Goal: Task Accomplishment & Management: Manage account settings

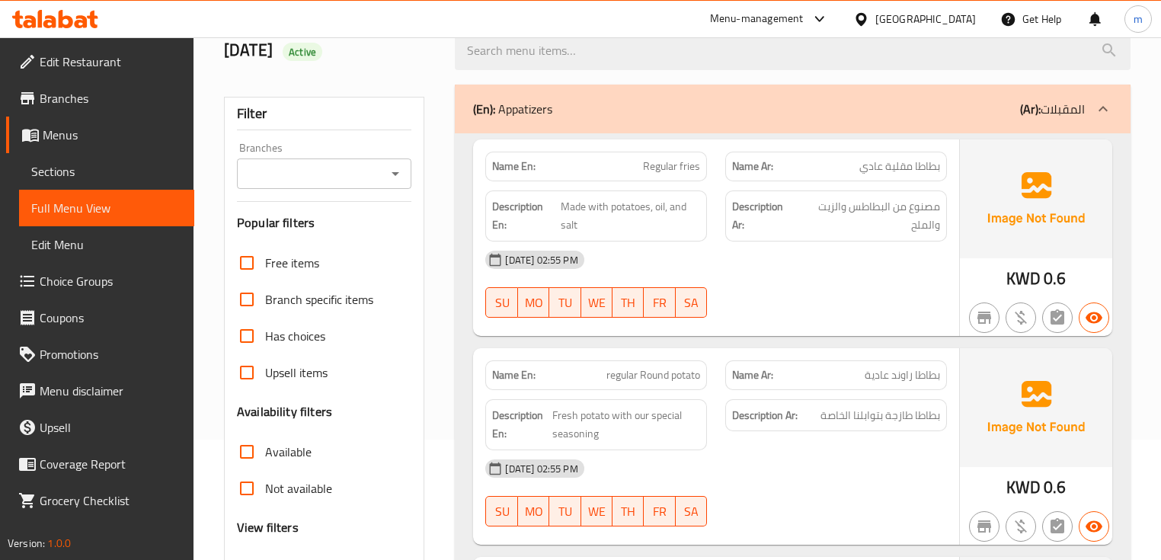
scroll to position [122, 0]
click at [889, 295] on div "[DATE] 02:55 PM SU MO TU WE TH FR SA" at bounding box center [715, 282] width 479 height 85
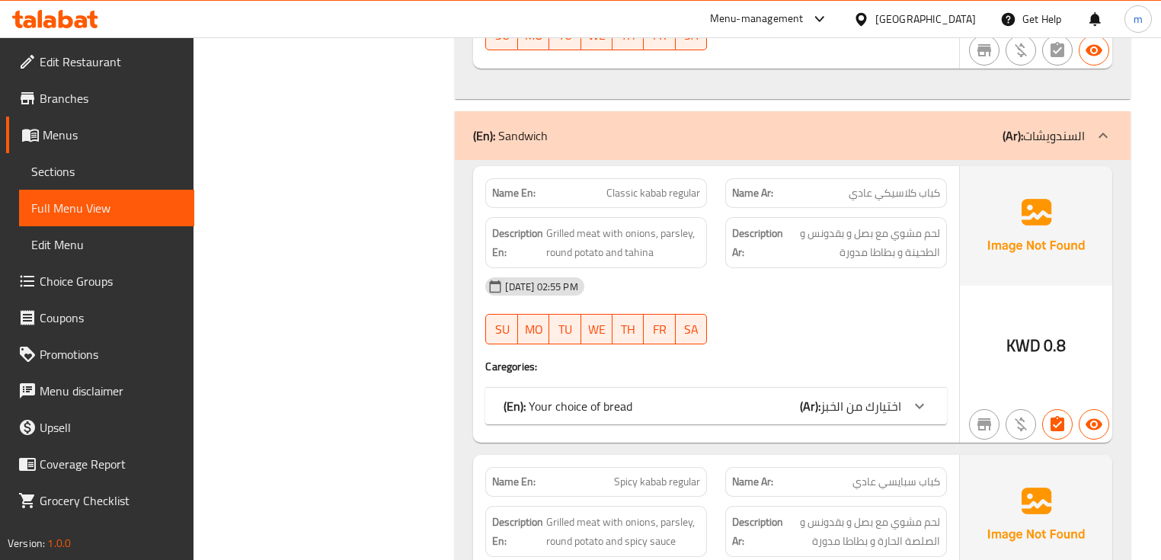
scroll to position [1218, 0]
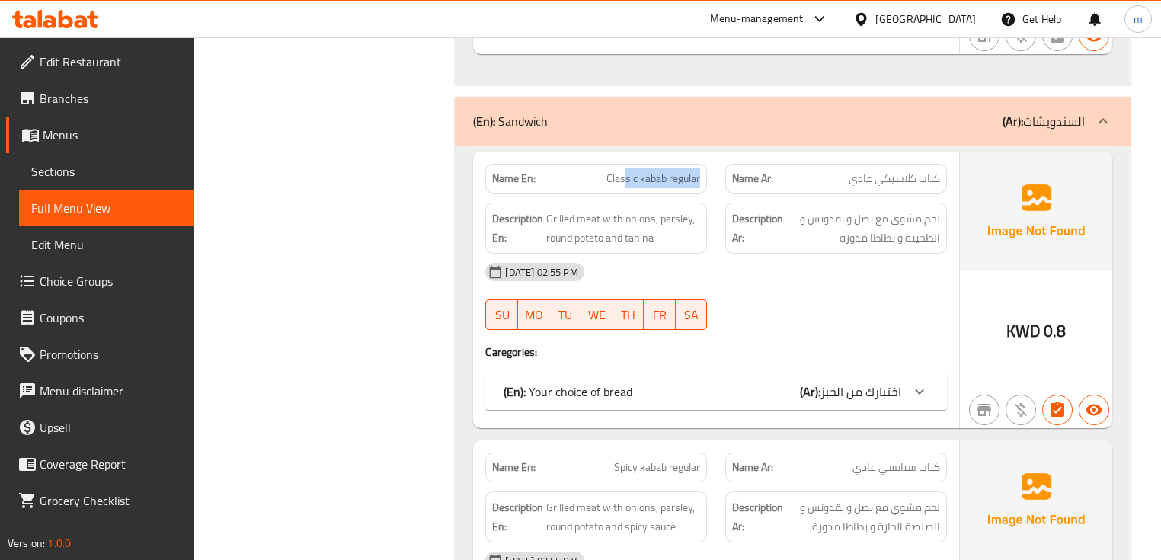
drag, startPoint x: 628, startPoint y: 177, endPoint x: 710, endPoint y: 174, distance: 82.3
click at [710, 174] on div "Name En: Classic kabab regular" at bounding box center [596, 179] width 240 height 48
drag, startPoint x: 854, startPoint y: 168, endPoint x: 947, endPoint y: 183, distance: 94.9
click at [950, 178] on div "Name Ar: [PERSON_NAME] عادي" at bounding box center [836, 179] width 240 height 48
click at [910, 393] on icon at bounding box center [919, 391] width 18 height 18
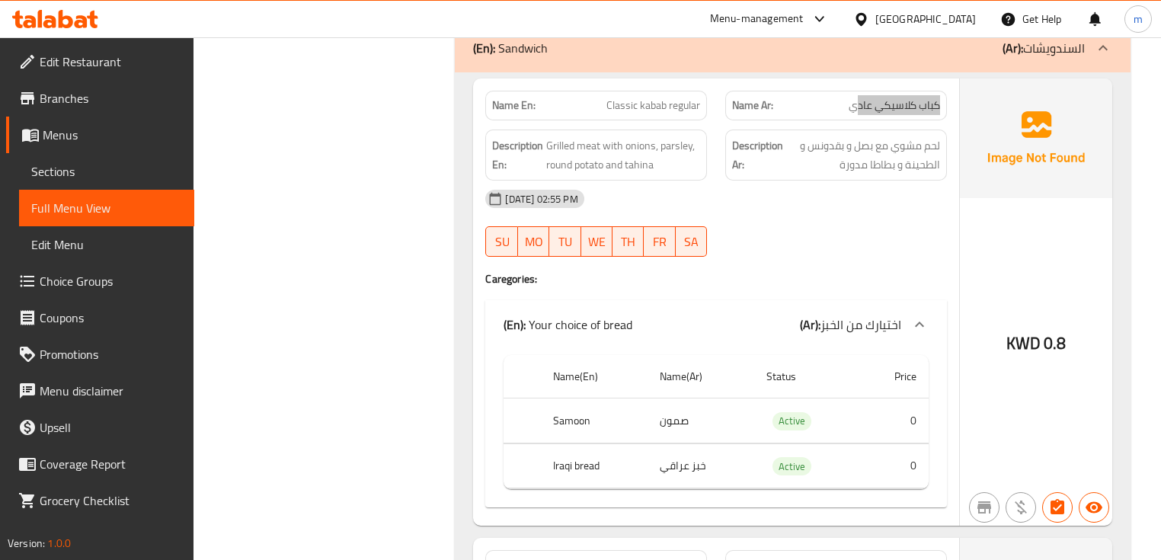
scroll to position [1279, 0]
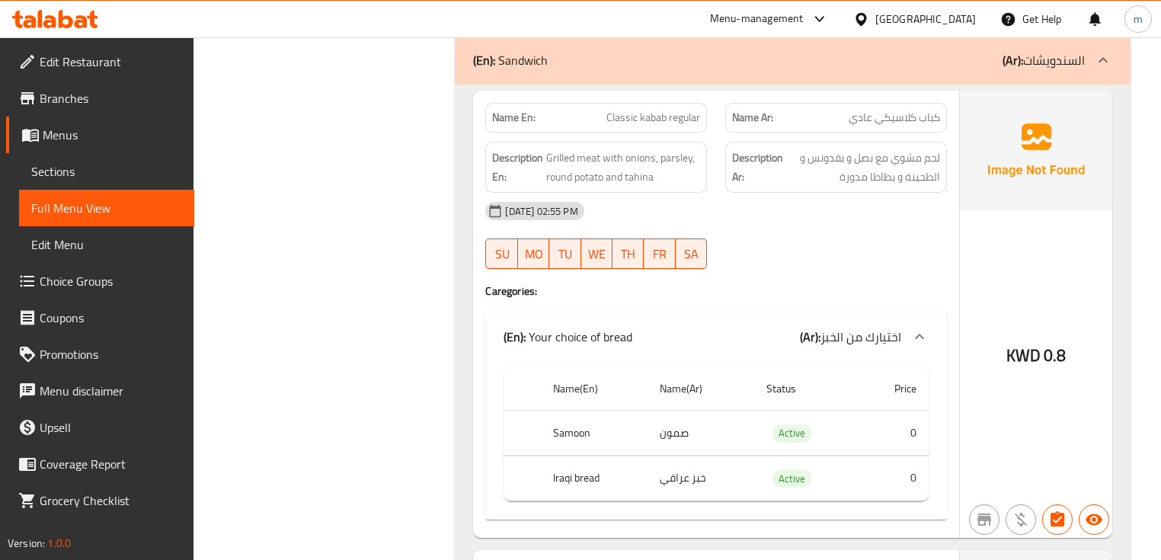
click at [815, 288] on h4 "Caregories:" at bounding box center [715, 290] width 461 height 15
click at [74, 170] on span "Sections" at bounding box center [106, 171] width 151 height 18
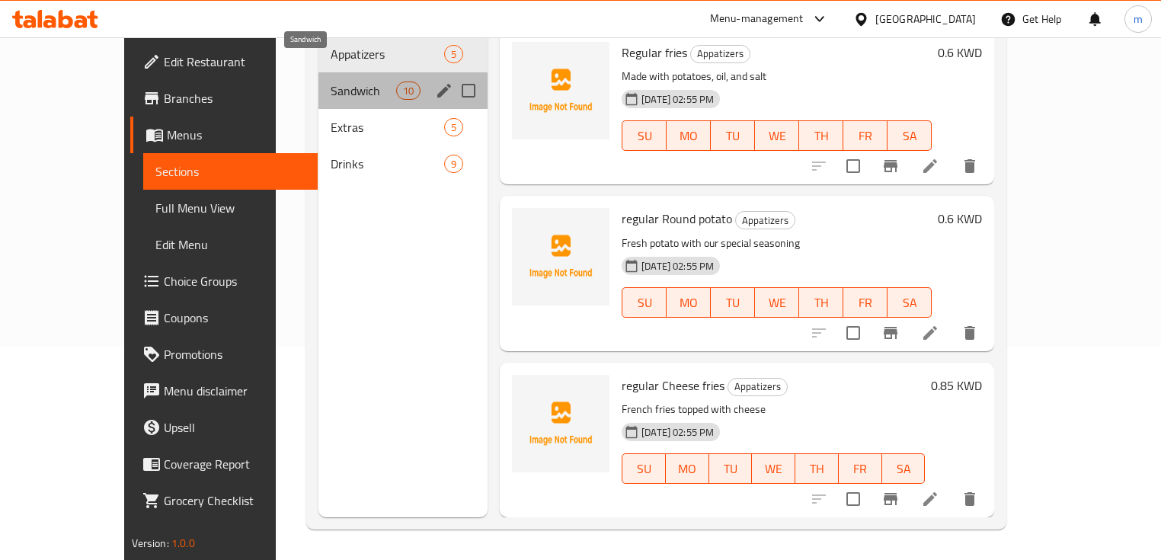
click at [330, 81] on span "Sandwich" at bounding box center [362, 90] width 65 height 18
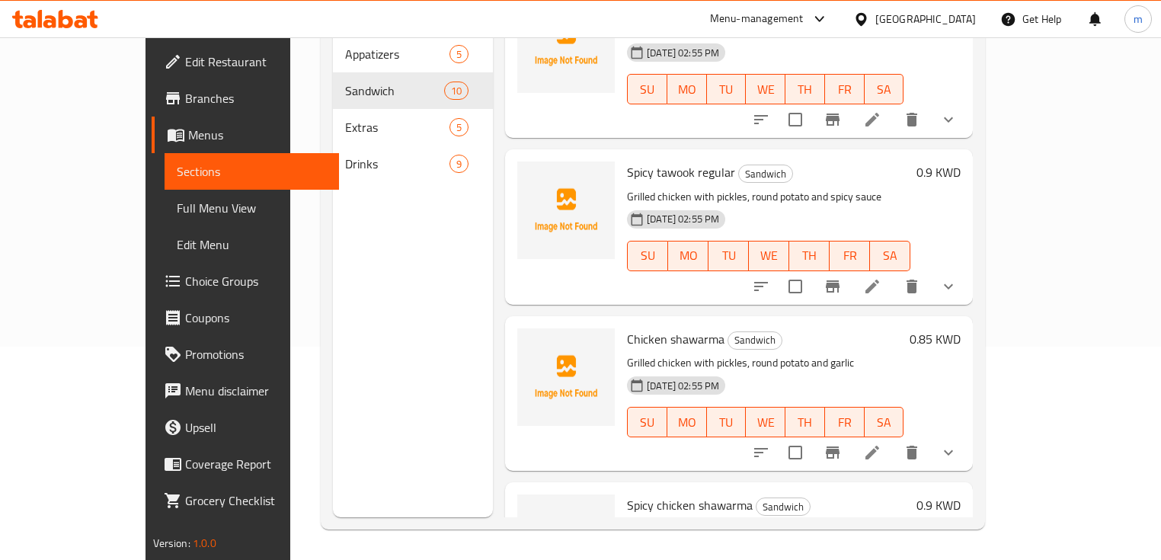
scroll to position [1036, 0]
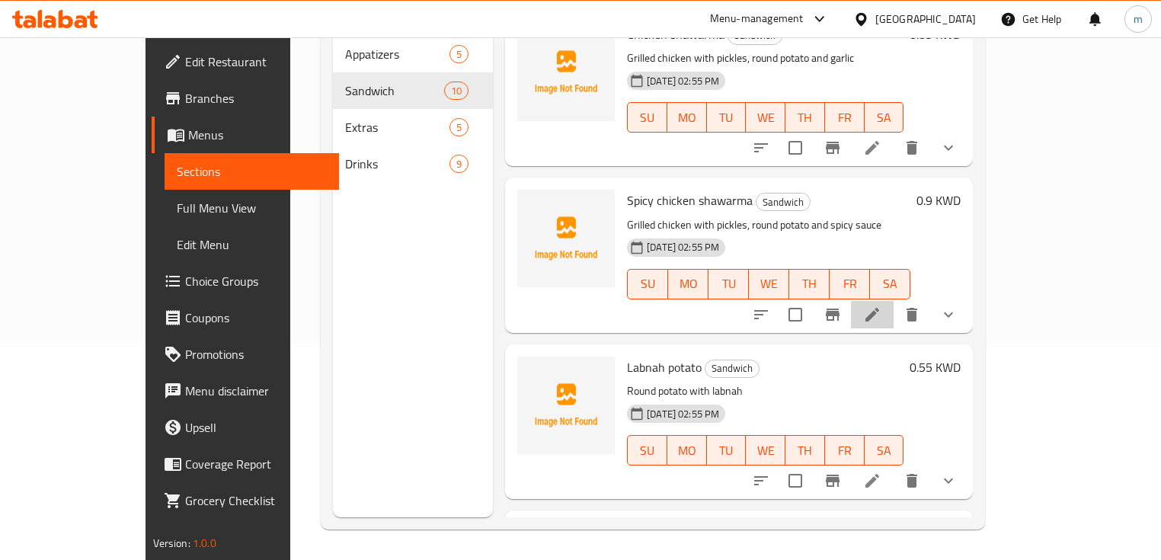
click at [893, 301] on li at bounding box center [872, 314] width 43 height 27
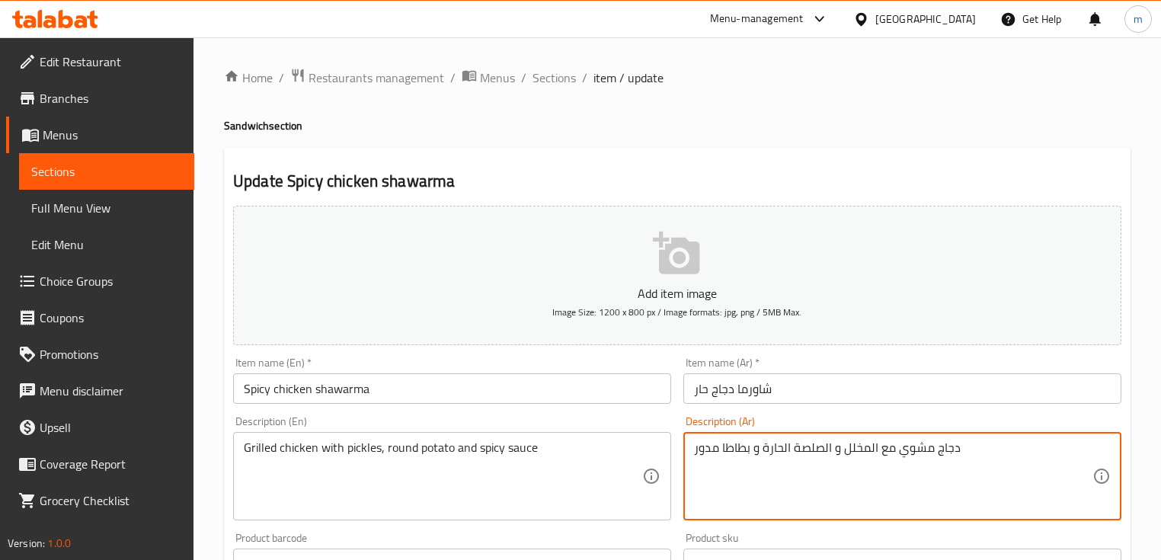
click at [960, 454] on textarea "دجاج مشوي مع المخلل و الصلصة الحارة و بطاطا مدور" at bounding box center [893, 476] width 398 height 72
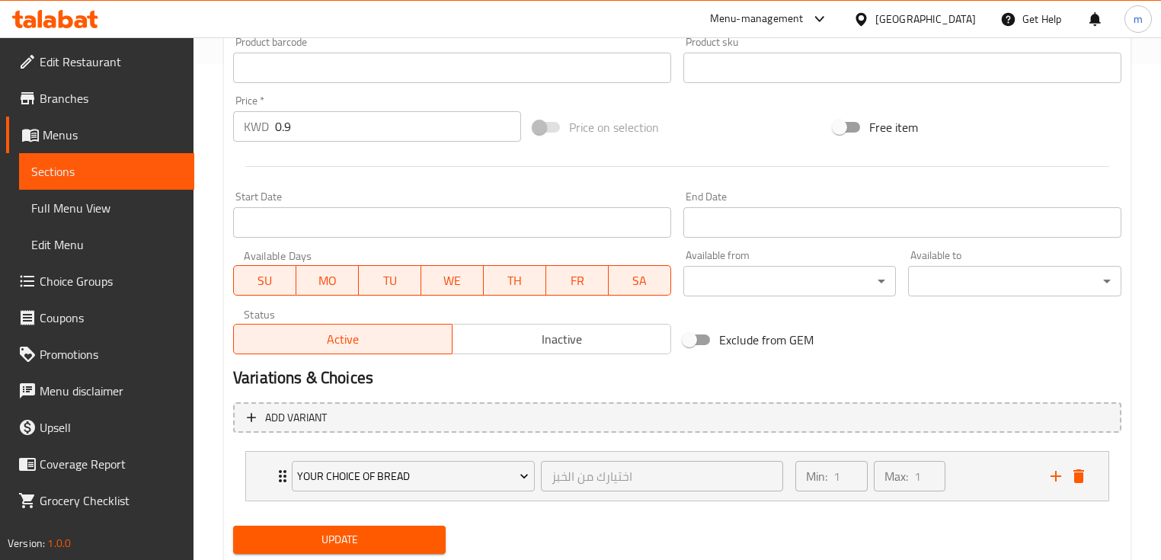
scroll to position [541, 0]
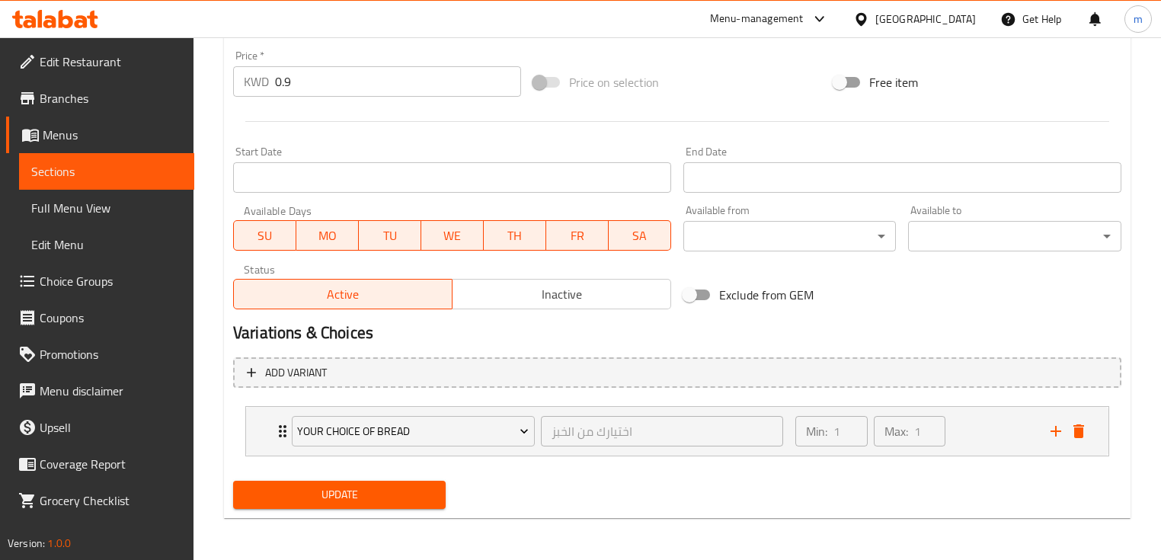
type textarea "دجاج مشوي مع المخلل و الصلصة الحارة و بطاطا مدورة"
click at [388, 498] on span "Update" at bounding box center [339, 494] width 188 height 19
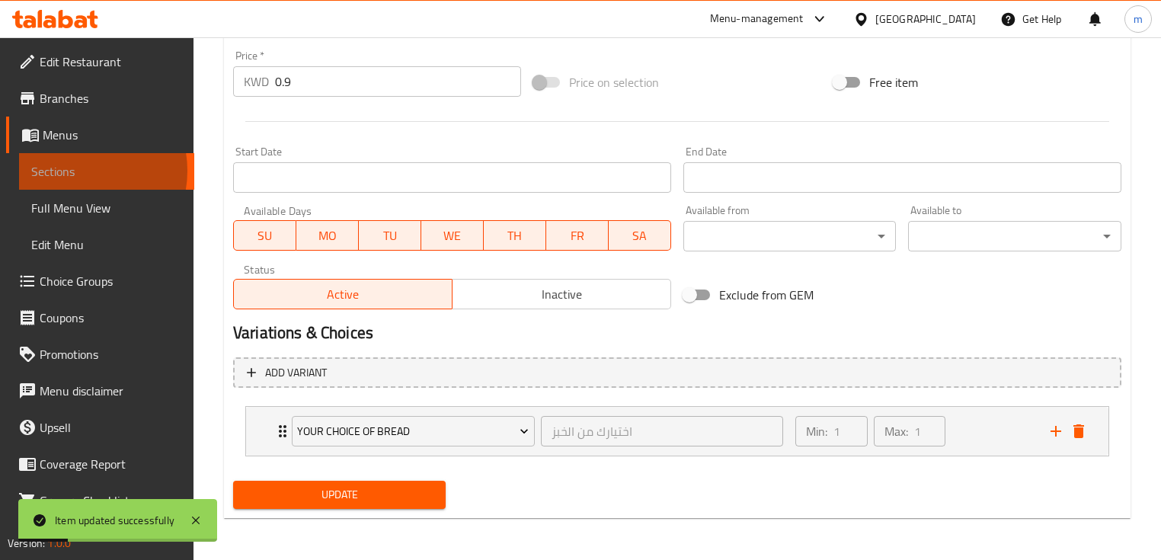
click at [73, 171] on span "Sections" at bounding box center [106, 171] width 151 height 18
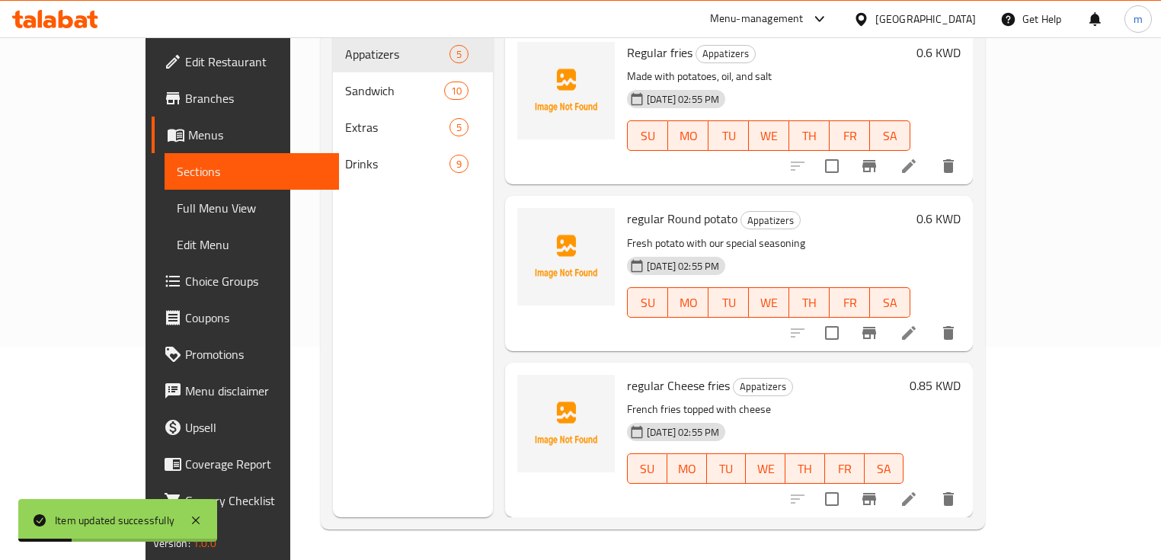
scroll to position [213, 0]
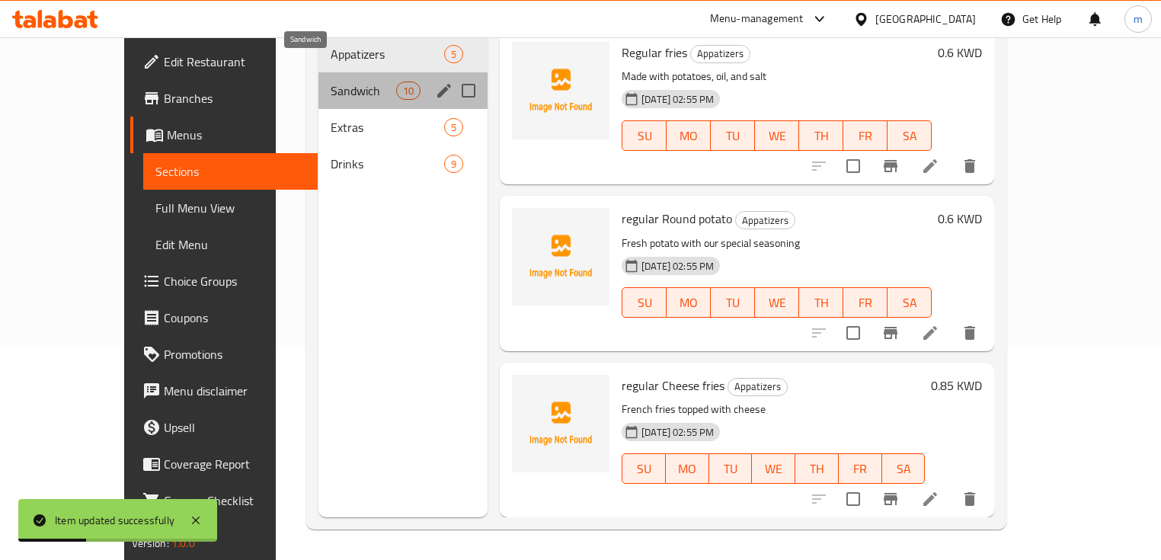
click at [330, 81] on span "Sandwich" at bounding box center [362, 90] width 65 height 18
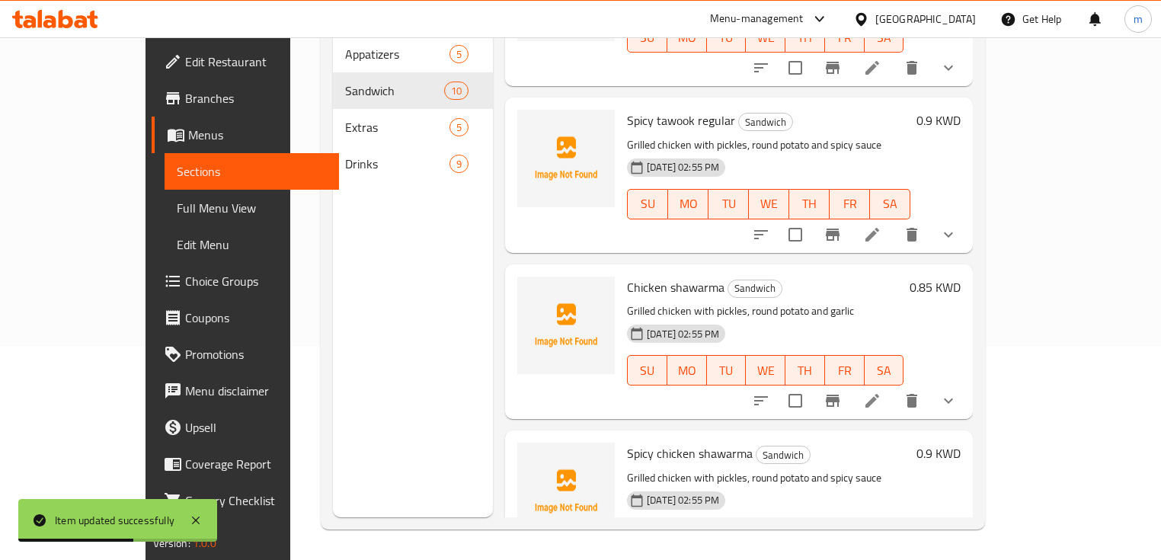
scroll to position [792, 0]
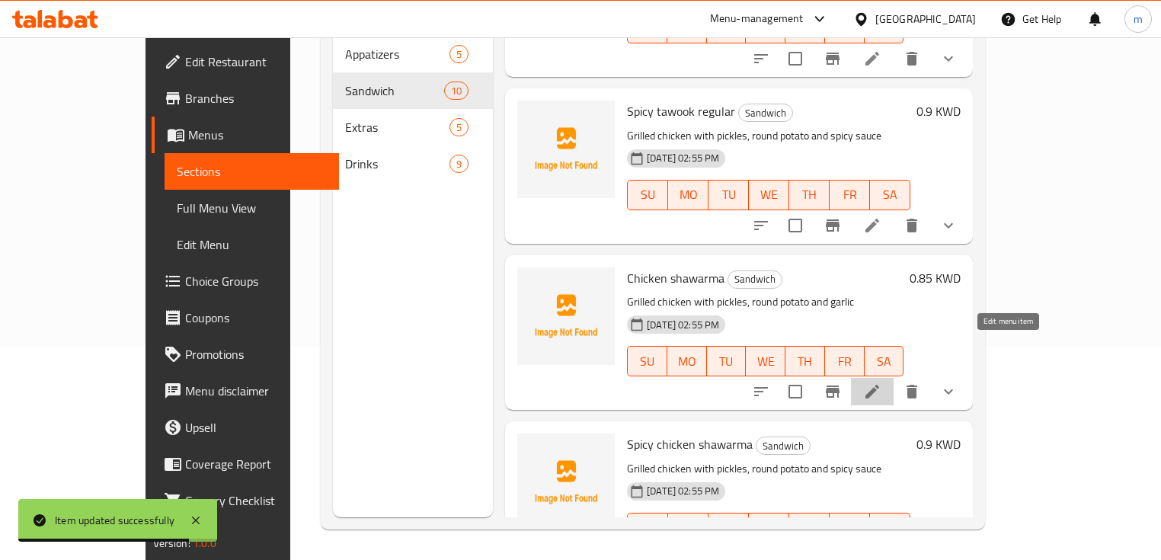
click at [881, 382] on icon at bounding box center [872, 391] width 18 height 18
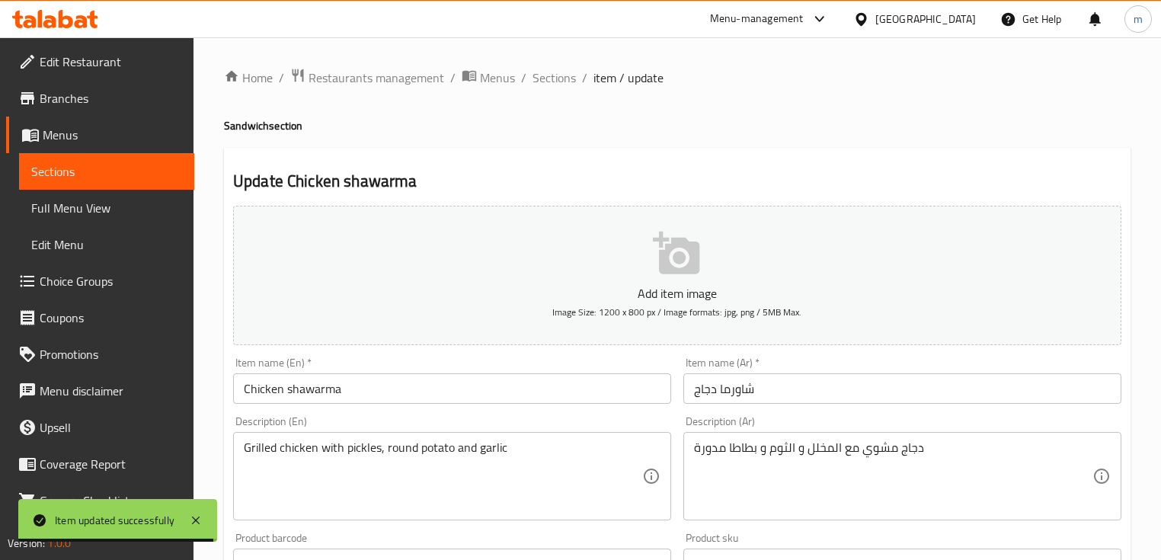
click at [792, 388] on input "شاورما دجاج" at bounding box center [902, 388] width 438 height 30
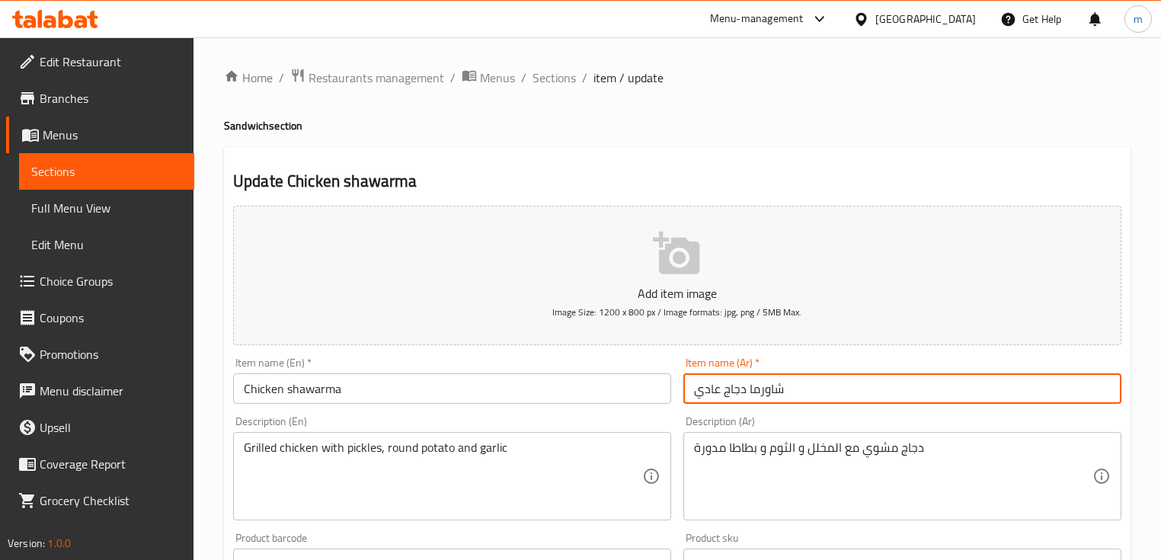
type input "شاورما دجاج عادي"
click at [423, 394] on input "Chicken shawarma" at bounding box center [452, 388] width 438 height 30
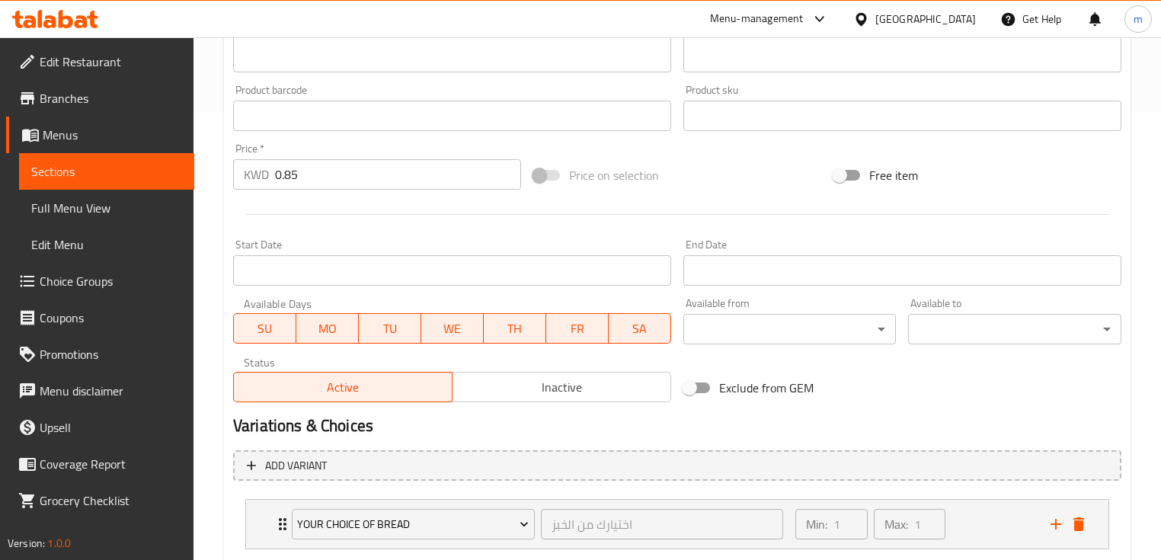
scroll to position [541, 0]
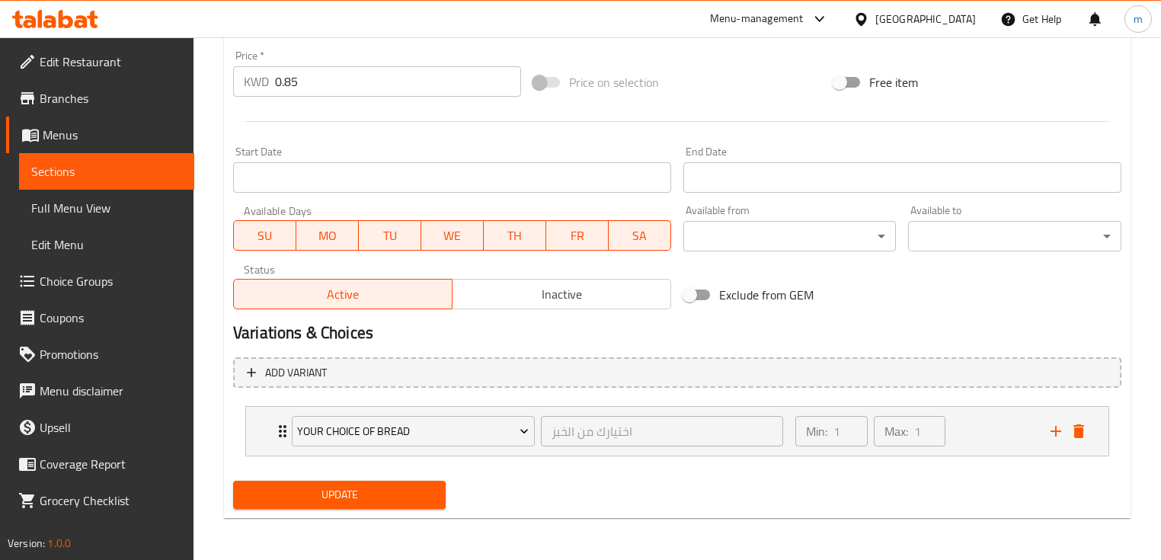
type input "Chicken shawarma regular"
click at [371, 485] on span "Update" at bounding box center [339, 494] width 188 height 19
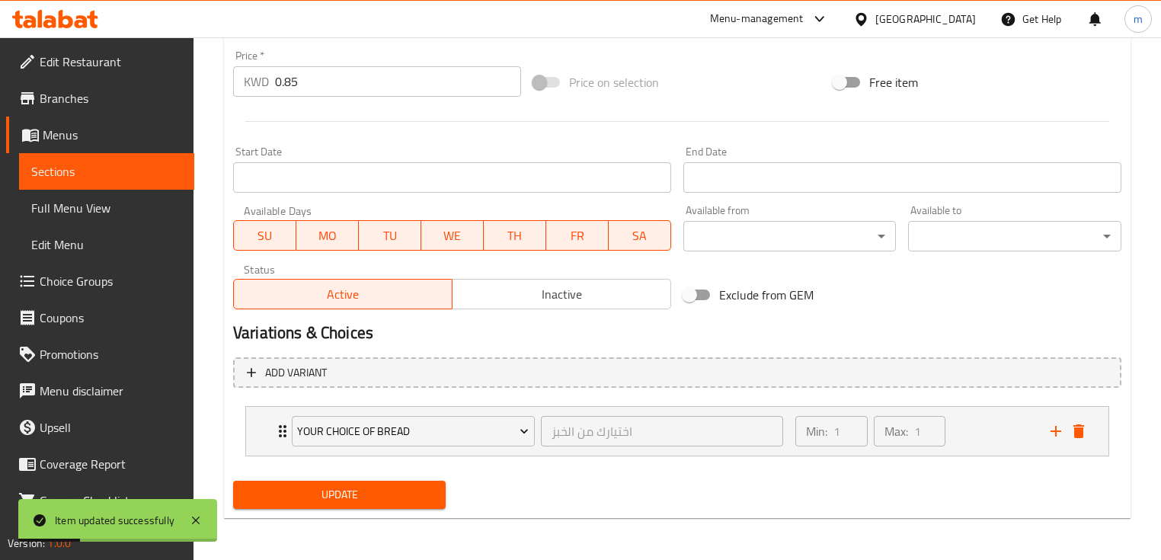
click at [94, 174] on span "Sections" at bounding box center [106, 171] width 151 height 18
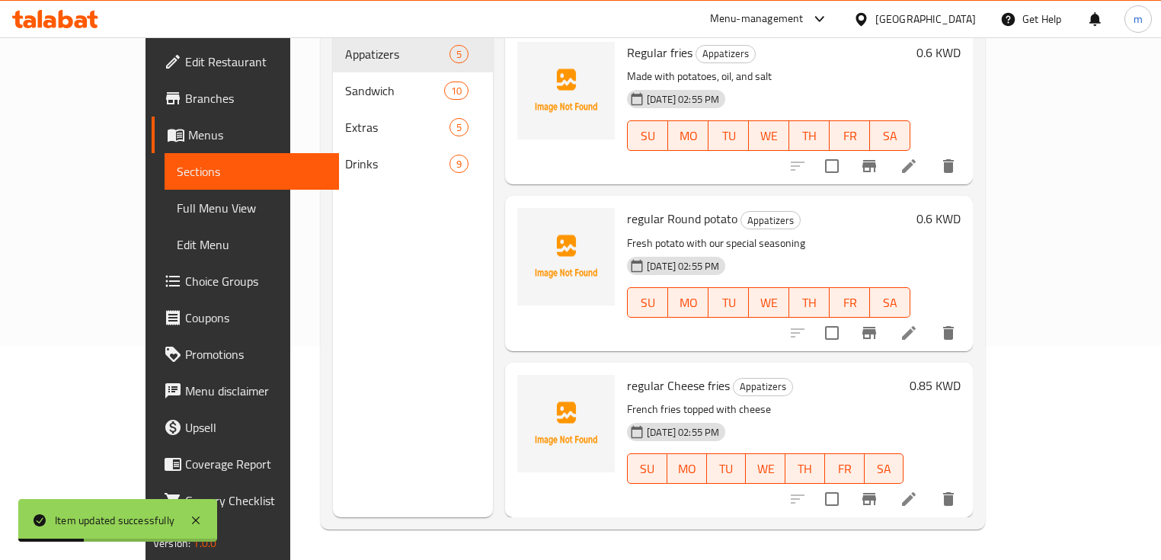
scroll to position [213, 0]
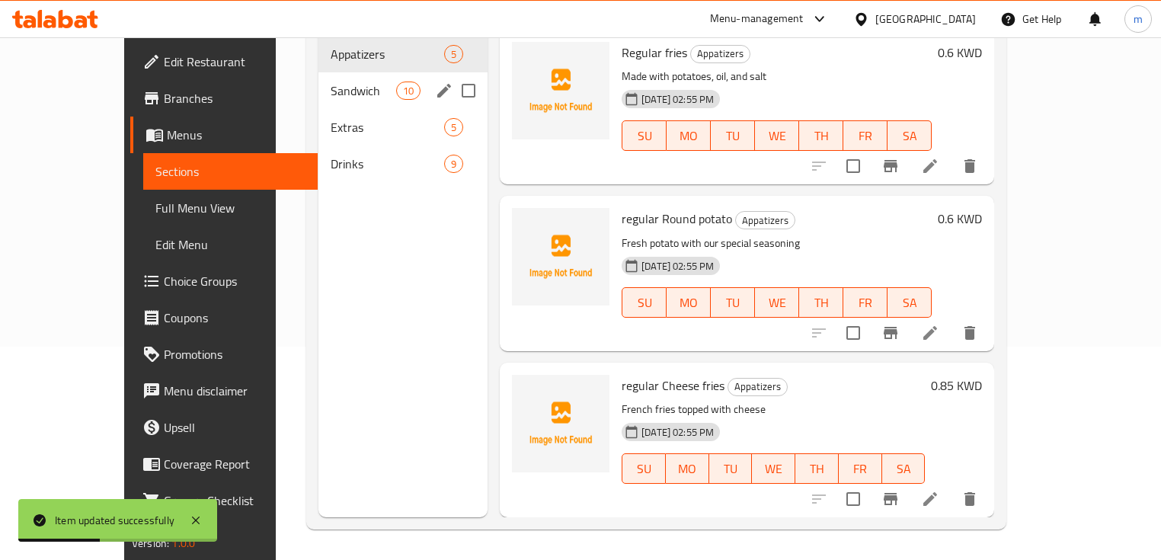
click at [330, 81] on span "Sandwich" at bounding box center [362, 90] width 65 height 18
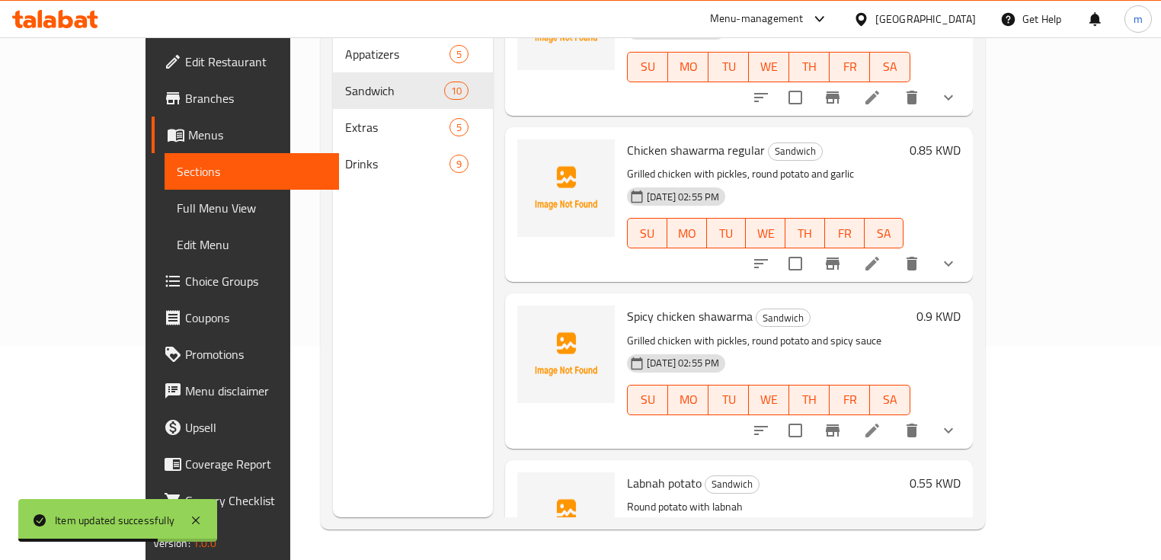
scroll to position [1036, 0]
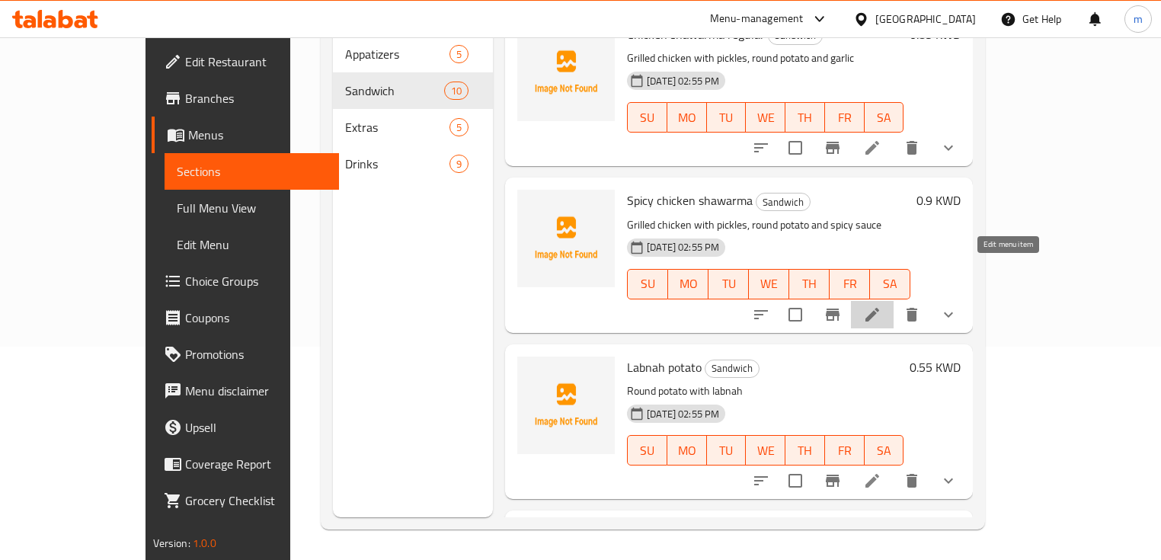
click at [881, 305] on icon at bounding box center [872, 314] width 18 height 18
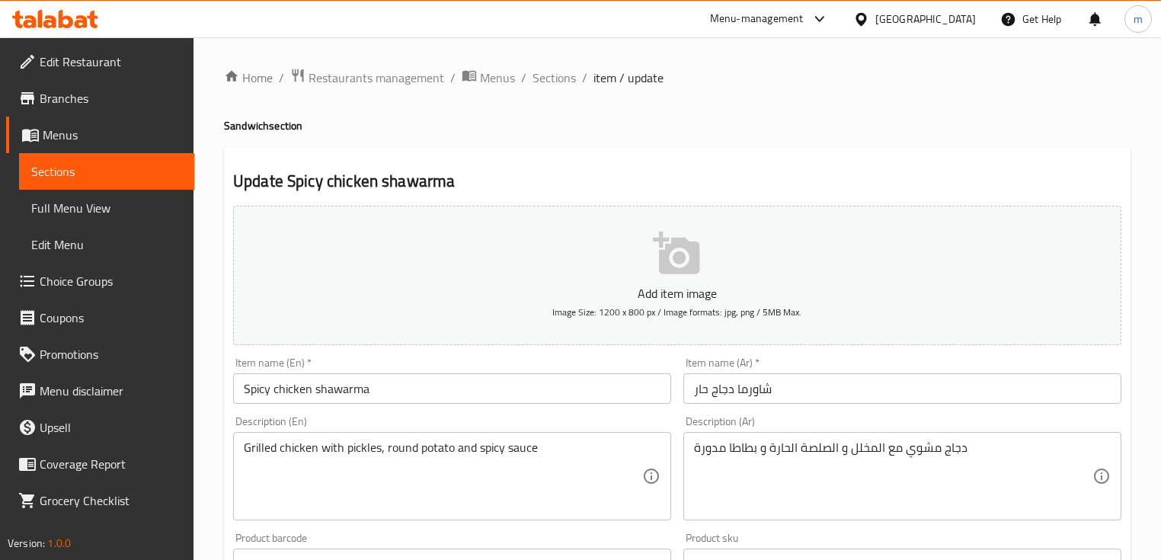
click at [918, 388] on input "شاورما دجاج حار" at bounding box center [902, 388] width 438 height 30
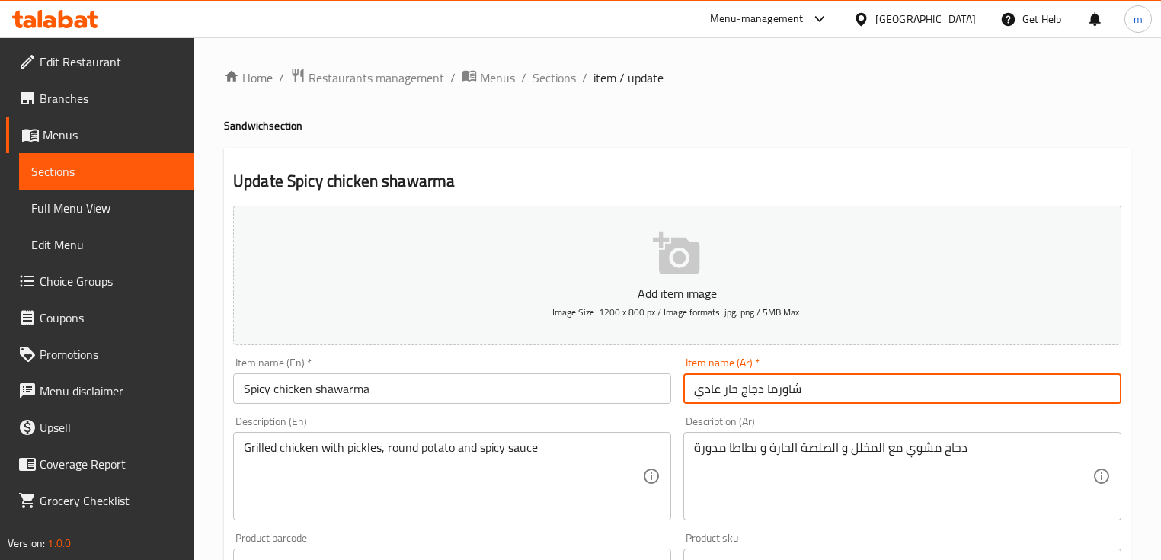
type input "شاورما دجاج حار عادي"
click at [517, 396] on input "Spicy chicken shawarma" at bounding box center [452, 388] width 438 height 30
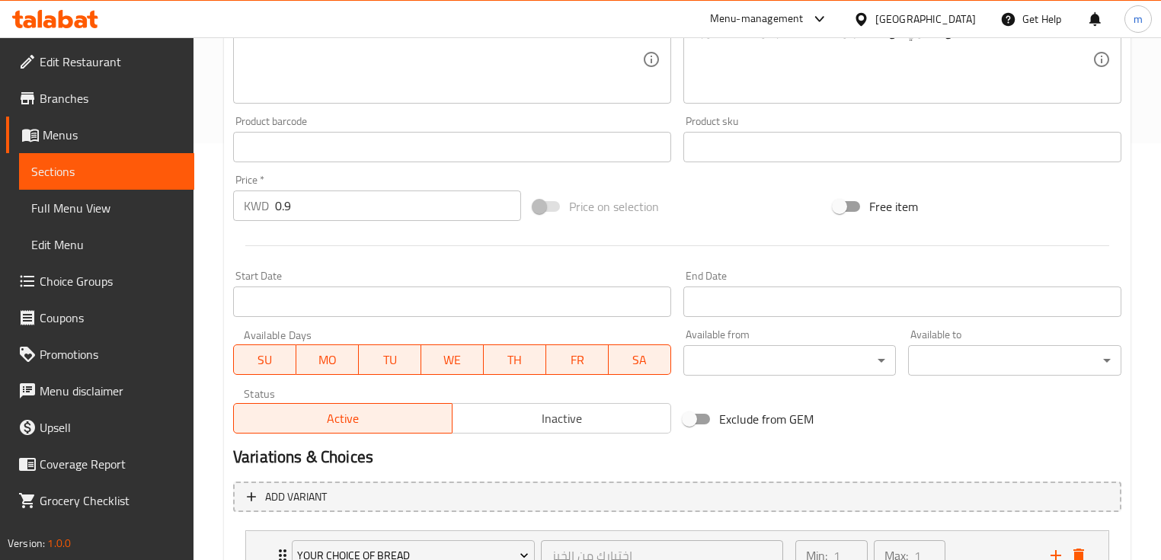
scroll to position [541, 0]
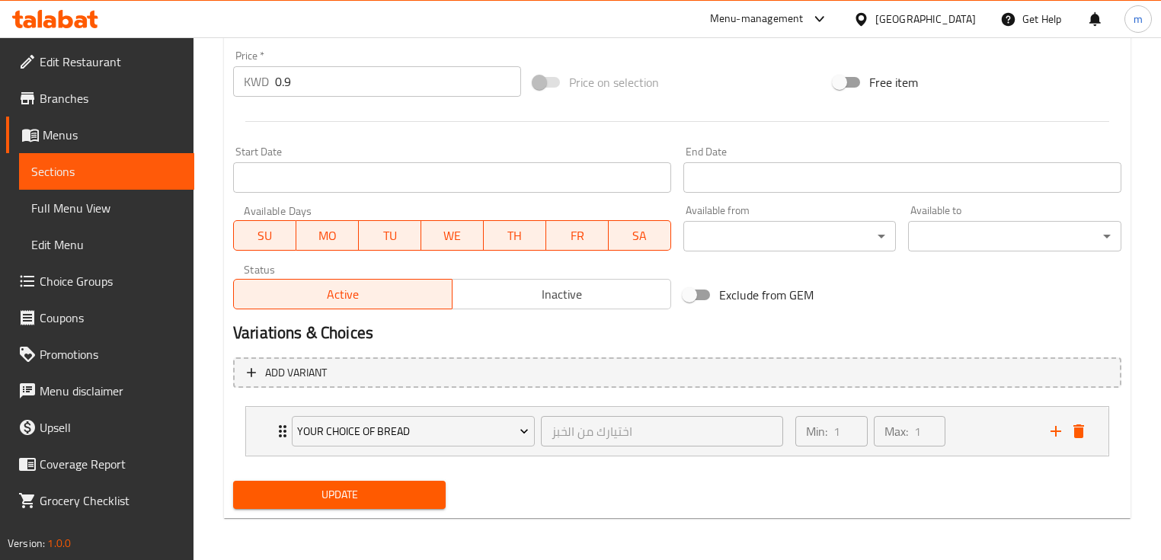
type input "Spicy chicken shawarma regular"
click at [408, 493] on span "Update" at bounding box center [339, 494] width 188 height 19
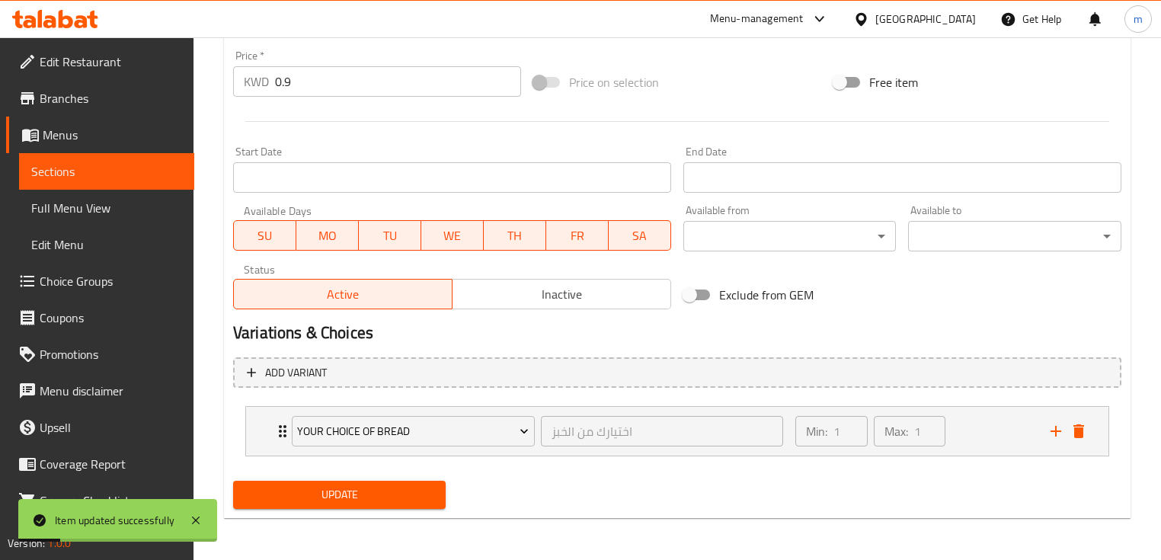
click at [76, 170] on span "Sections" at bounding box center [106, 171] width 151 height 18
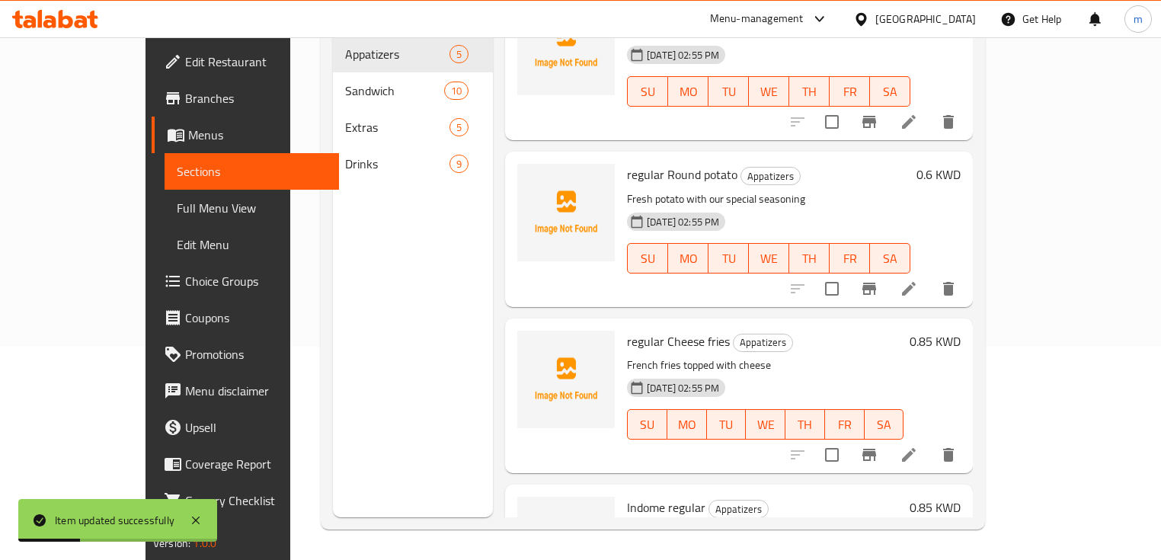
scroll to position [122, 0]
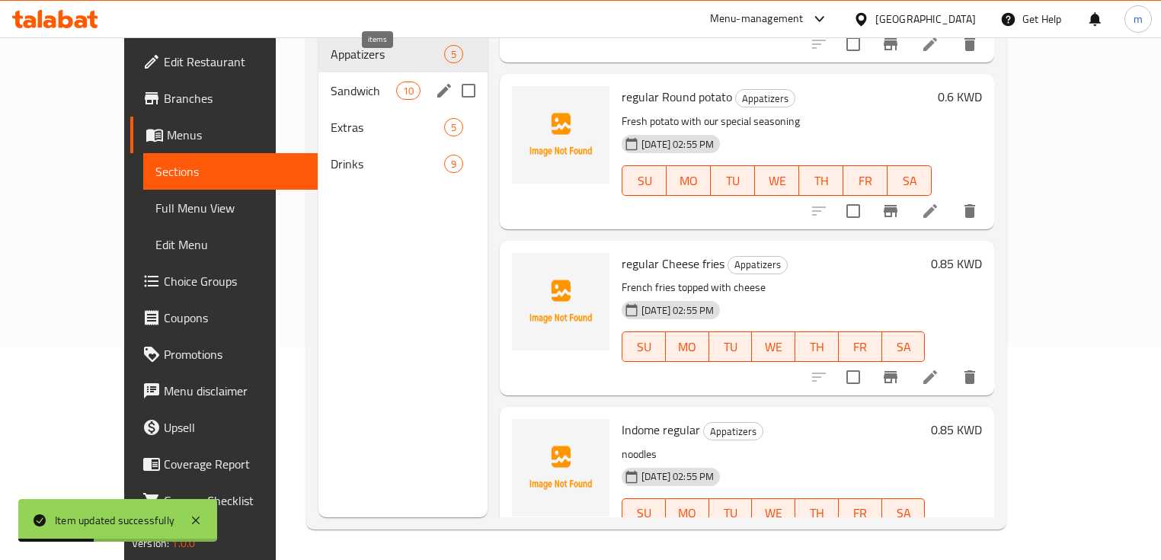
click at [338, 72] on div "Sandwich 10" at bounding box center [402, 90] width 169 height 37
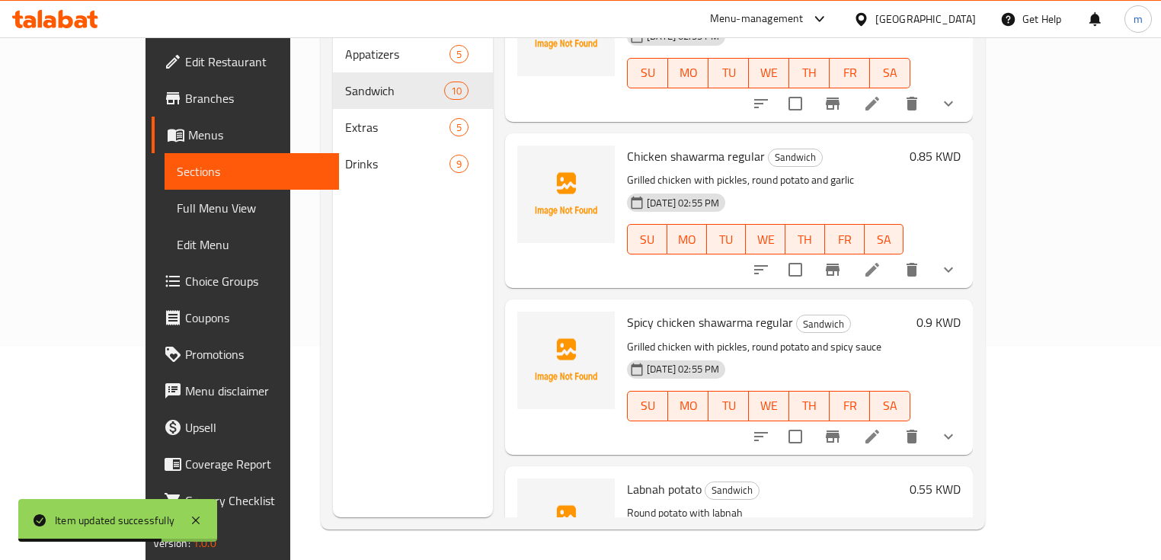
scroll to position [1142, 0]
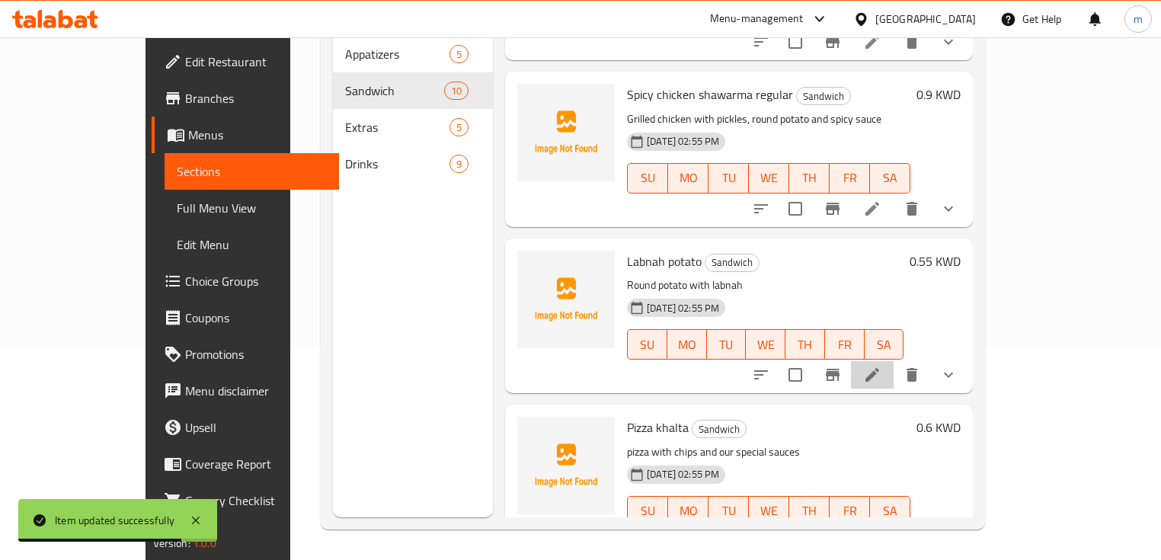
click at [893, 361] on li at bounding box center [872, 374] width 43 height 27
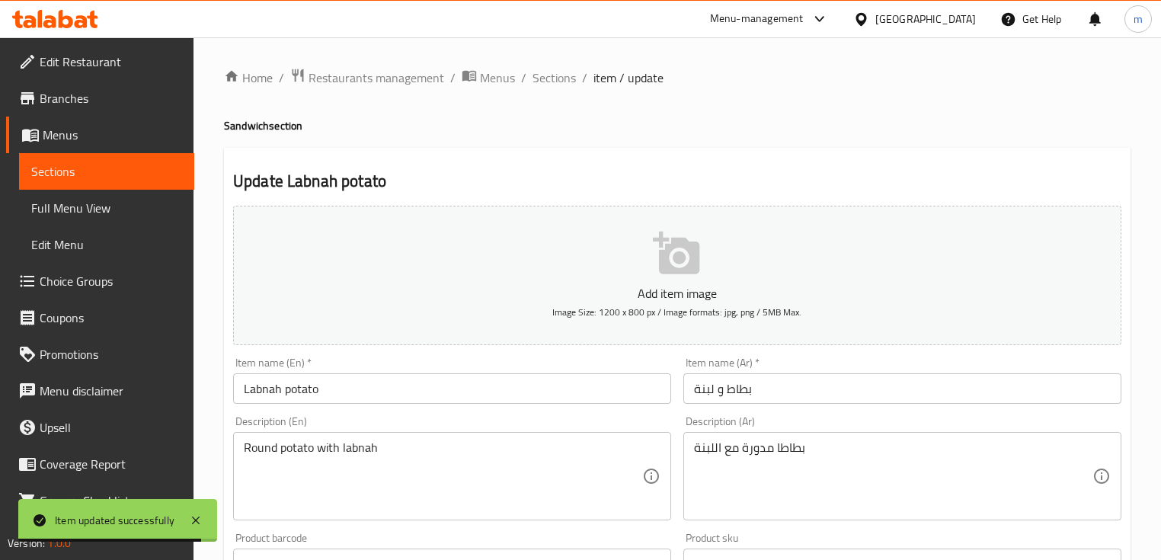
click at [506, 389] on input "Labnah potato" at bounding box center [452, 388] width 438 height 30
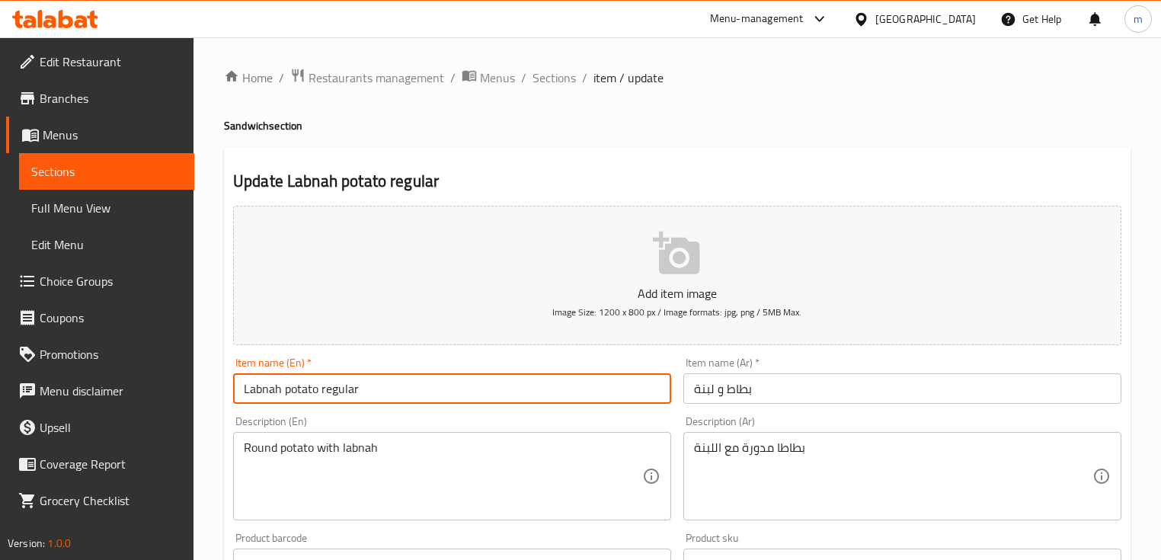
type input "Labnah potato regular"
click at [805, 398] on input "بطاط و لبنة" at bounding box center [902, 388] width 438 height 30
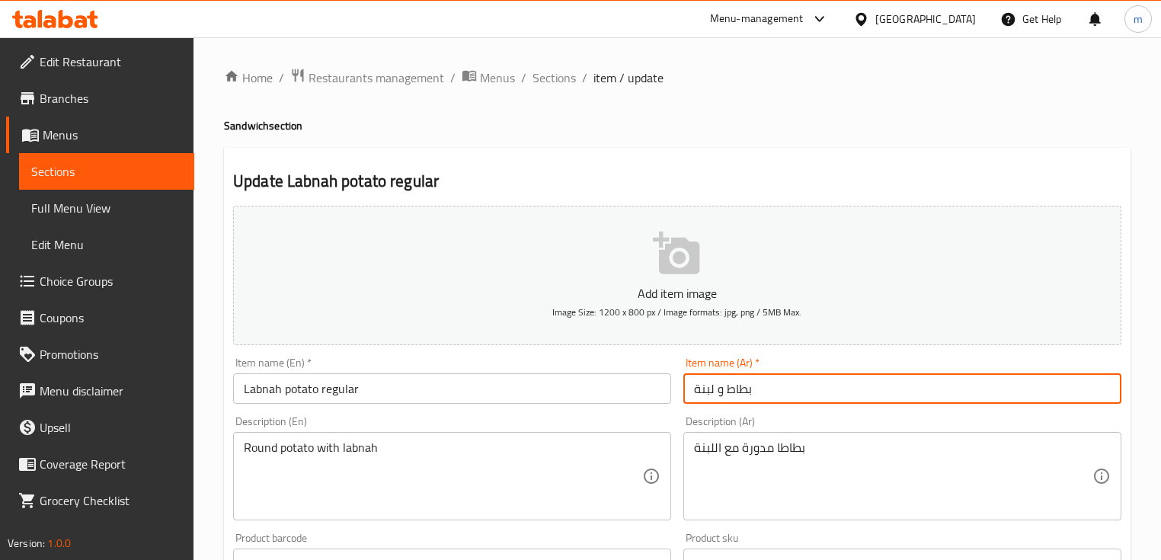
click at [729, 387] on input "بطاط و لبنة" at bounding box center [902, 388] width 438 height 30
click at [807, 388] on input "بطاطا و لبنة" at bounding box center [902, 388] width 438 height 30
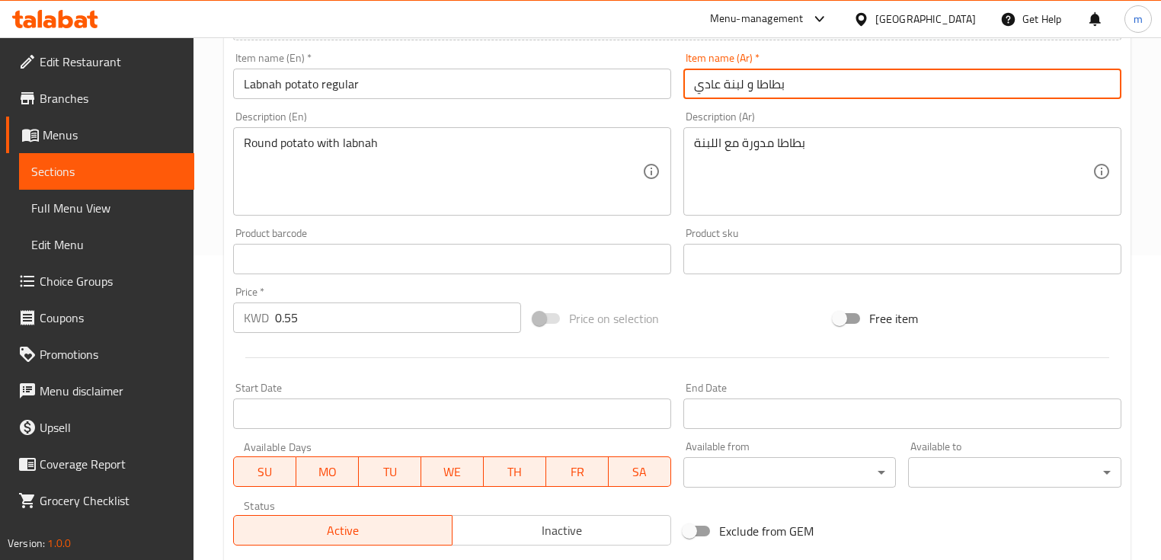
scroll to position [541, 0]
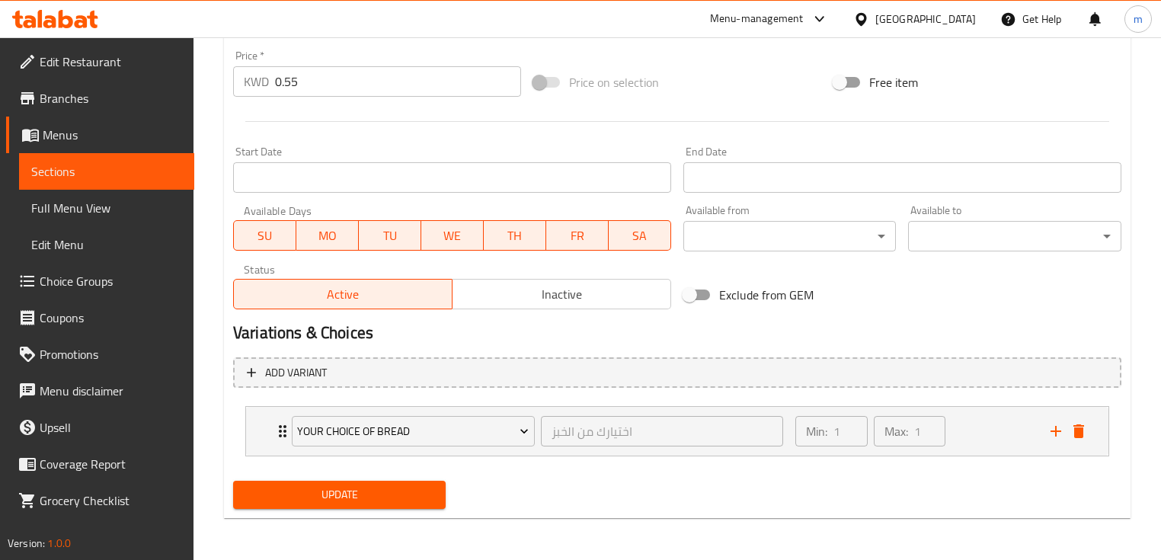
type input "بطاطا و لبنة عادي"
click at [361, 506] on button "Update" at bounding box center [339, 495] width 212 height 28
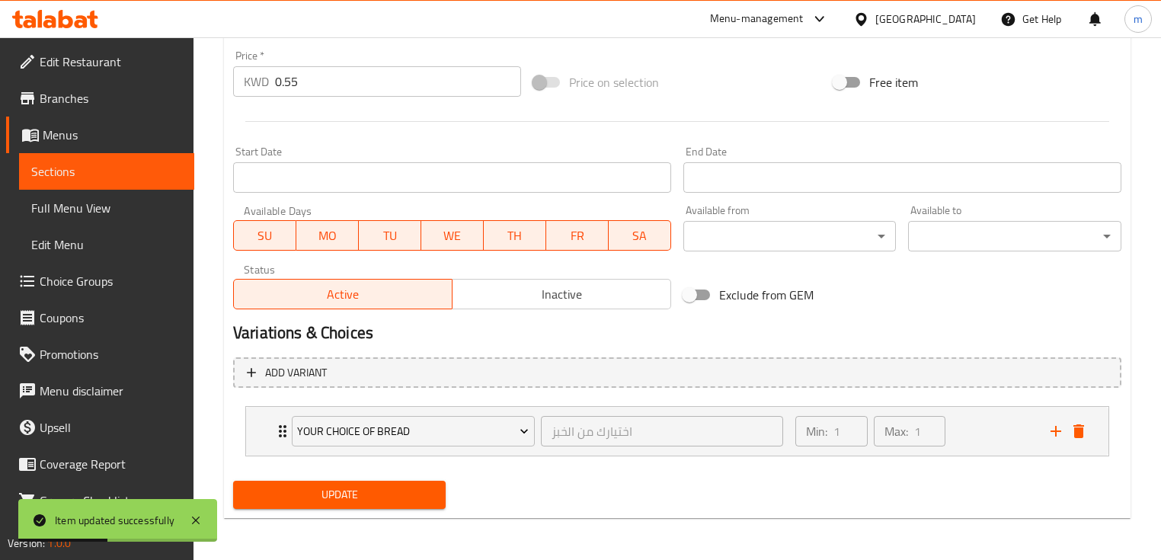
click at [150, 179] on span "Sections" at bounding box center [106, 171] width 151 height 18
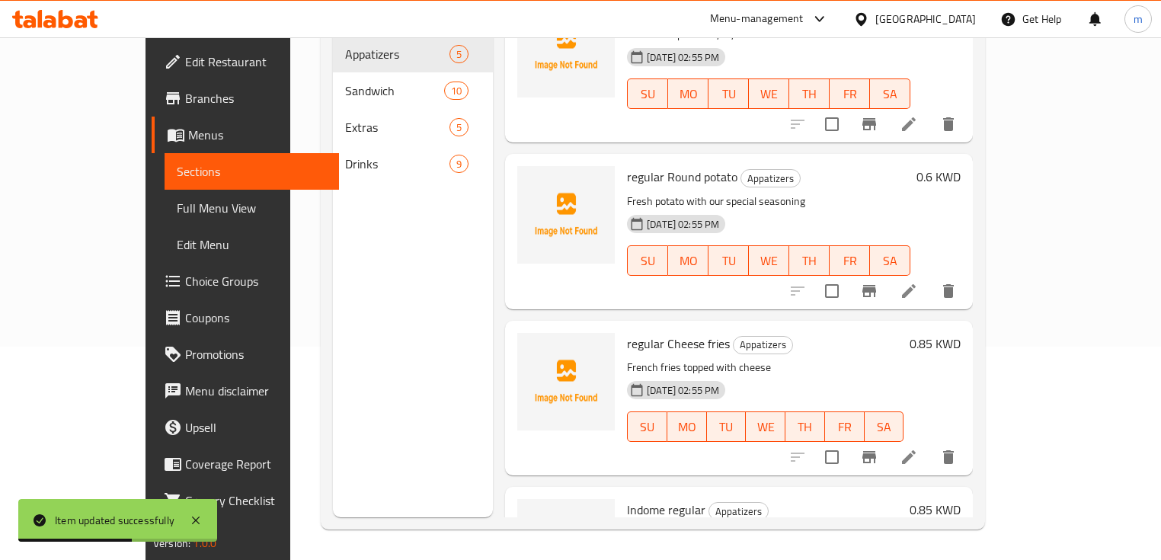
scroll to position [310, 0]
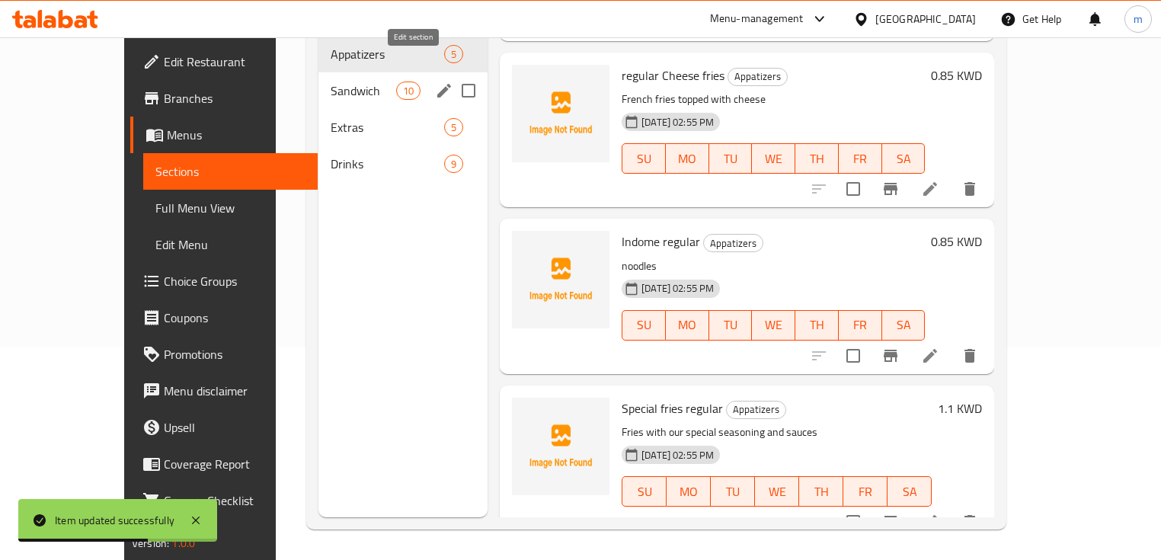
click at [433, 79] on button "edit" at bounding box center [444, 90] width 23 height 23
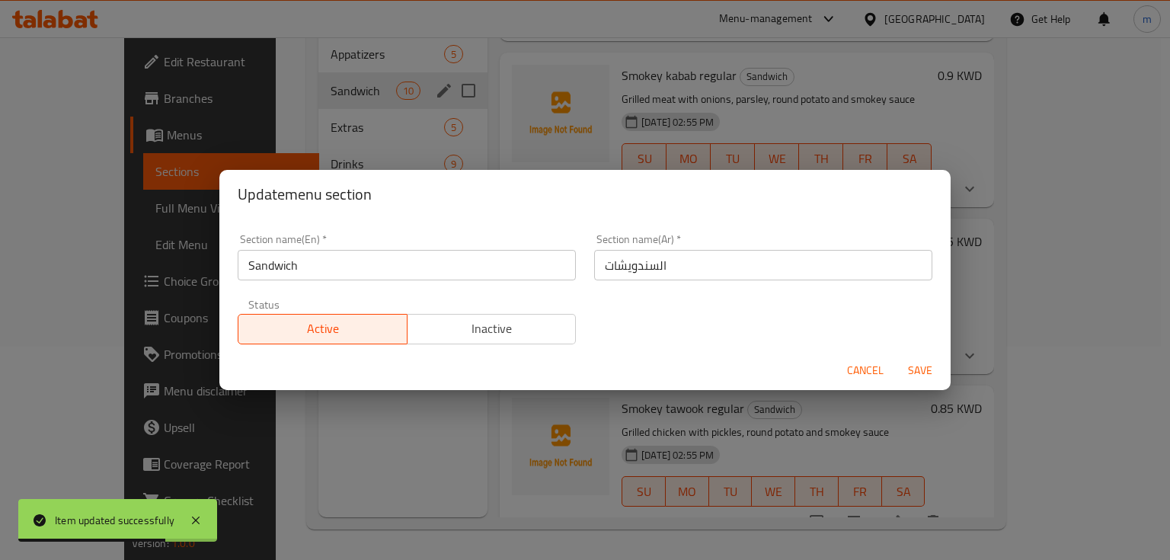
click at [295, 93] on div "Update menu section Section name(En)   * Sandwich Section name(En) * Section na…" at bounding box center [585, 280] width 1170 height 560
click at [851, 369] on span "Cancel" at bounding box center [865, 370] width 37 height 19
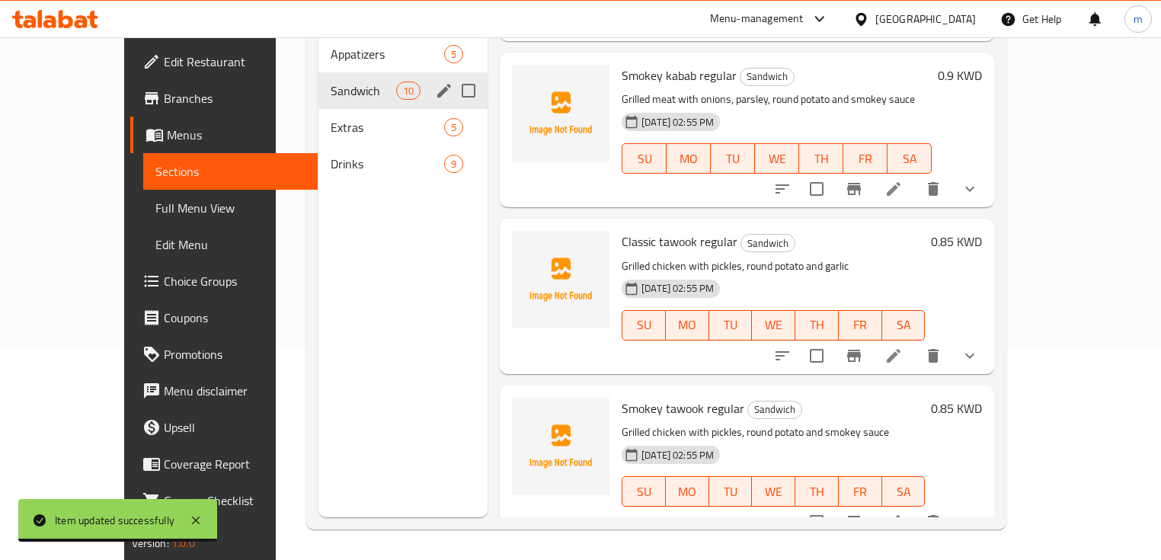
click at [318, 72] on div "Sandwich 10" at bounding box center [402, 90] width 169 height 37
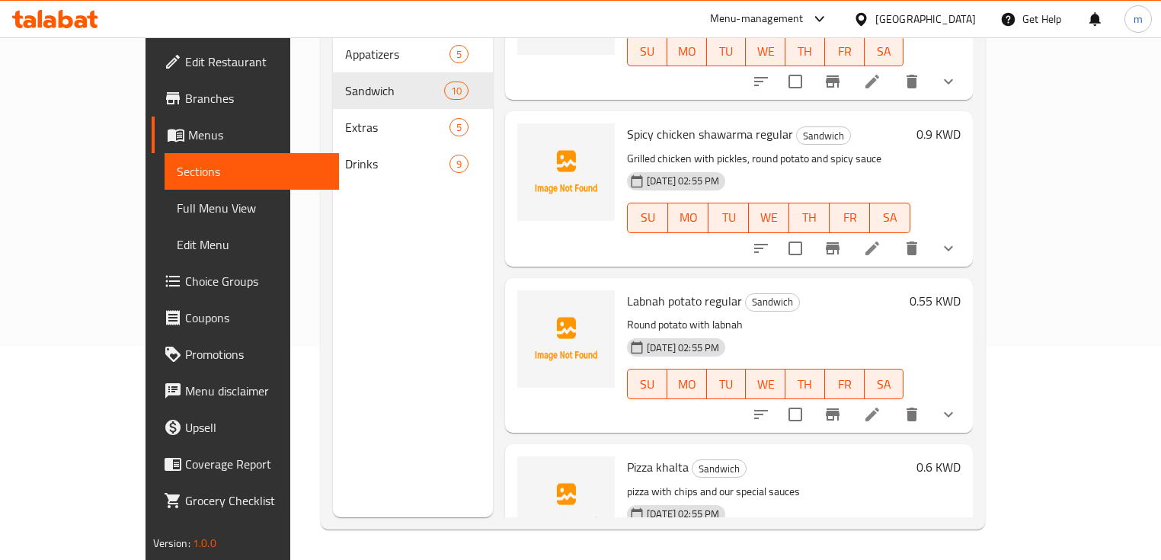
scroll to position [1142, 0]
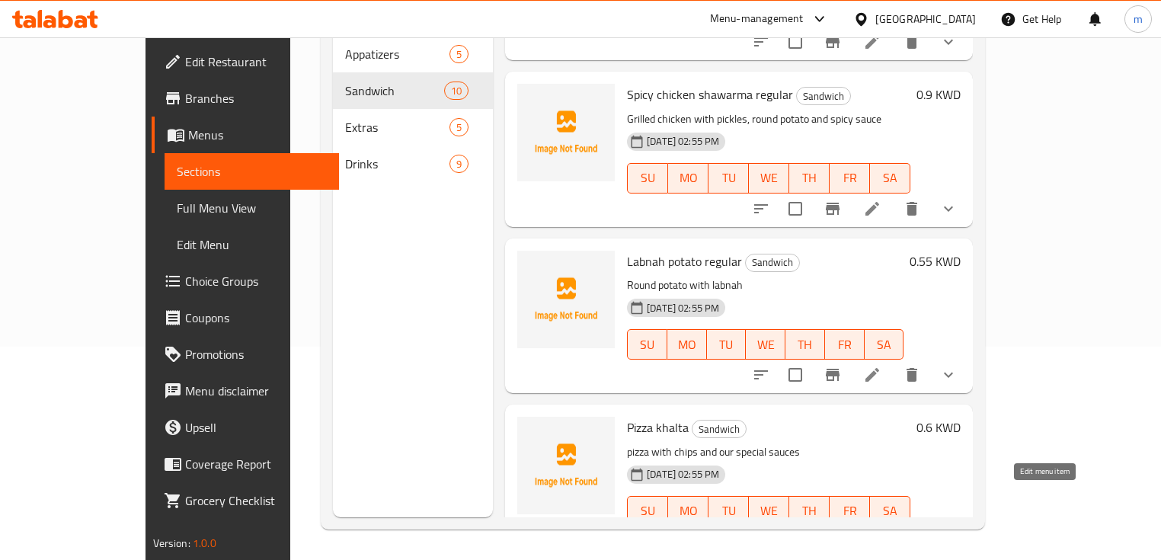
click at [918, 532] on icon at bounding box center [908, 541] width 18 height 18
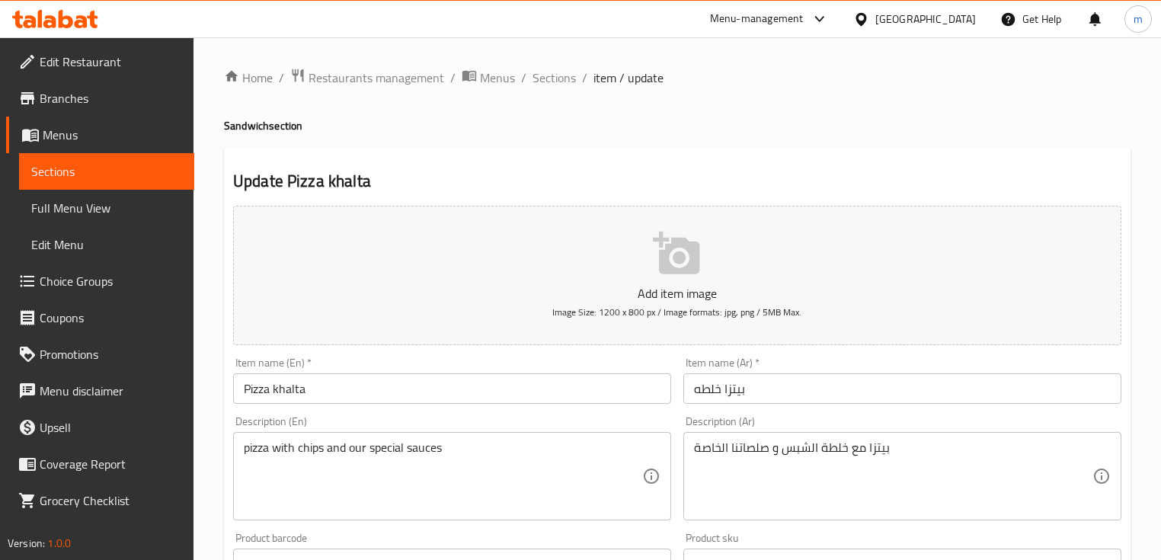
click at [746, 381] on input "بيتزا خلطه" at bounding box center [902, 388] width 438 height 30
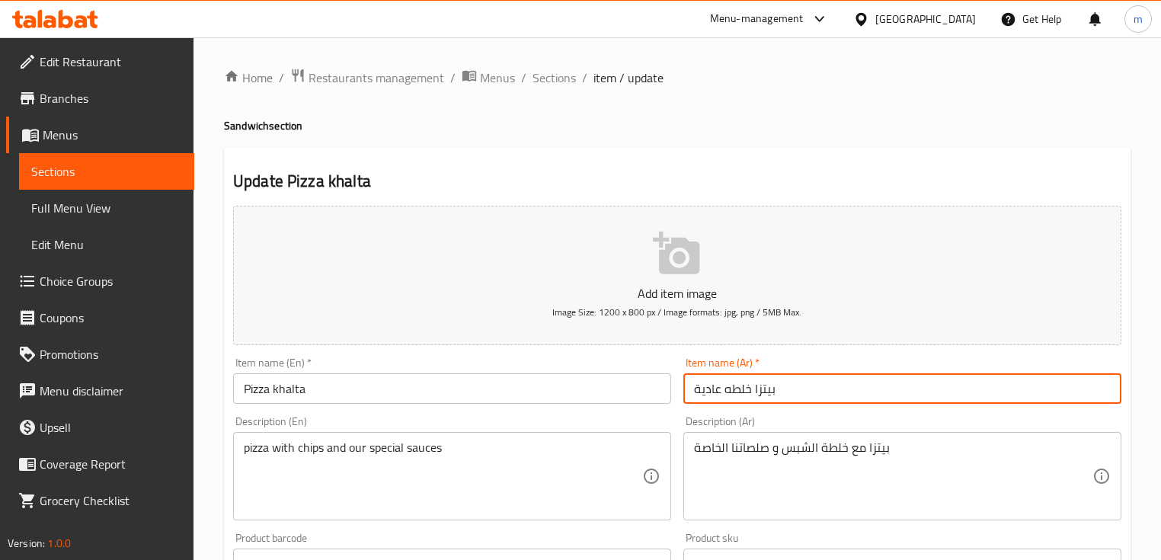
type input "بيتزا خلطه عادية"
click at [521, 407] on div "Item name (En)   * Pizza khalta Item name (En) *" at bounding box center [452, 380] width 450 height 59
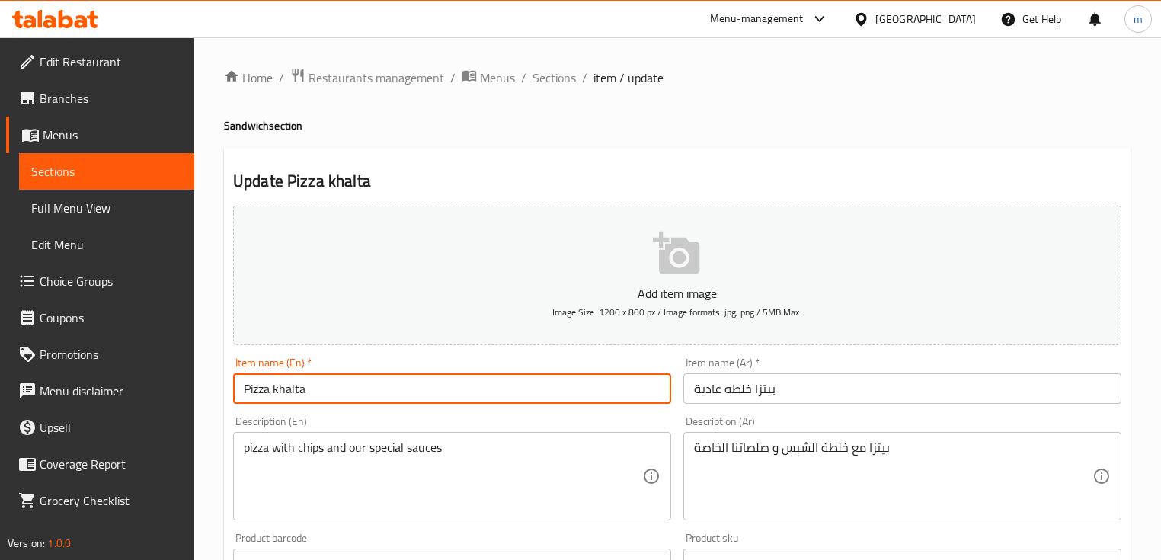
click at [518, 394] on input "Pizza khalta" at bounding box center [452, 388] width 438 height 30
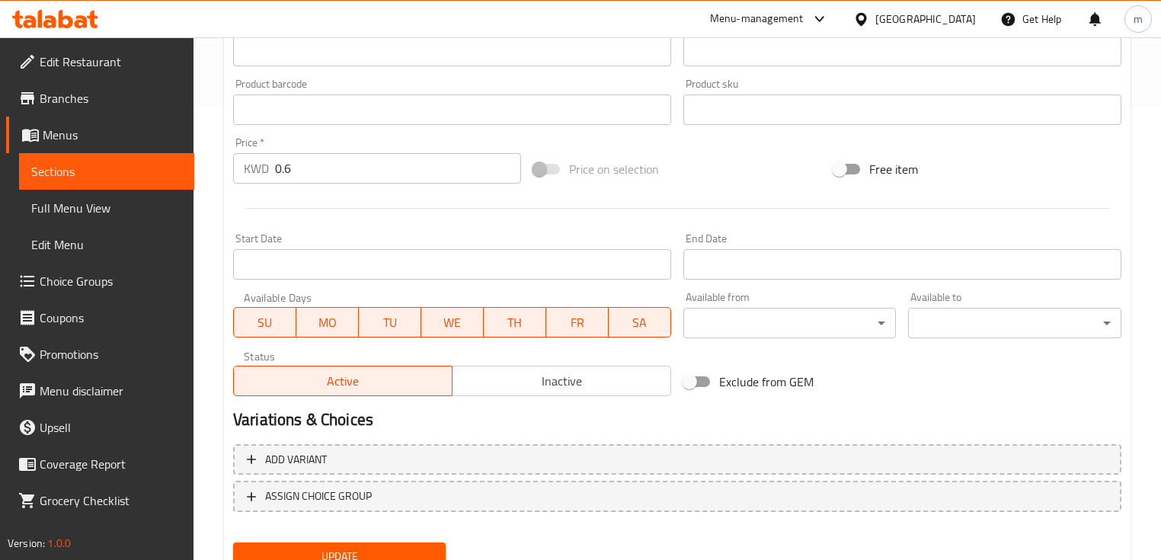
scroll to position [516, 0]
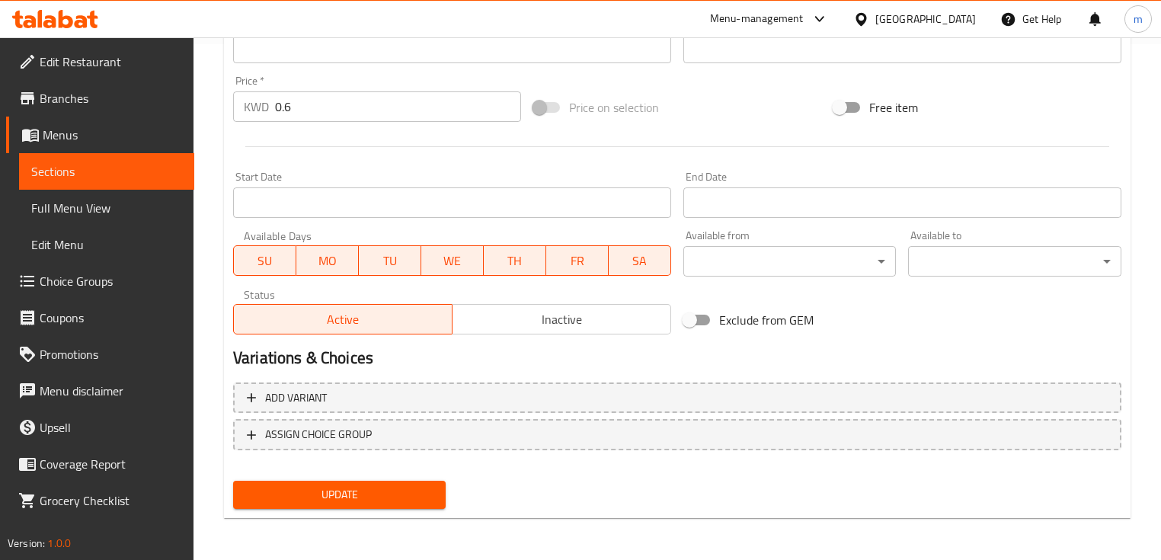
type input "Pizza khalta regular"
click at [372, 500] on span "Update" at bounding box center [339, 494] width 188 height 19
click at [49, 171] on span "Sections" at bounding box center [106, 171] width 151 height 18
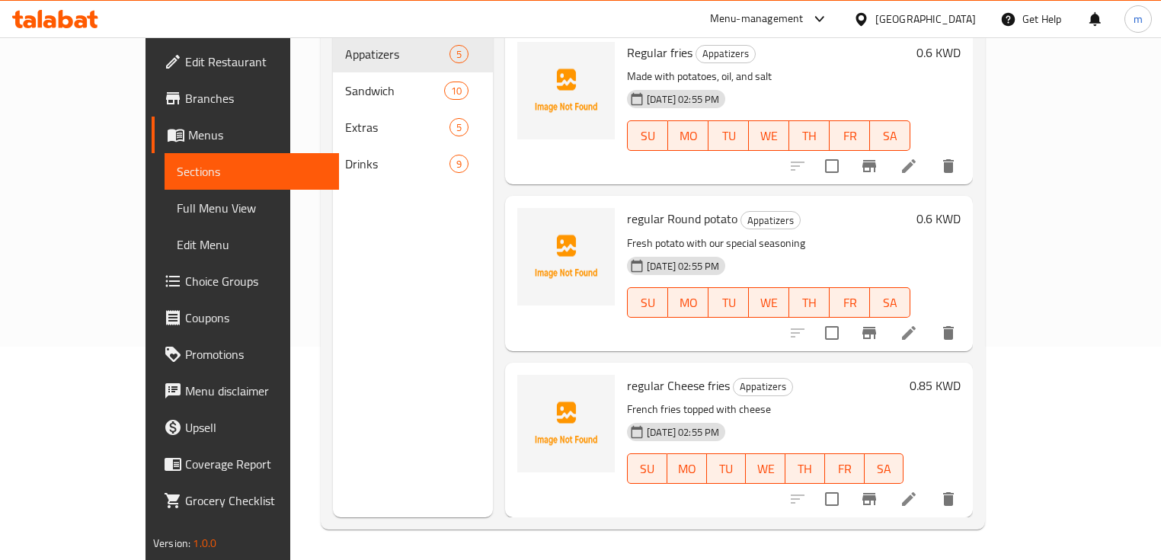
scroll to position [213, 0]
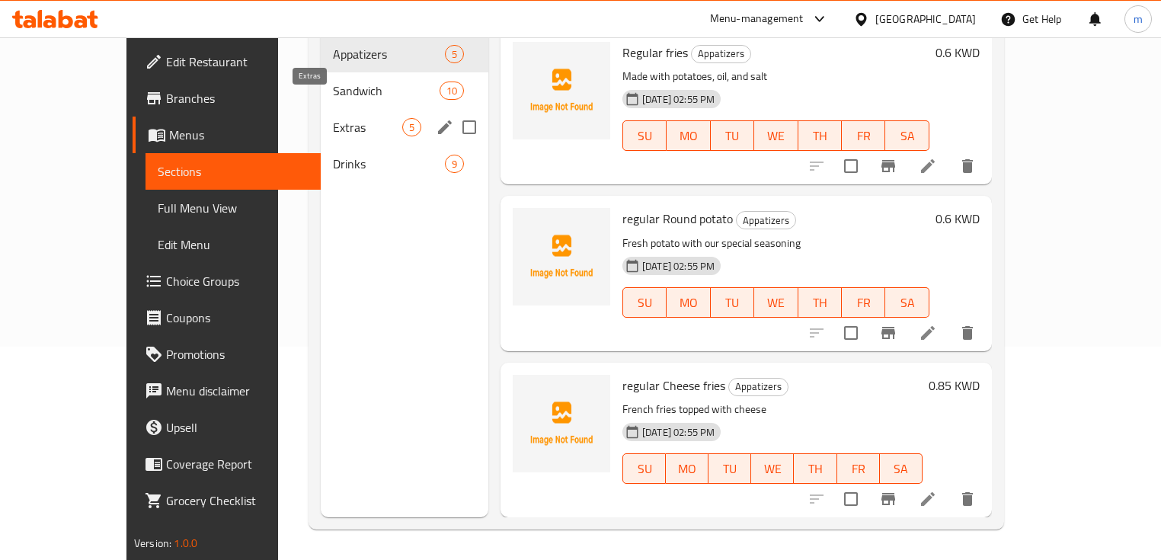
click at [333, 118] on span "Extras" at bounding box center [367, 127] width 69 height 18
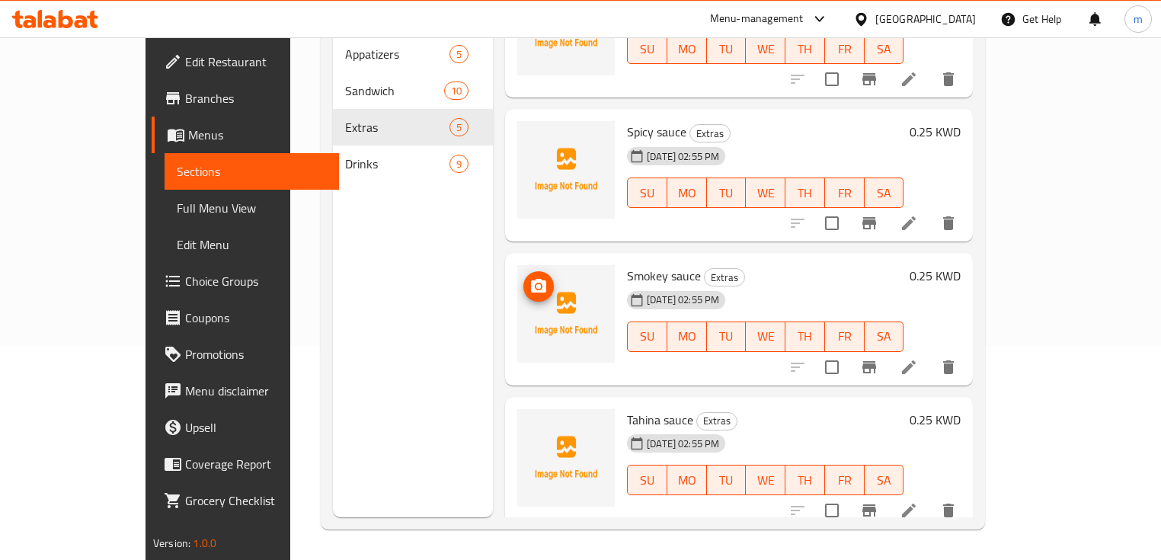
scroll to position [183, 0]
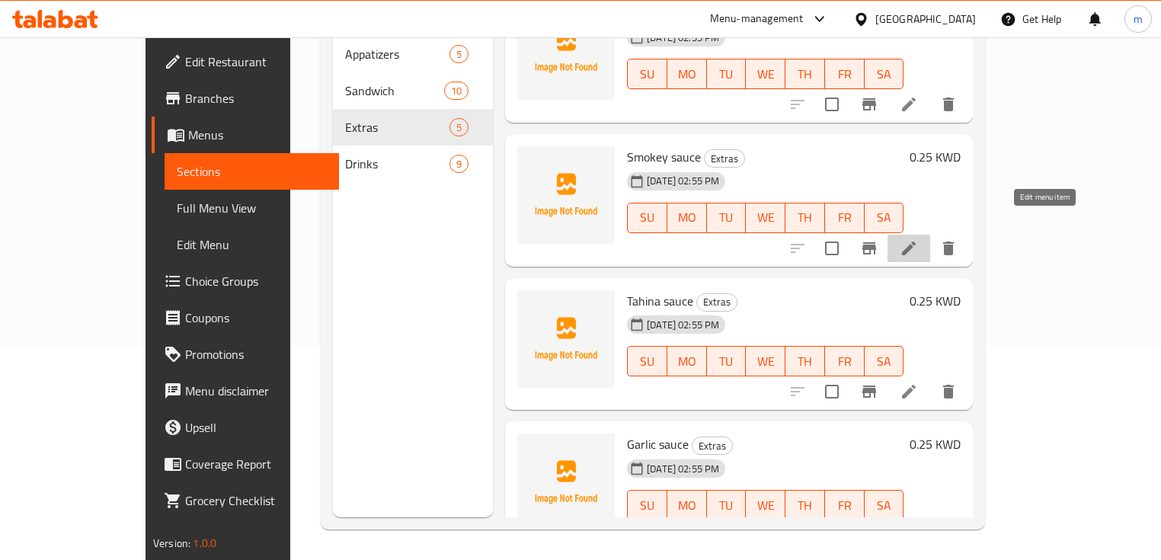
click at [915, 241] on icon at bounding box center [909, 248] width 14 height 14
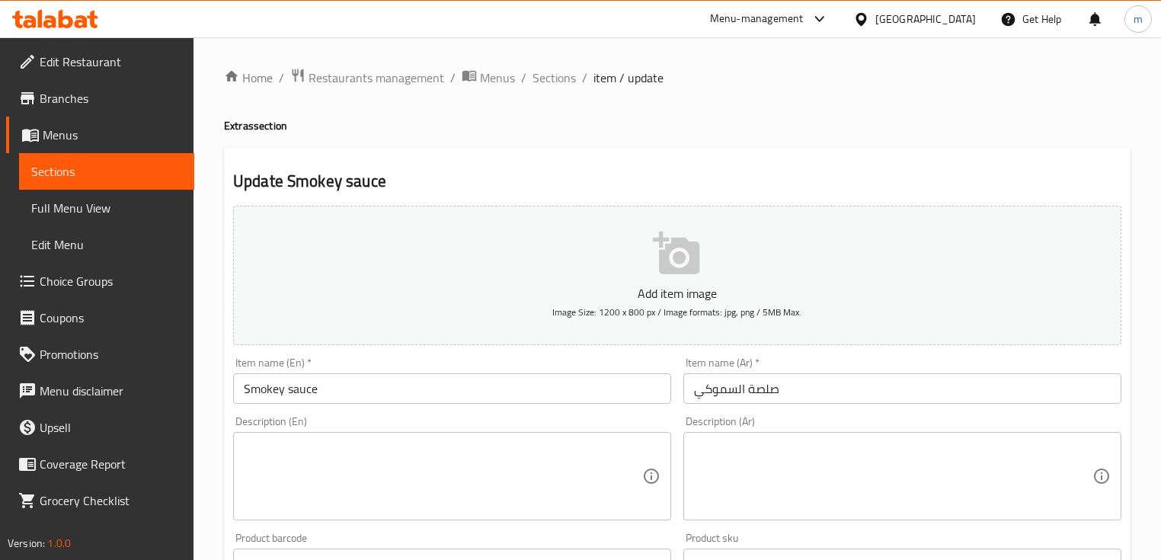
click at [810, 400] on input "صلصة السموكي" at bounding box center [902, 388] width 438 height 30
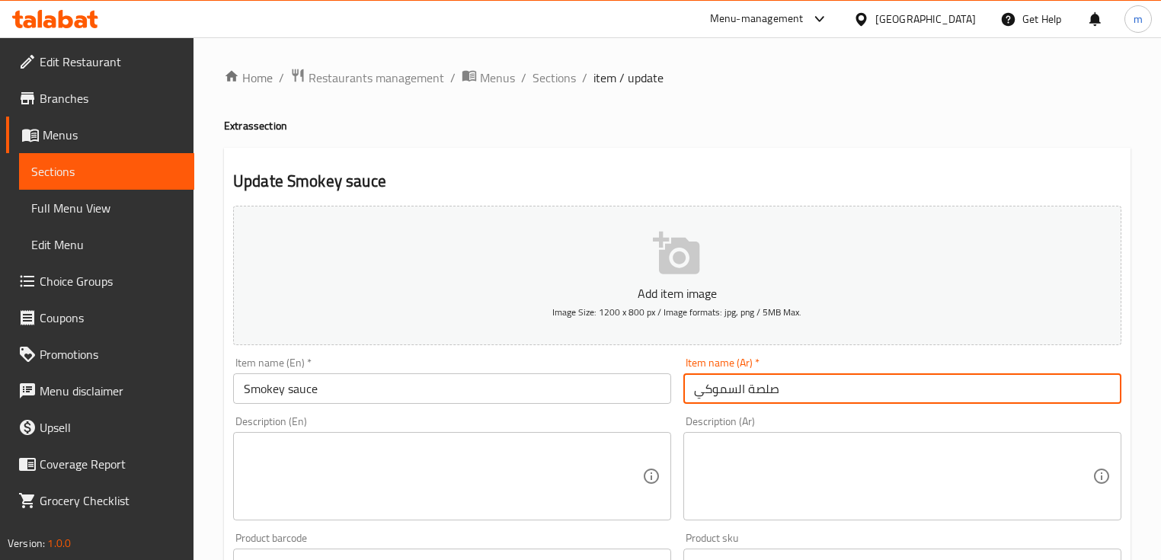
click at [714, 388] on input "صلصة السموكي" at bounding box center [902, 388] width 438 height 30
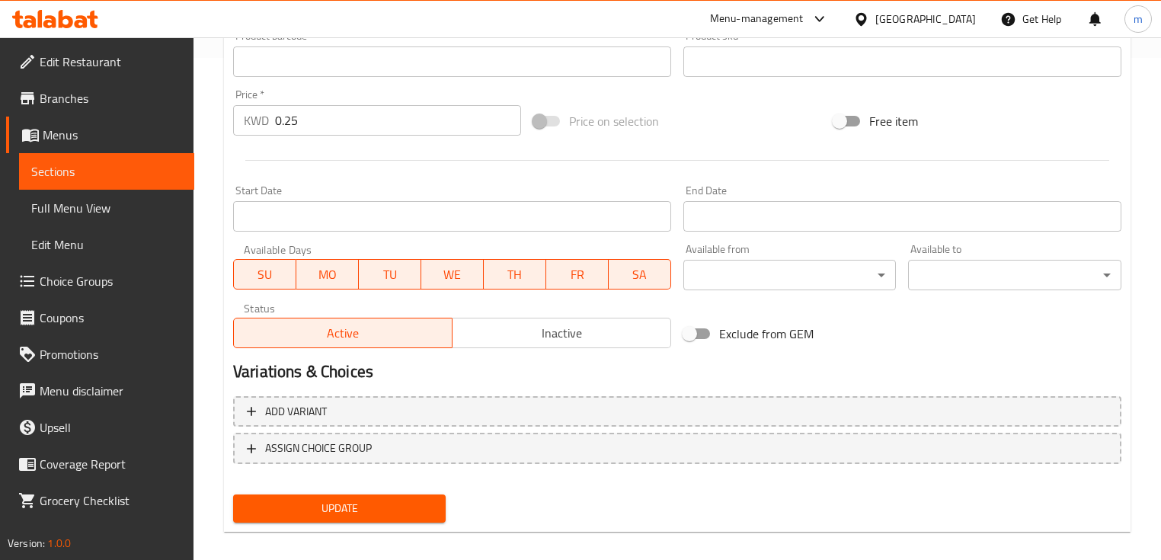
scroll to position [516, 0]
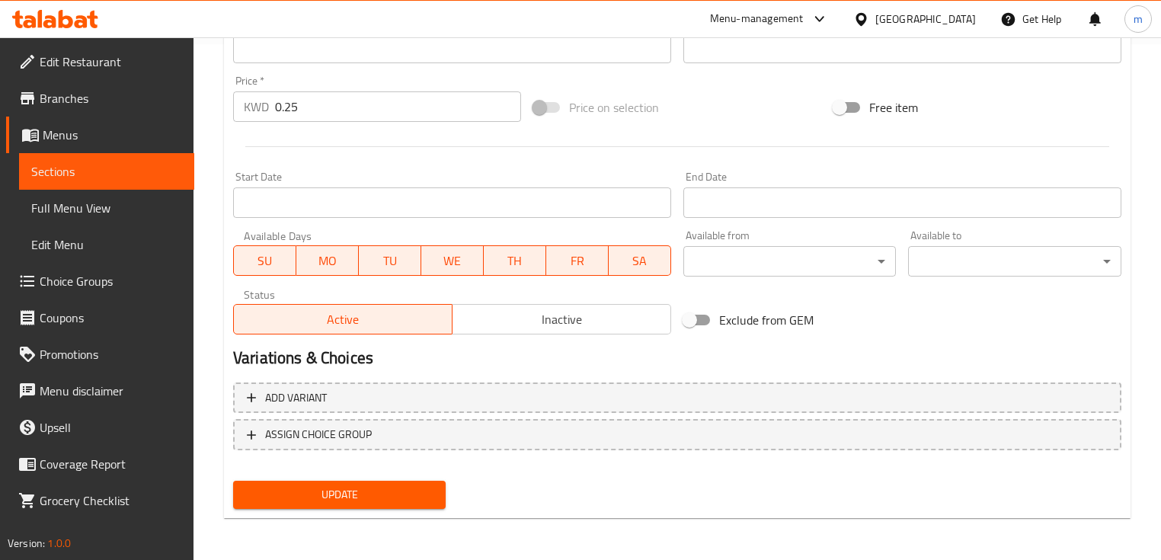
type input "صلصة مدخنة"
click at [372, 503] on button "Update" at bounding box center [339, 495] width 212 height 28
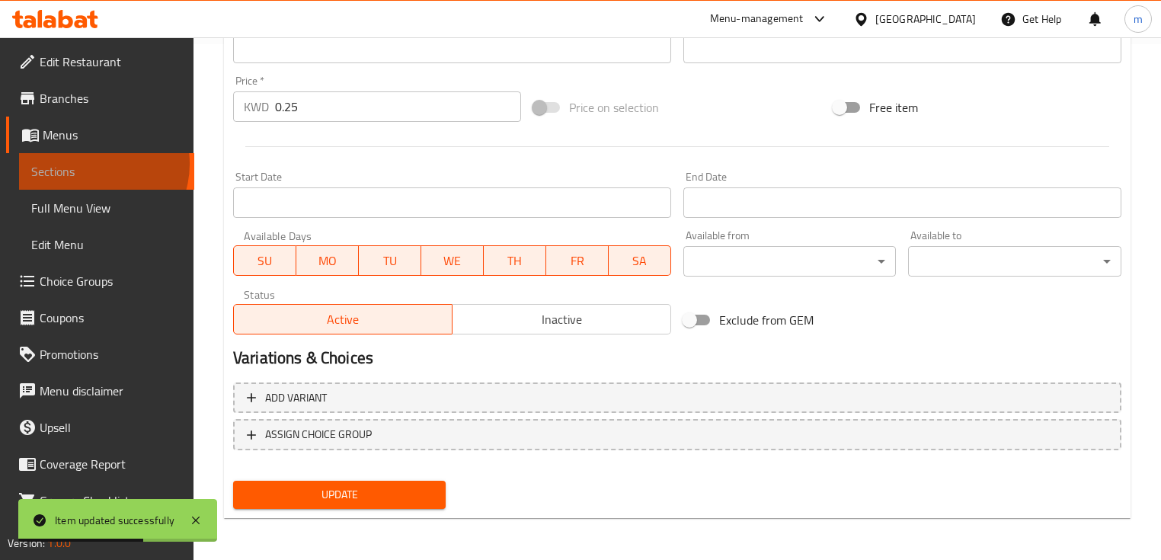
click at [91, 164] on span "Sections" at bounding box center [106, 171] width 151 height 18
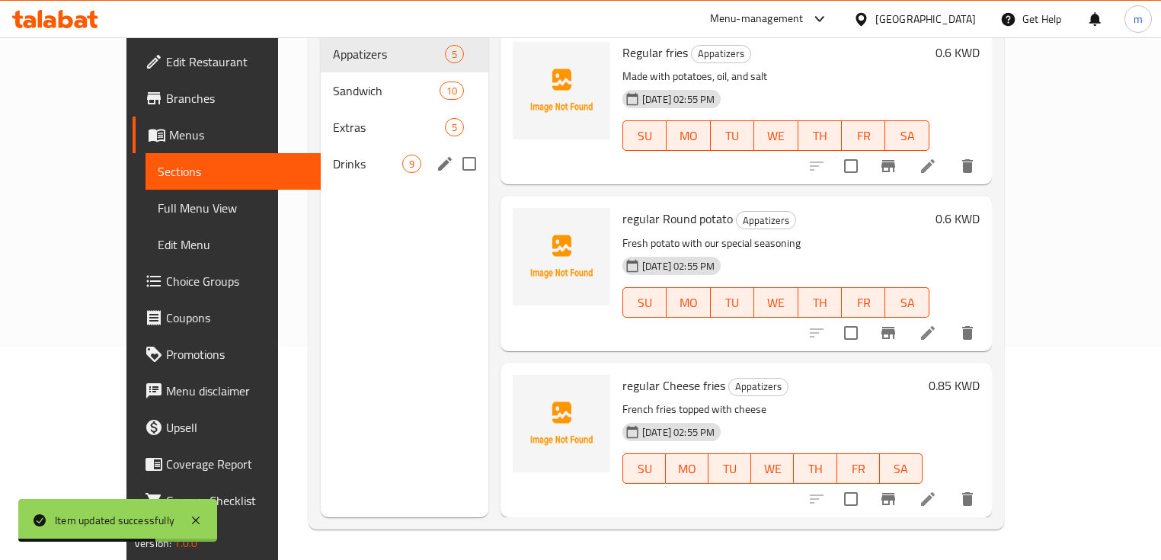
click at [321, 145] on div "Drinks 9" at bounding box center [405, 163] width 168 height 37
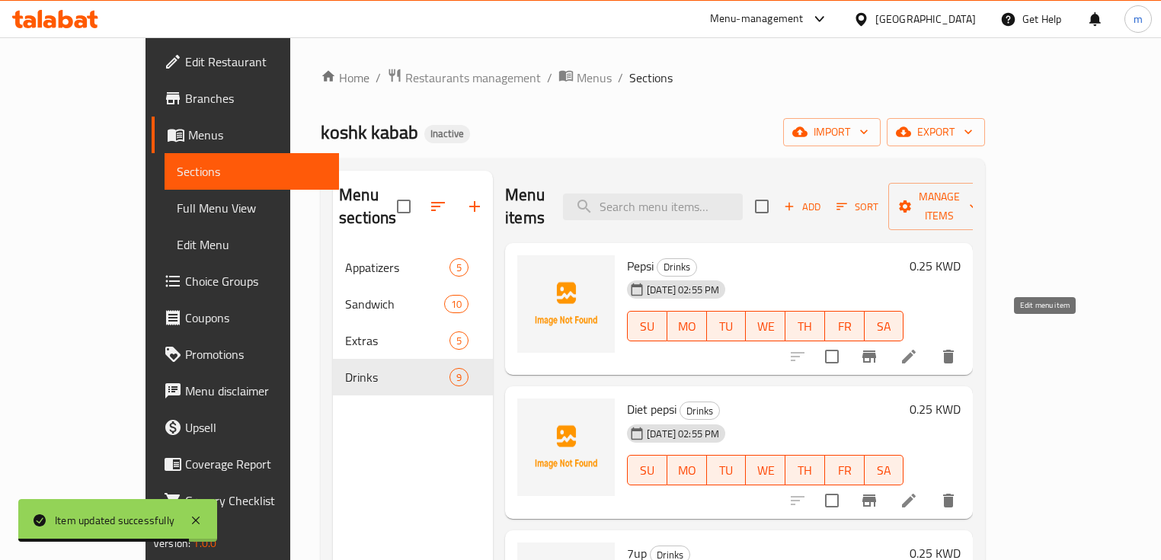
click at [918, 347] on icon at bounding box center [908, 356] width 18 height 18
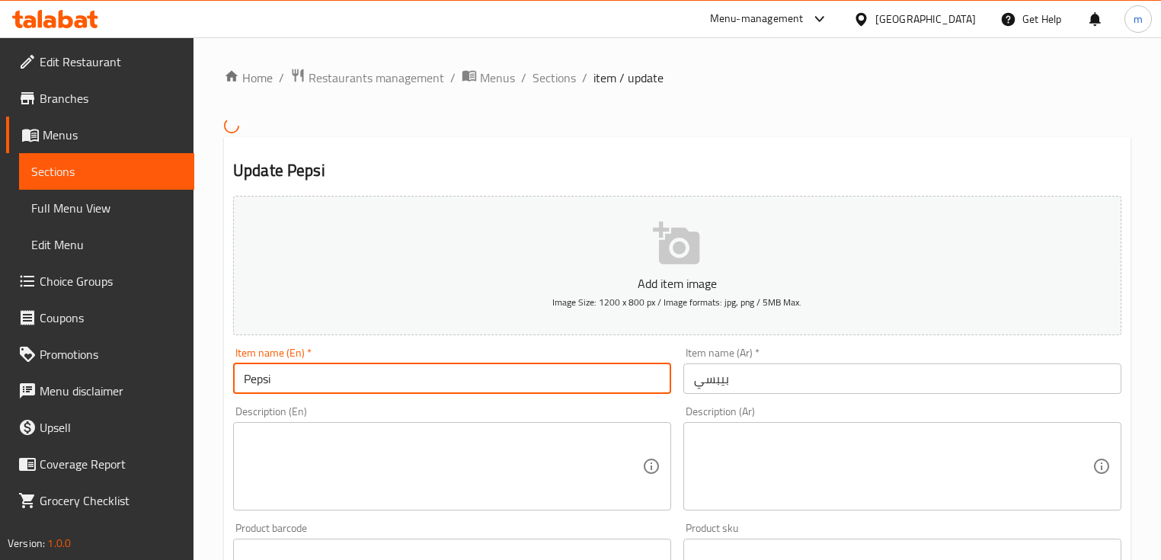
click at [381, 369] on input "Pepsi" at bounding box center [452, 378] width 438 height 30
type input "Pepsi regular"
click at [832, 390] on input "بيبسي" at bounding box center [902, 378] width 438 height 30
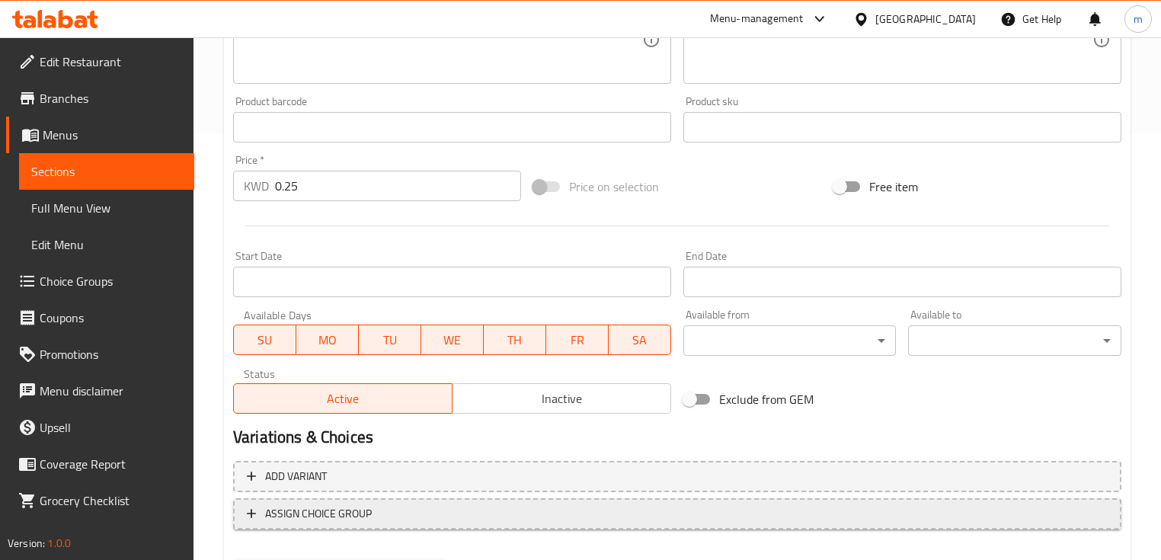
scroll to position [505, 0]
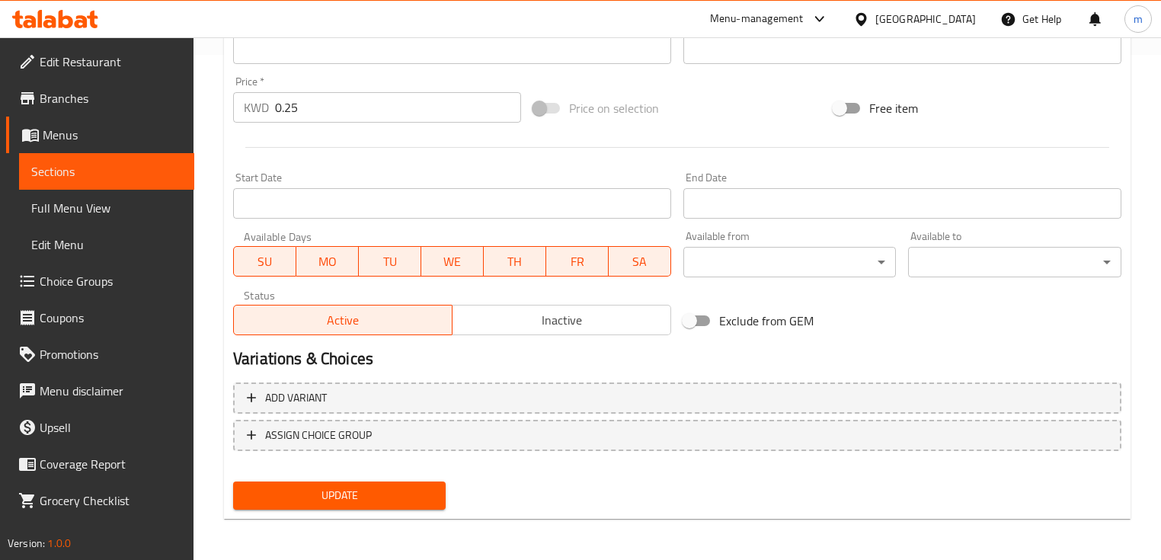
type input "بيبسي عادي"
click at [405, 502] on span "Update" at bounding box center [339, 495] width 188 height 19
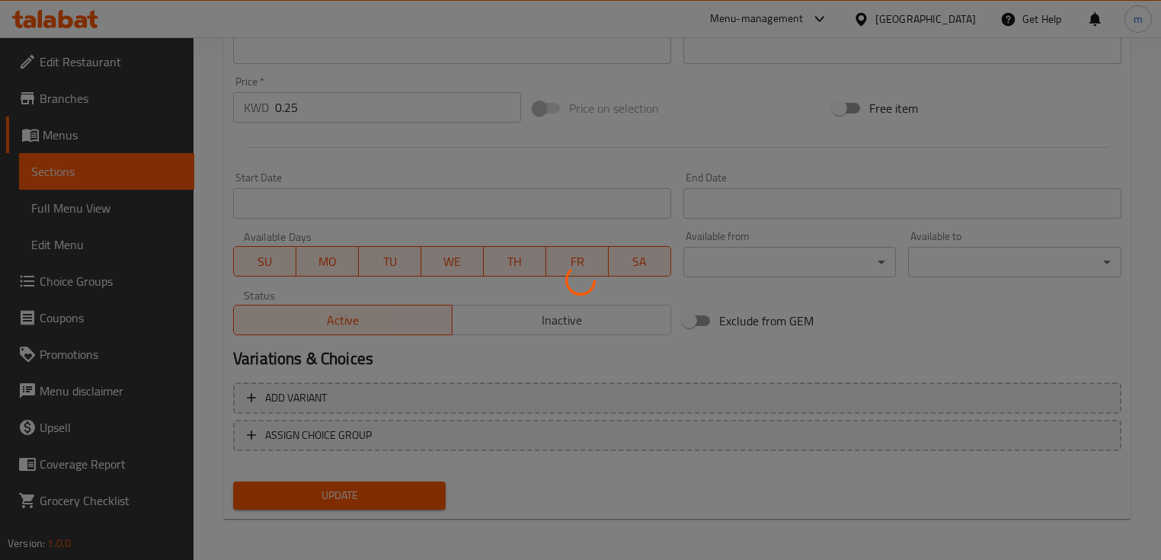
scroll to position [78, 0]
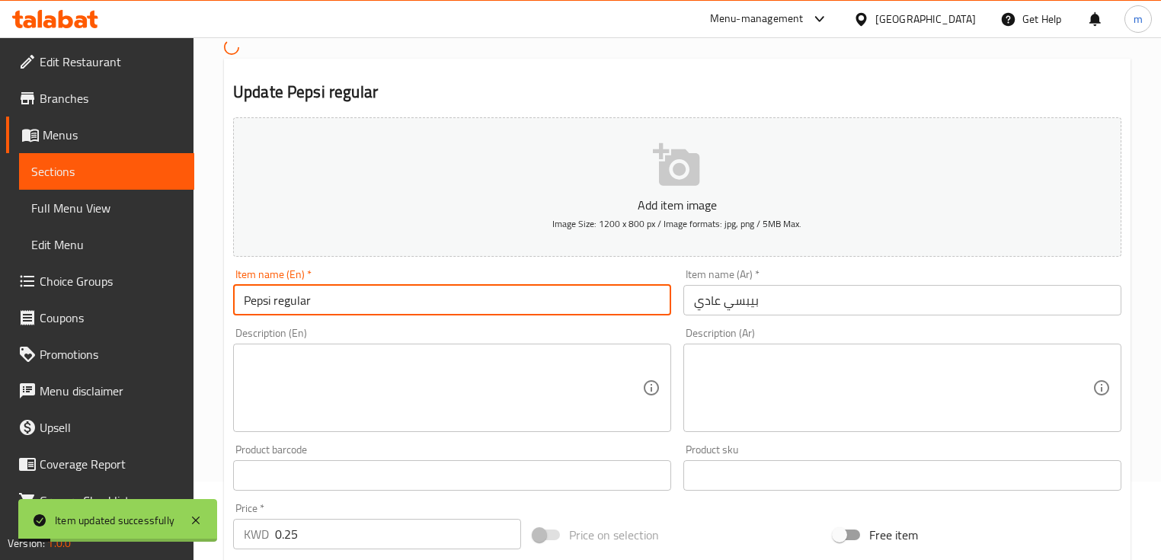
click at [324, 308] on input "Pepsi regular" at bounding box center [452, 300] width 438 height 30
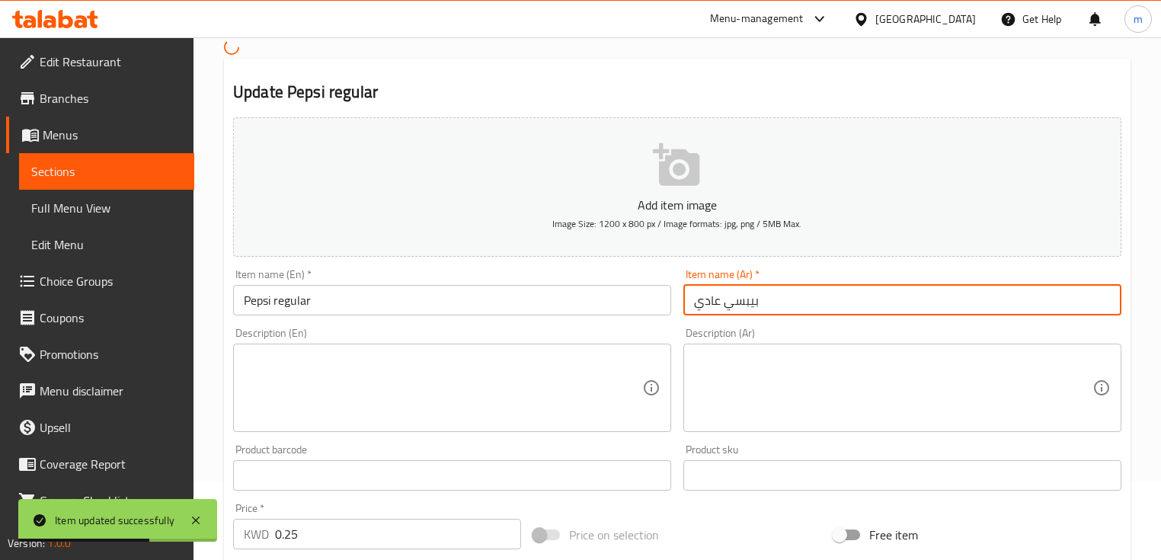
click at [695, 306] on input "بيبسي عادي" at bounding box center [902, 300] width 438 height 30
click at [700, 299] on input "بيبسي عادي" at bounding box center [902, 300] width 438 height 30
click at [537, 246] on button "Add item image Image Size: 1200 x 800 px / Image formats: jpg, png / 5MB Max." at bounding box center [677, 186] width 888 height 139
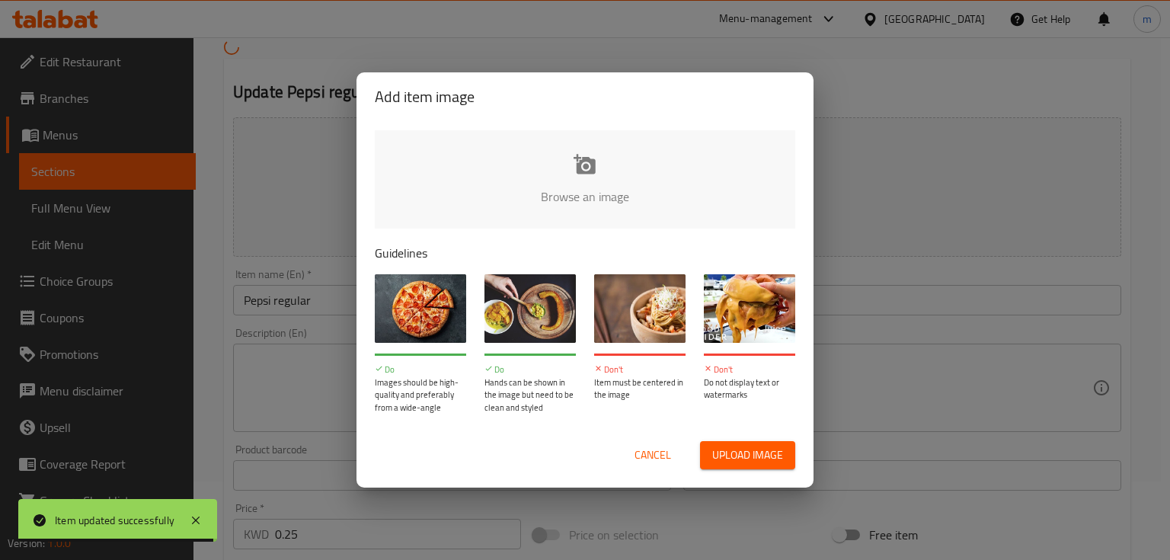
click at [1011, 243] on div "Add item image Browse an image Guidelines Do Images should be high-quality and …" at bounding box center [585, 280] width 1170 height 560
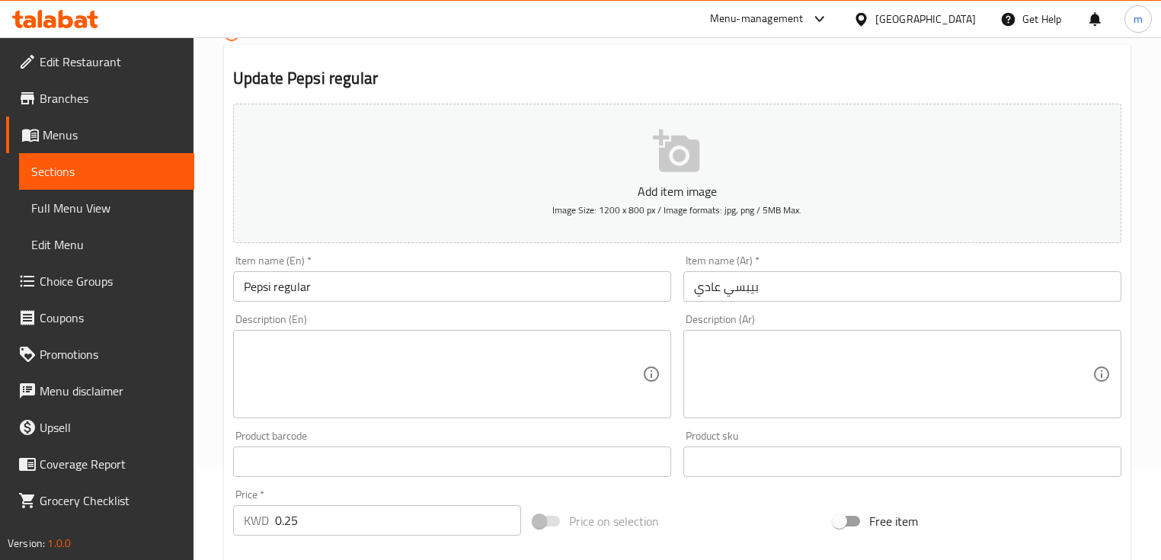
scroll to position [505, 0]
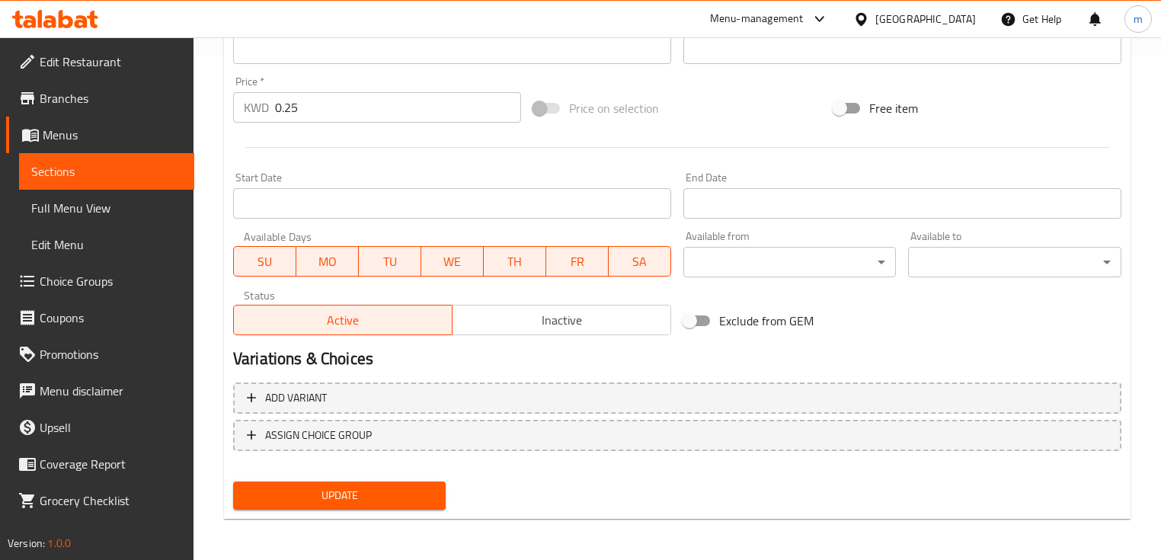
click at [105, 180] on span "Sections" at bounding box center [106, 171] width 151 height 18
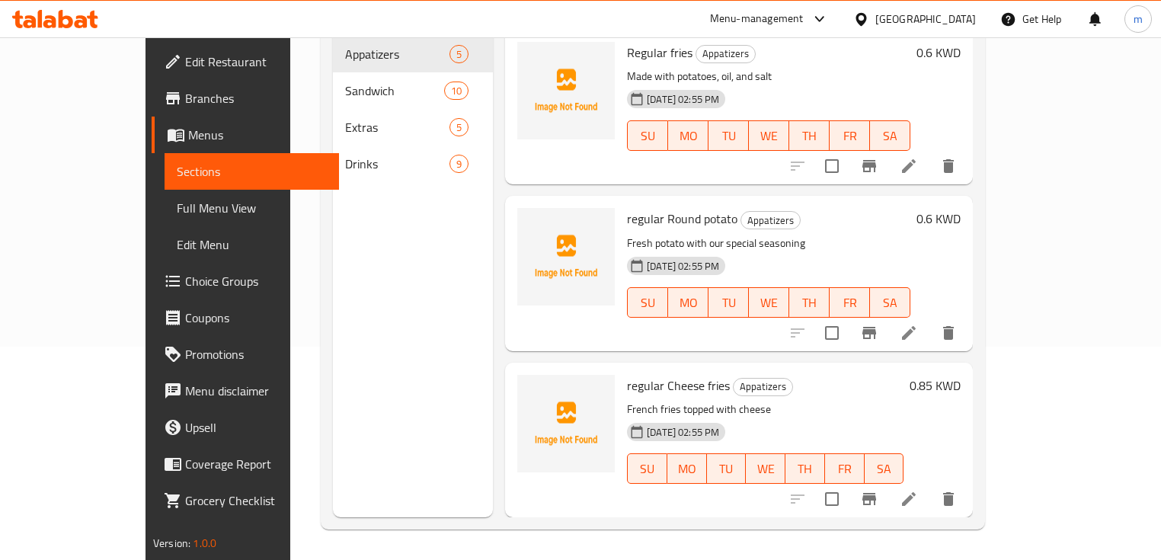
scroll to position [213, 0]
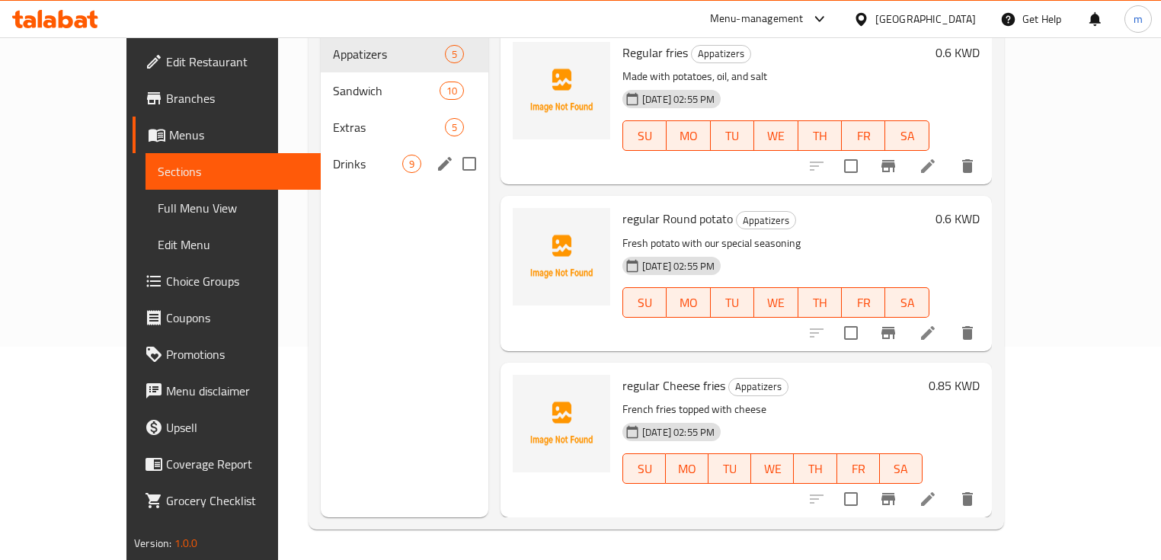
click at [321, 150] on div "Drinks 9" at bounding box center [405, 163] width 168 height 37
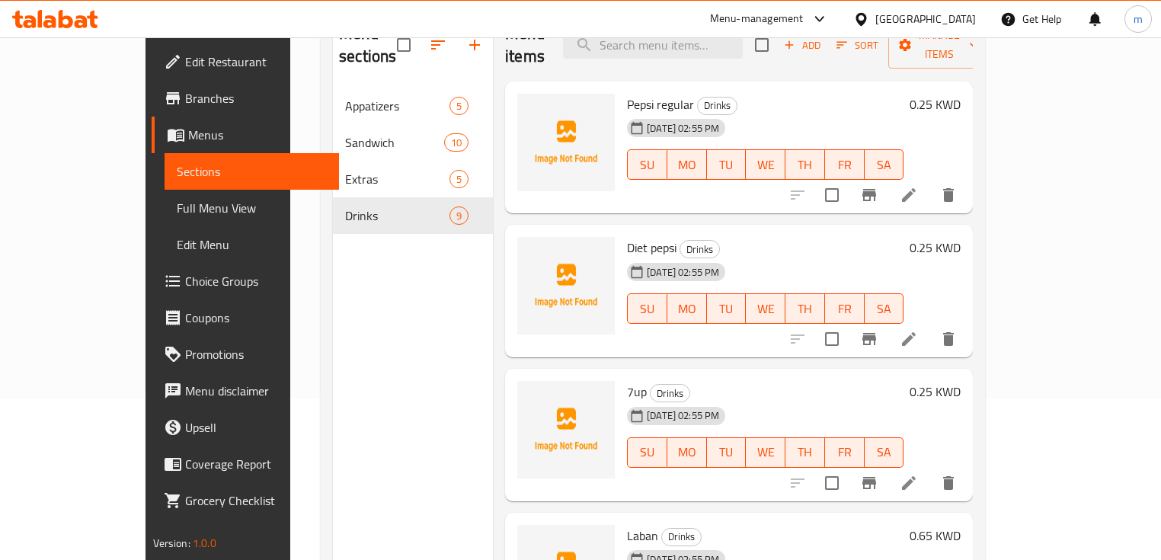
scroll to position [91, 0]
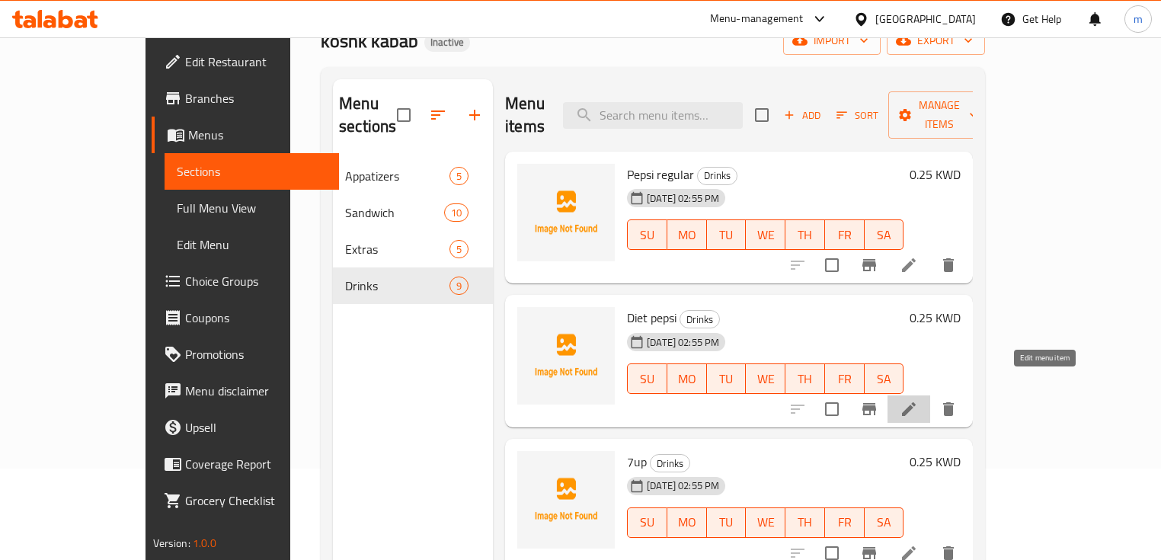
click at [918, 400] on icon at bounding box center [908, 409] width 18 height 18
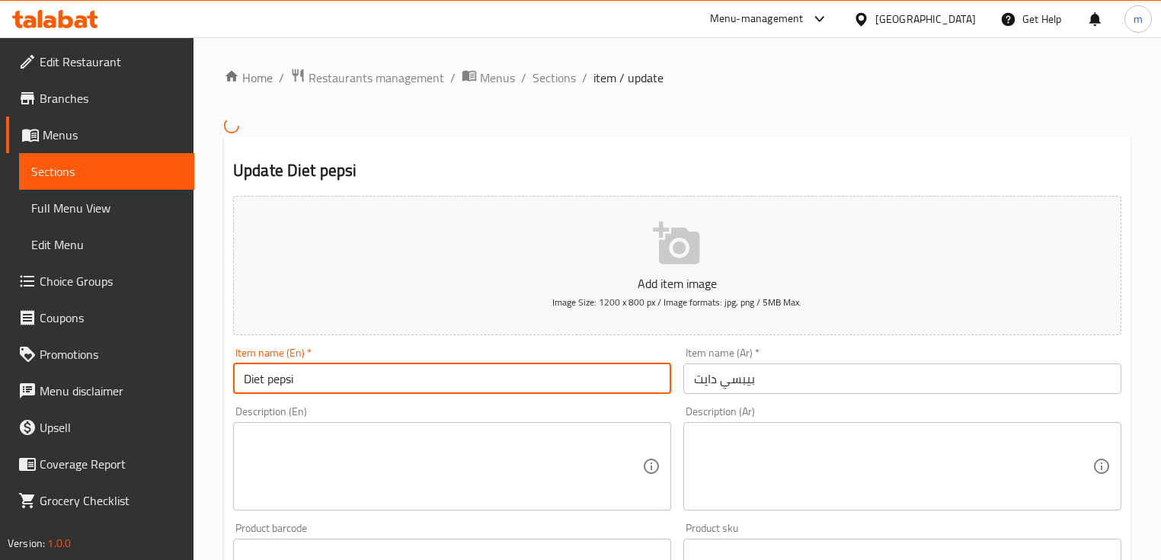
click at [402, 364] on input "Diet pepsi" at bounding box center [452, 378] width 438 height 30
paste input "regular"
type input "Diet pepsi regular"
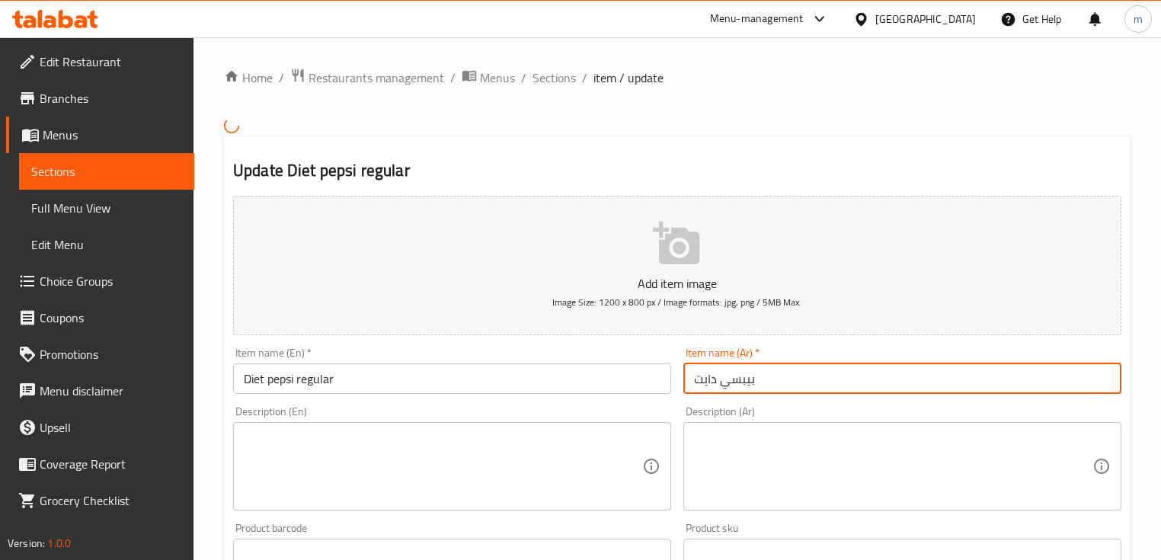
click at [838, 390] on input "بيبسي دايت" at bounding box center [902, 378] width 438 height 30
paste input "عادي"
click at [721, 381] on input "[PERSON_NAME]" at bounding box center [902, 378] width 438 height 30
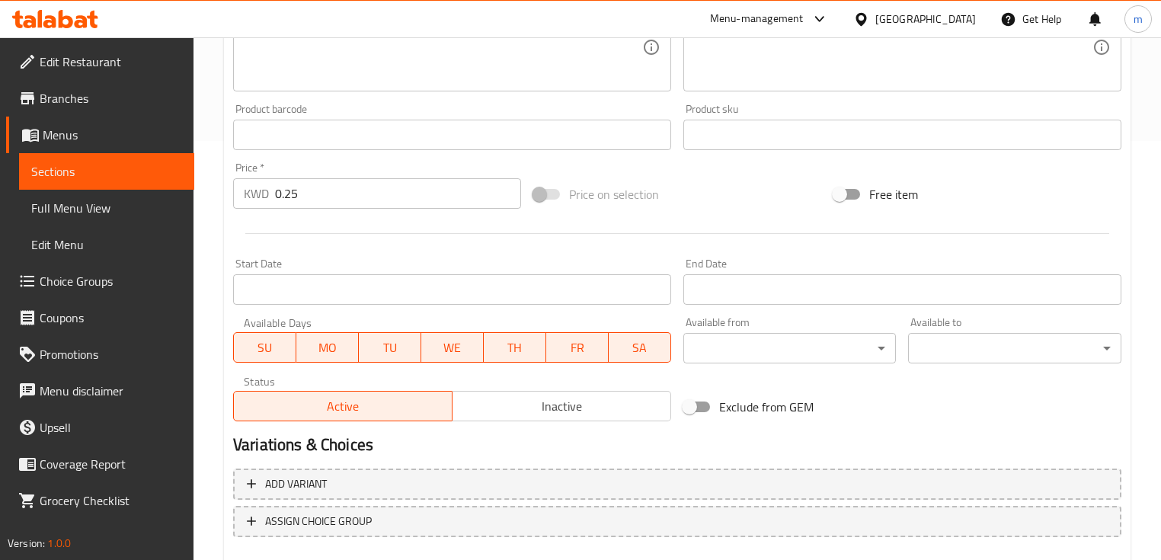
scroll to position [505, 0]
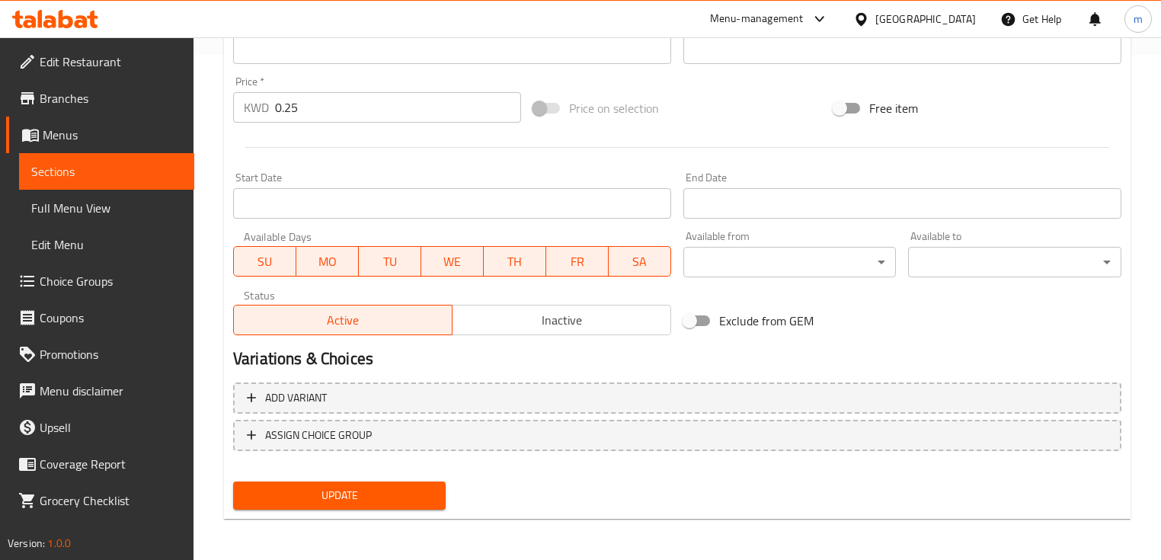
type input "بيبسي دايت عادي"
click at [363, 504] on button "Update" at bounding box center [339, 495] width 212 height 28
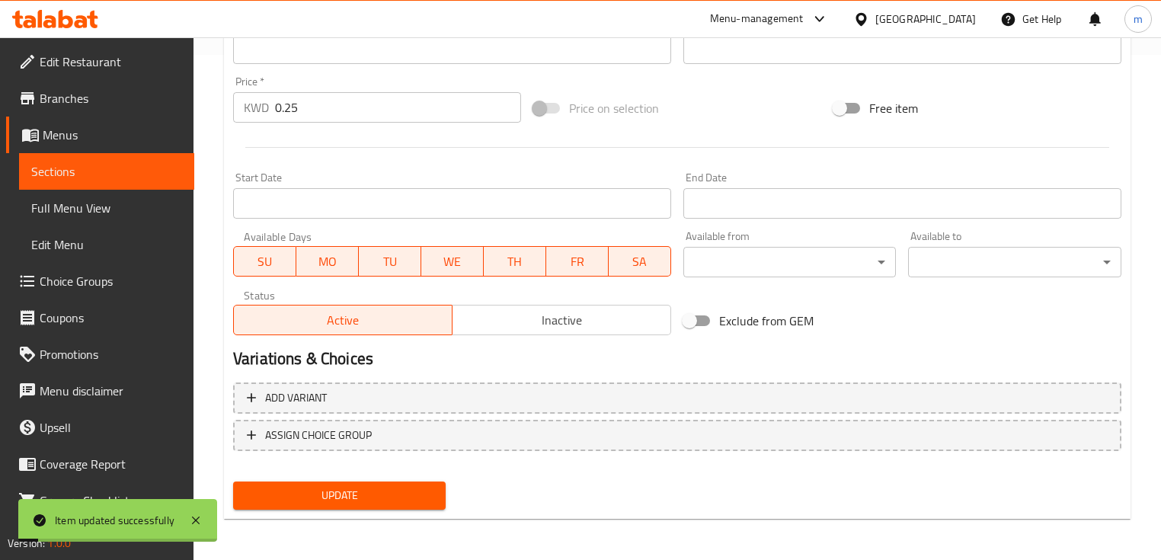
click at [115, 164] on span "Sections" at bounding box center [106, 171] width 151 height 18
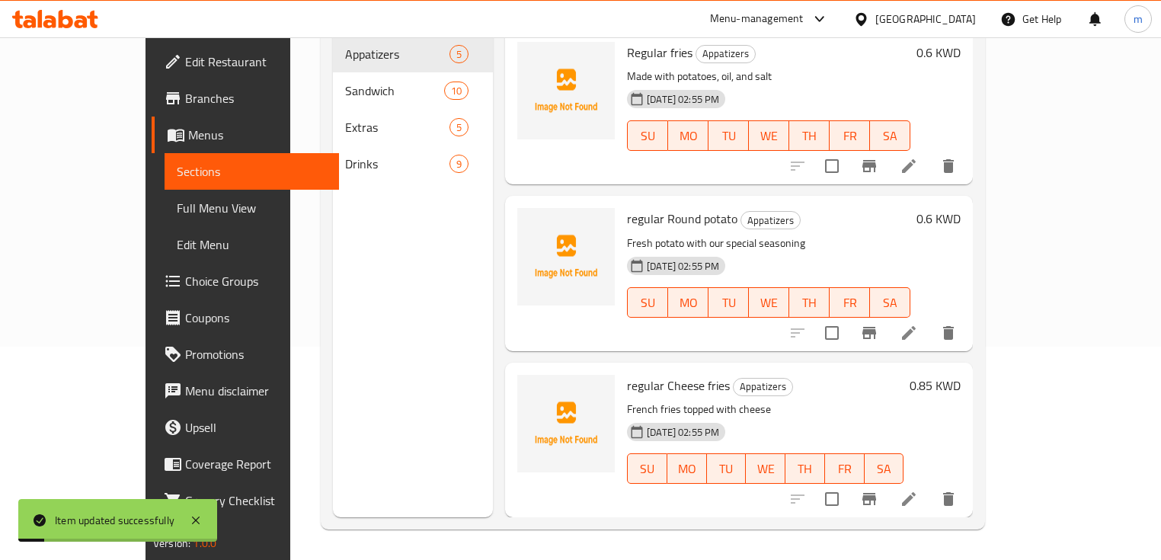
scroll to position [213, 0]
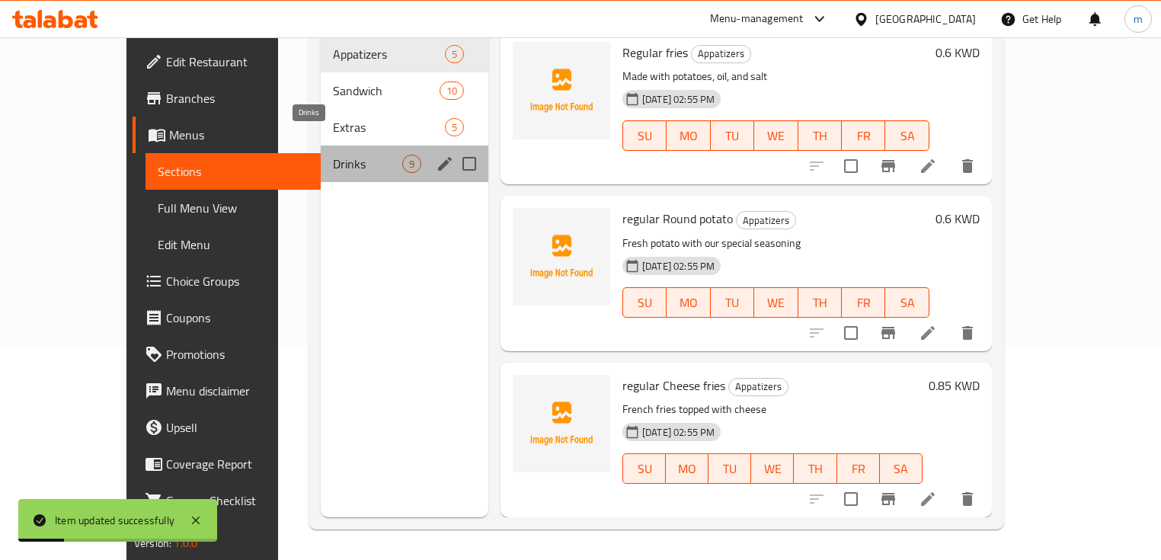
click at [333, 155] on span "Drinks" at bounding box center [367, 164] width 69 height 18
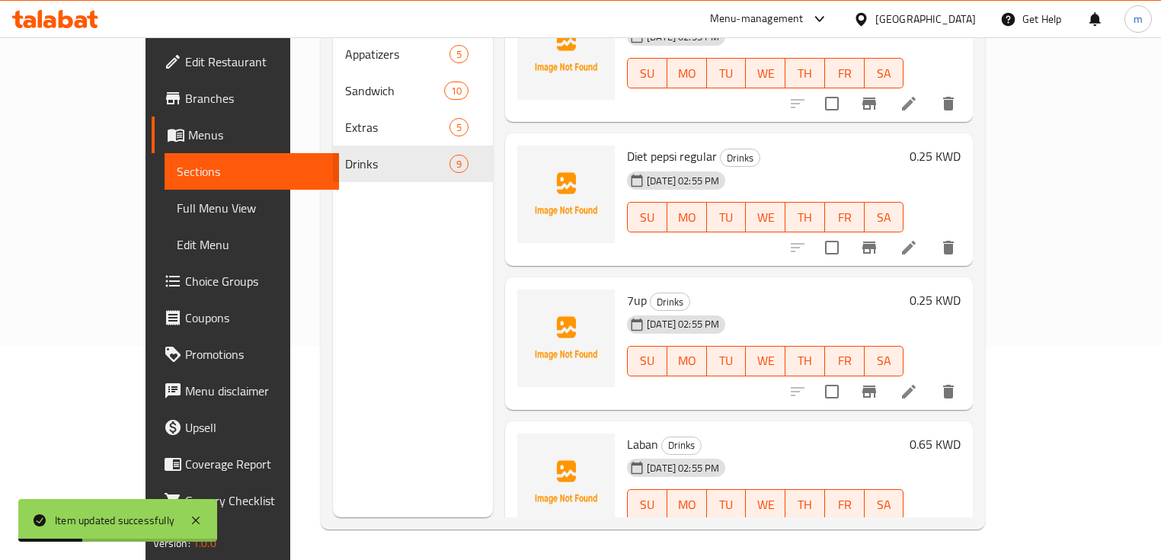
scroll to position [61, 0]
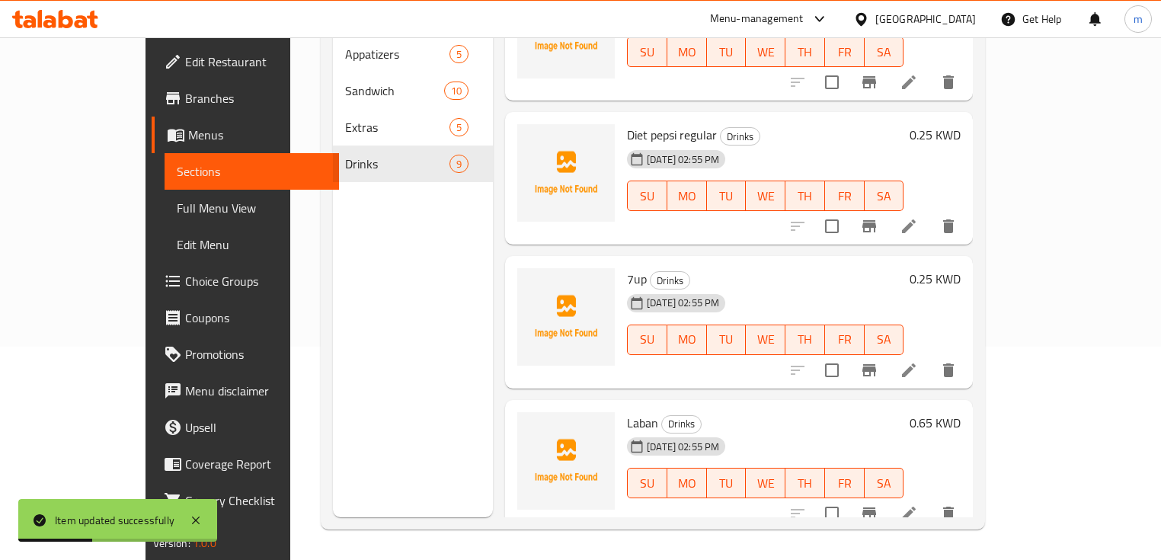
click at [918, 361] on icon at bounding box center [908, 370] width 18 height 18
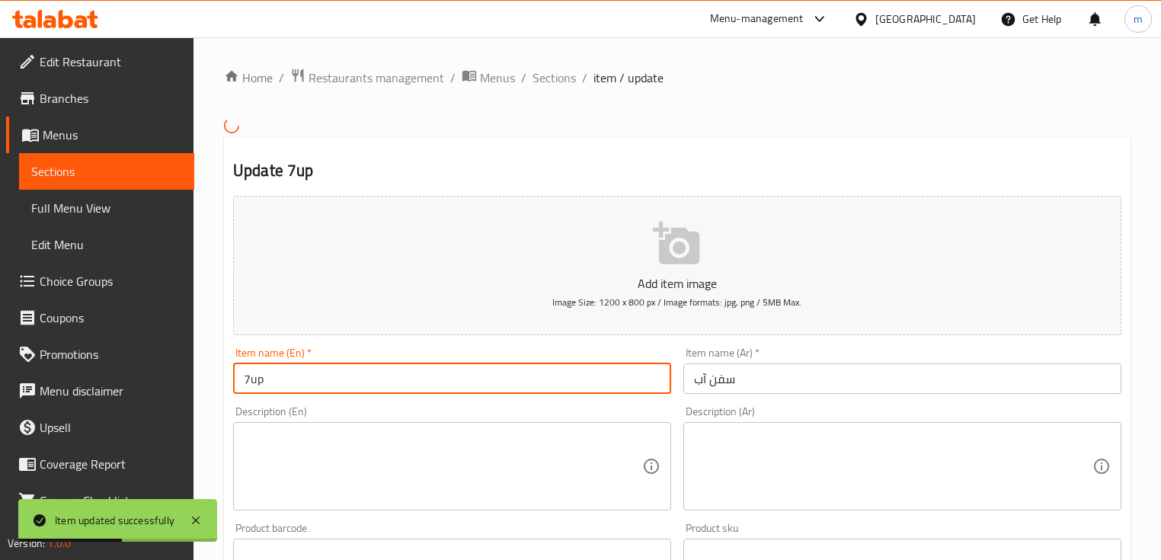
click at [375, 377] on input "7up" at bounding box center [452, 378] width 438 height 30
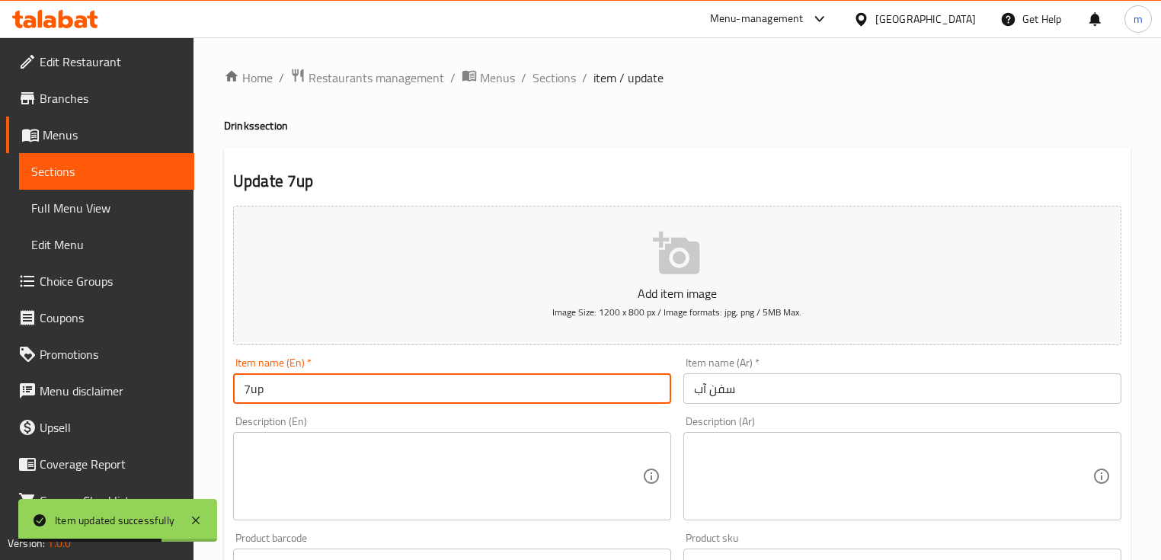
paste input "regular"
type input "7up regular"
click at [864, 372] on div "Item name (Ar)   * سفن آب Item name (Ar) *" at bounding box center [902, 380] width 438 height 46
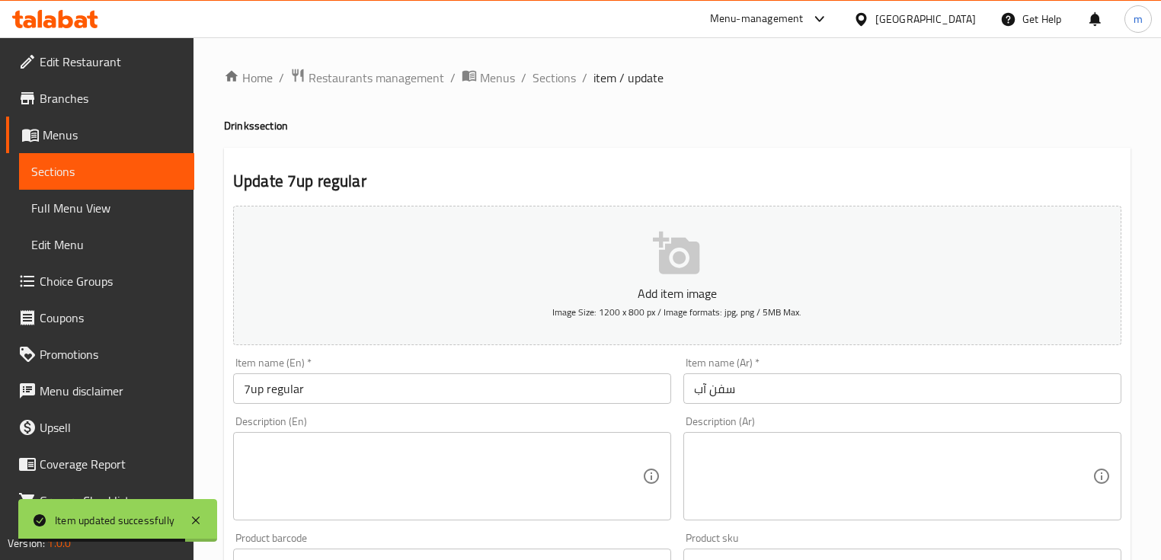
click at [855, 390] on input "سفن آب" at bounding box center [902, 388] width 438 height 30
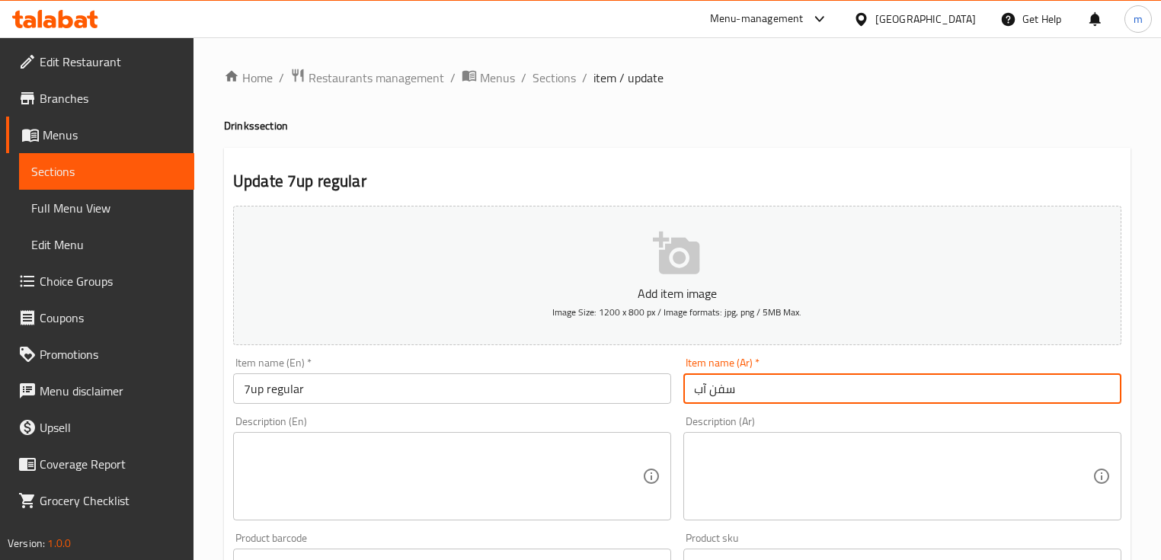
paste input "عادي"
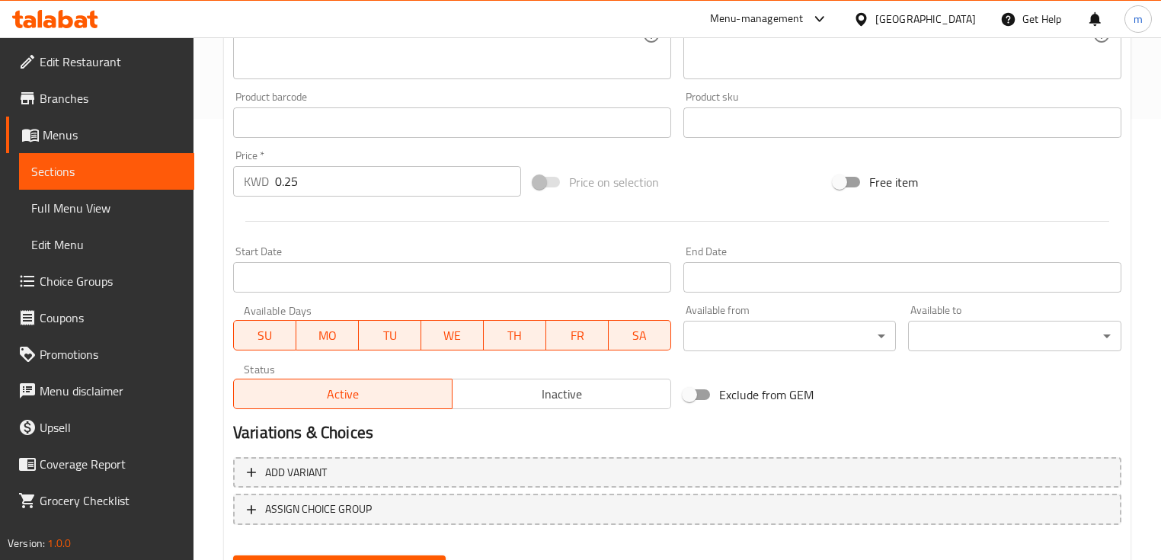
scroll to position [516, 0]
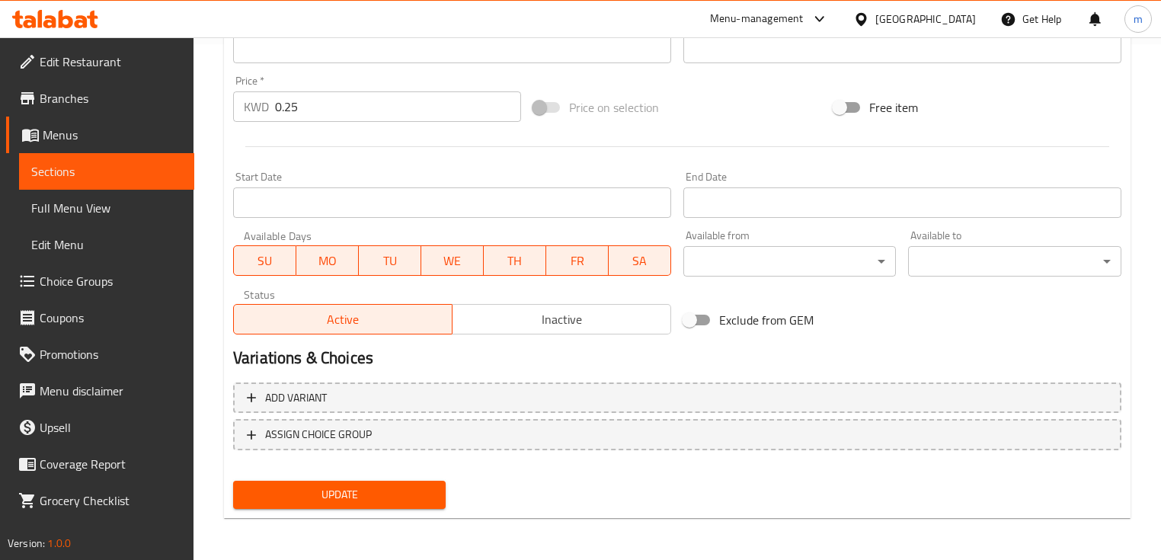
type input "سفن آب عادي"
click at [345, 492] on span "Update" at bounding box center [339, 494] width 188 height 19
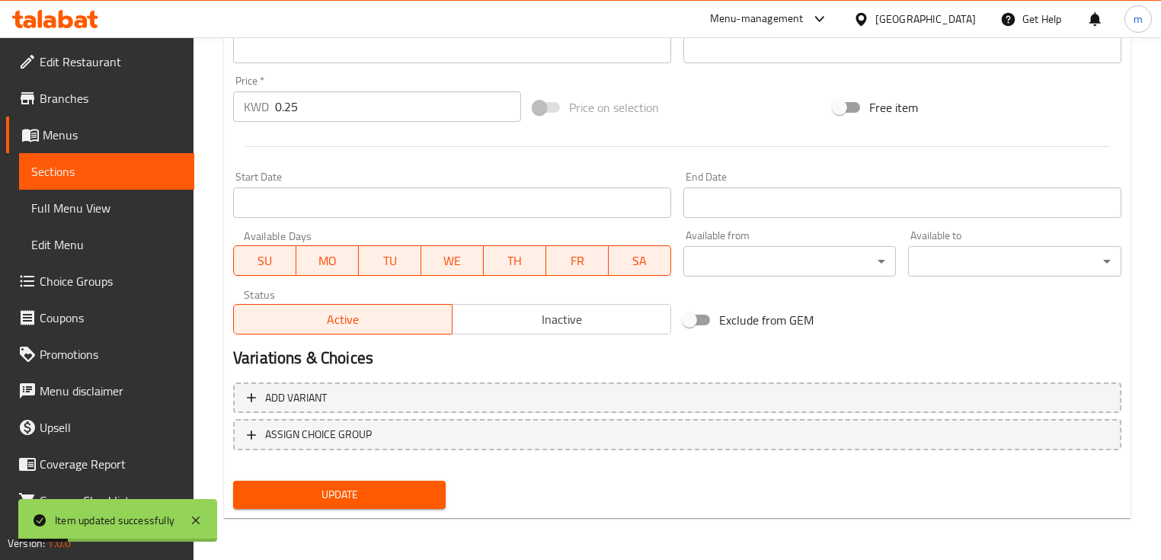
click at [117, 174] on span "Sections" at bounding box center [106, 171] width 151 height 18
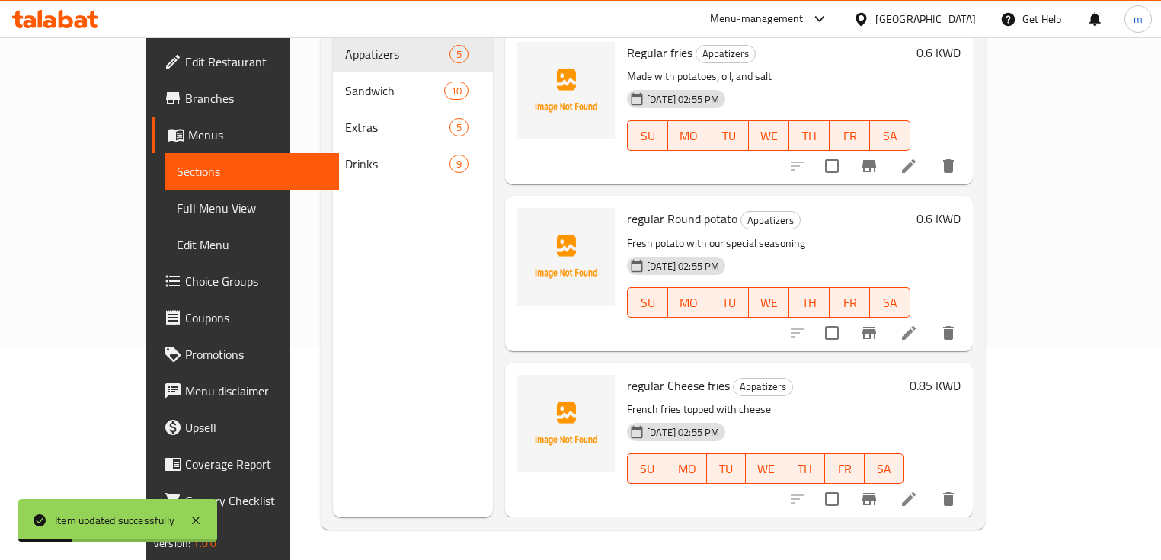
scroll to position [213, 0]
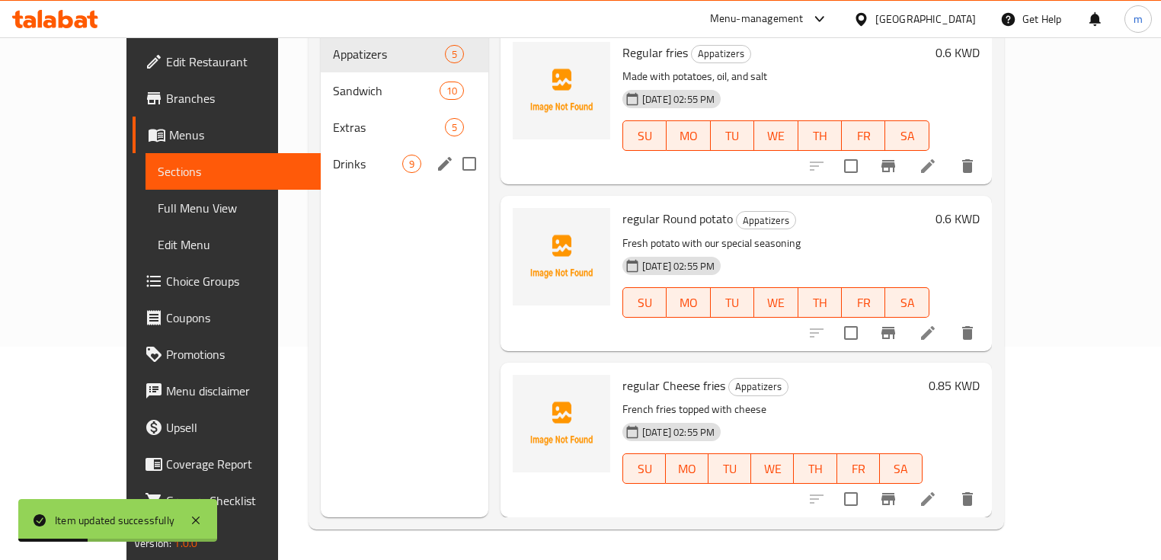
click at [333, 155] on span "Drinks" at bounding box center [367, 164] width 69 height 18
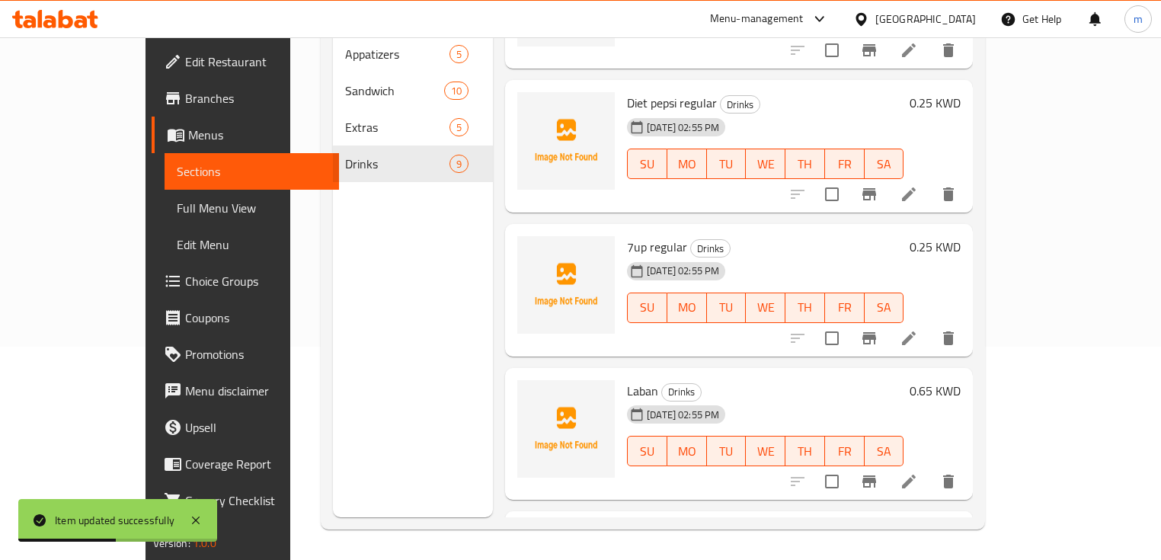
scroll to position [183, 0]
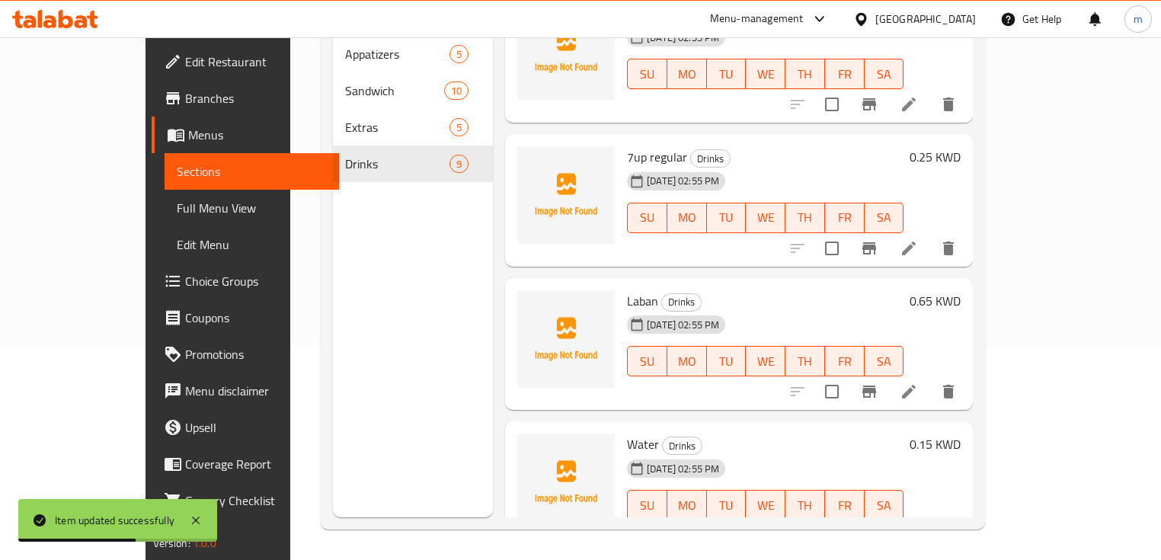
click at [918, 382] on icon at bounding box center [908, 391] width 18 height 18
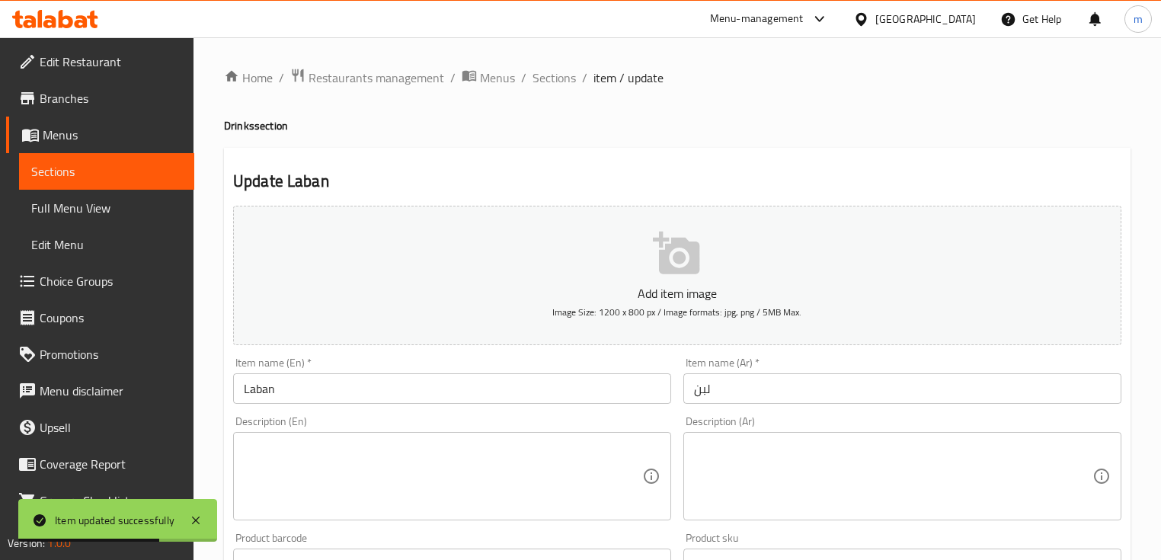
click at [453, 386] on input "Laban" at bounding box center [452, 388] width 438 height 30
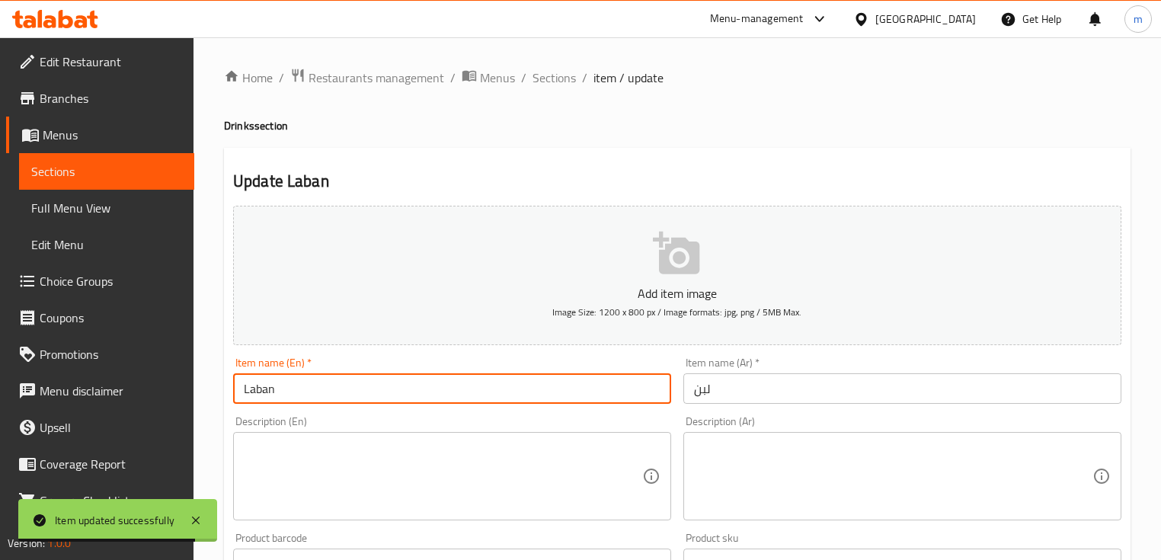
paste input "regular"
type input "Laban regular"
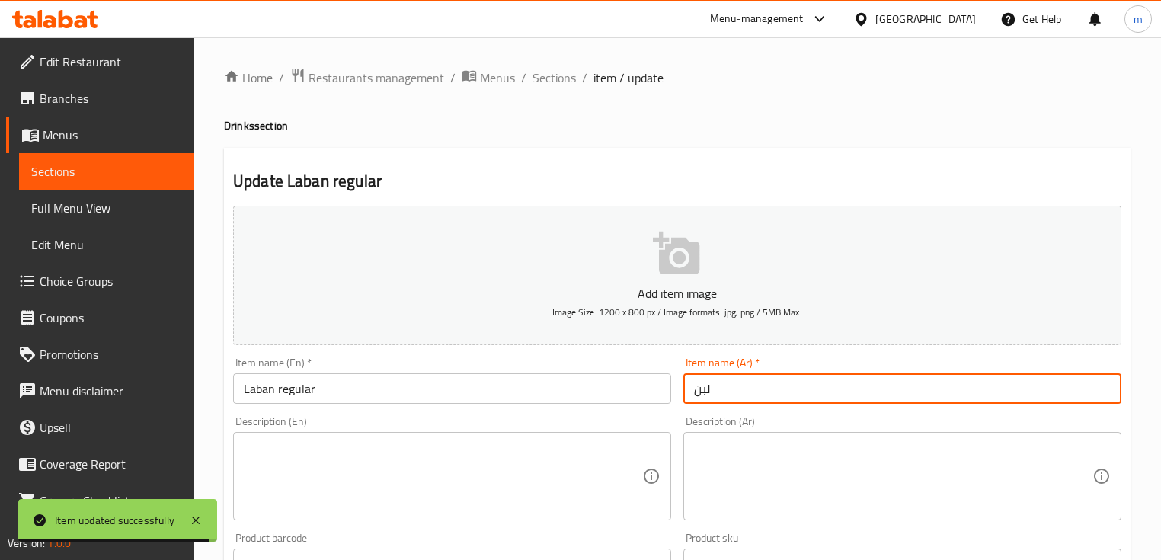
click at [808, 388] on input "لبن" at bounding box center [902, 388] width 438 height 30
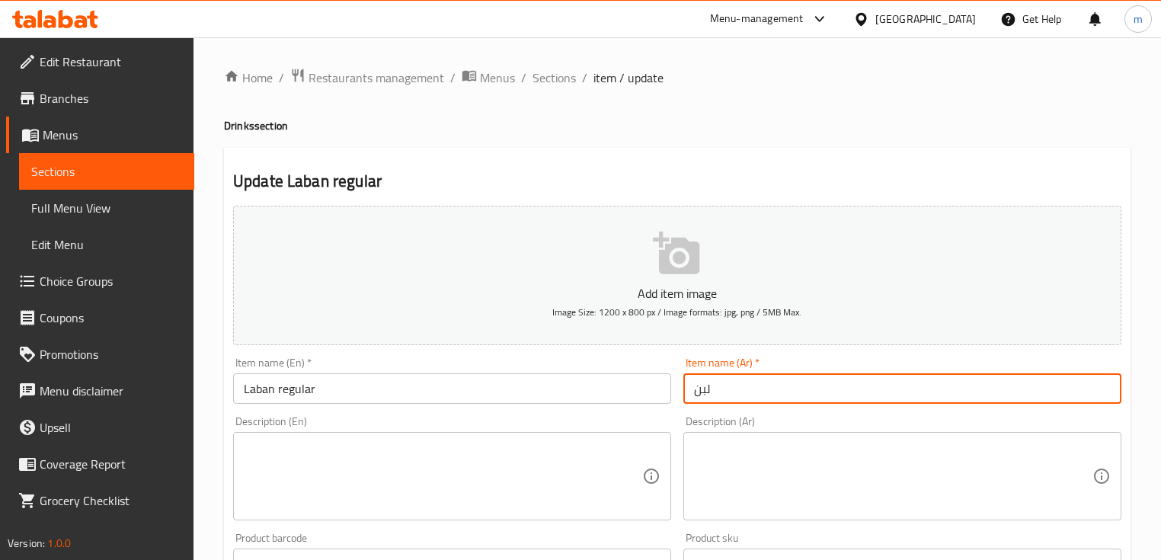
paste input "عادي"
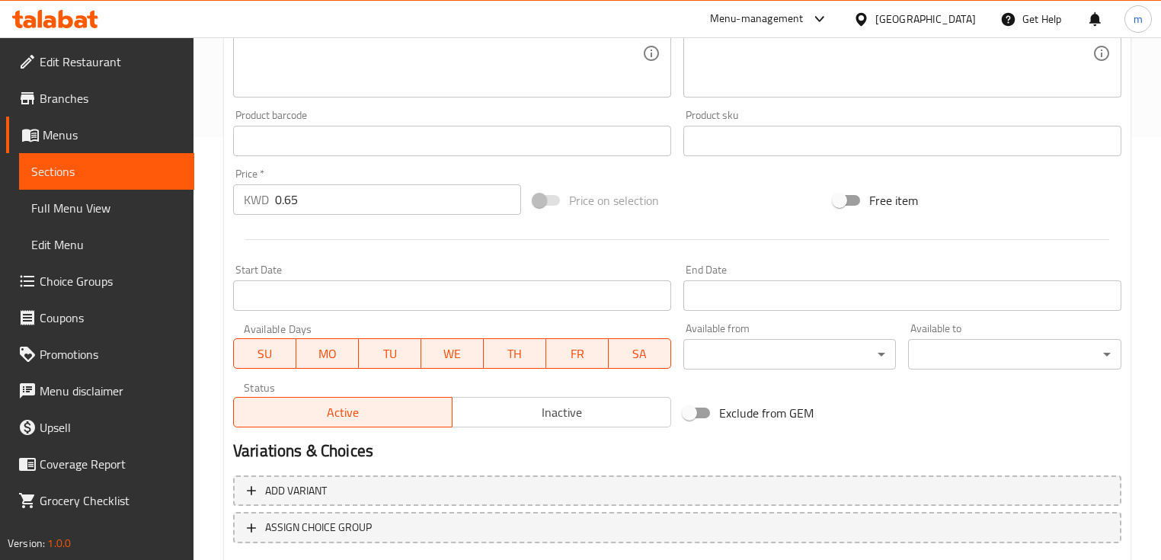
scroll to position [516, 0]
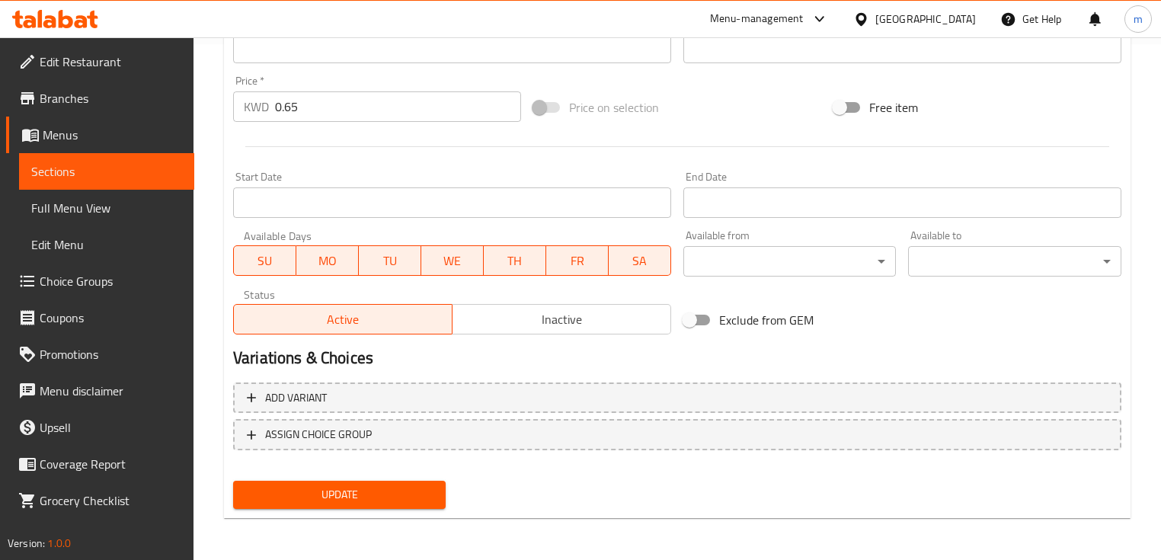
type input "لبن عادي"
click at [375, 496] on span "Update" at bounding box center [339, 494] width 188 height 19
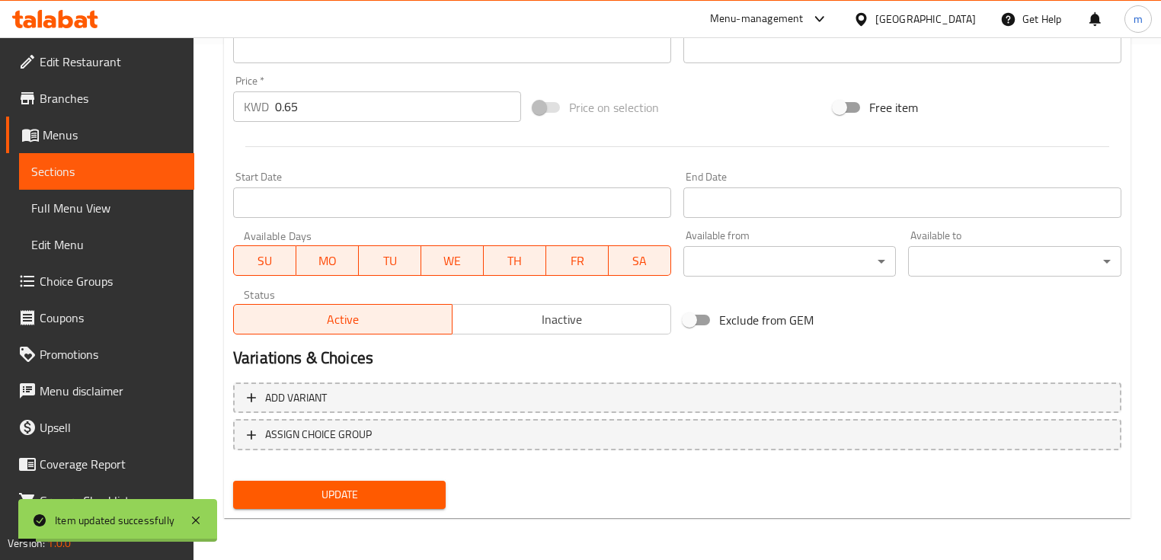
click at [102, 180] on link "Sections" at bounding box center [106, 171] width 175 height 37
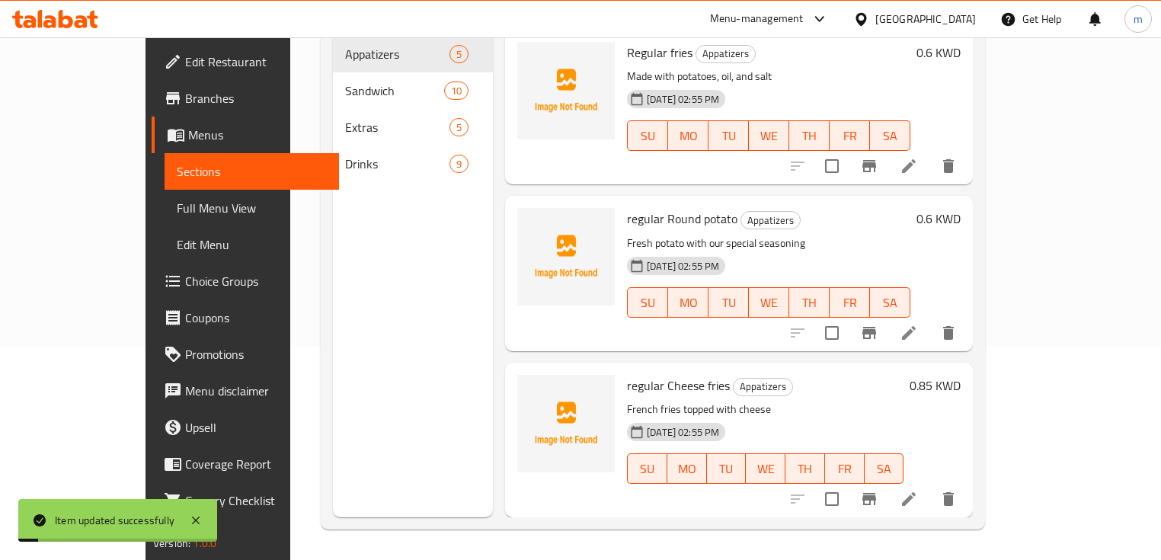
scroll to position [213, 0]
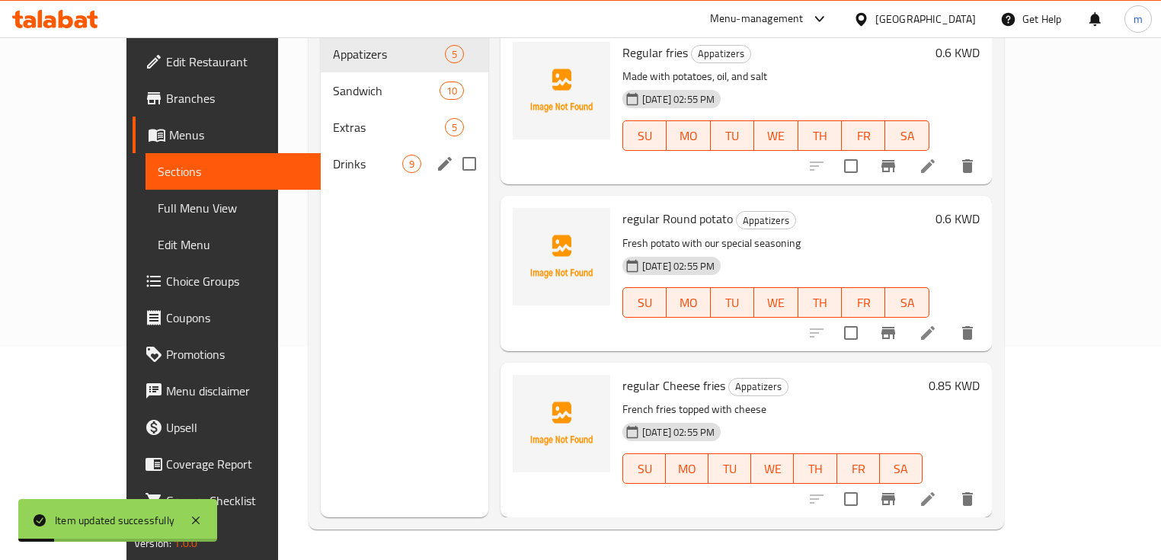
click at [321, 152] on div "Drinks 9" at bounding box center [405, 163] width 168 height 37
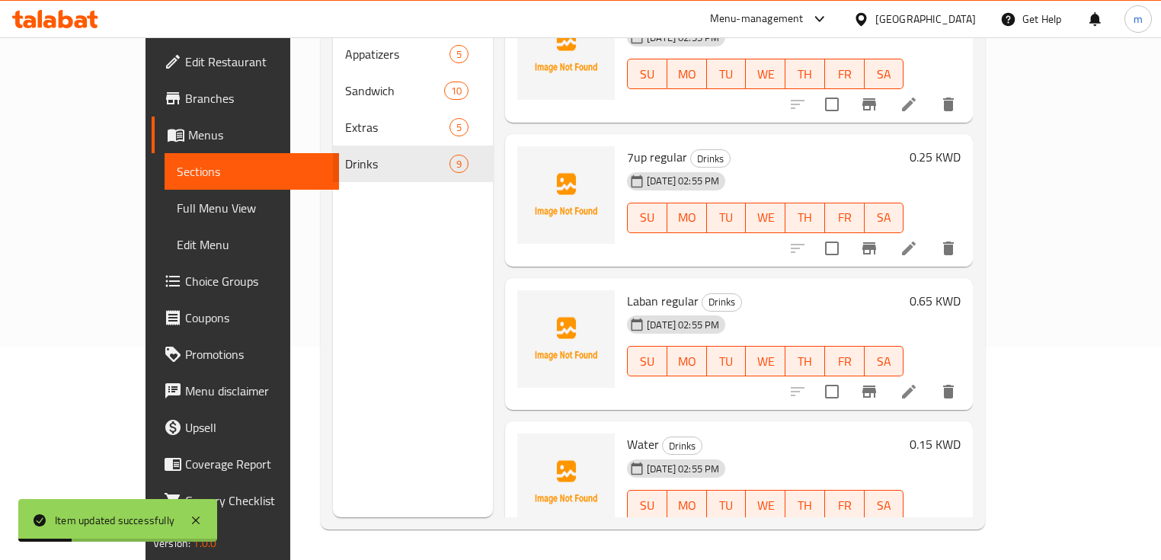
scroll to position [305, 0]
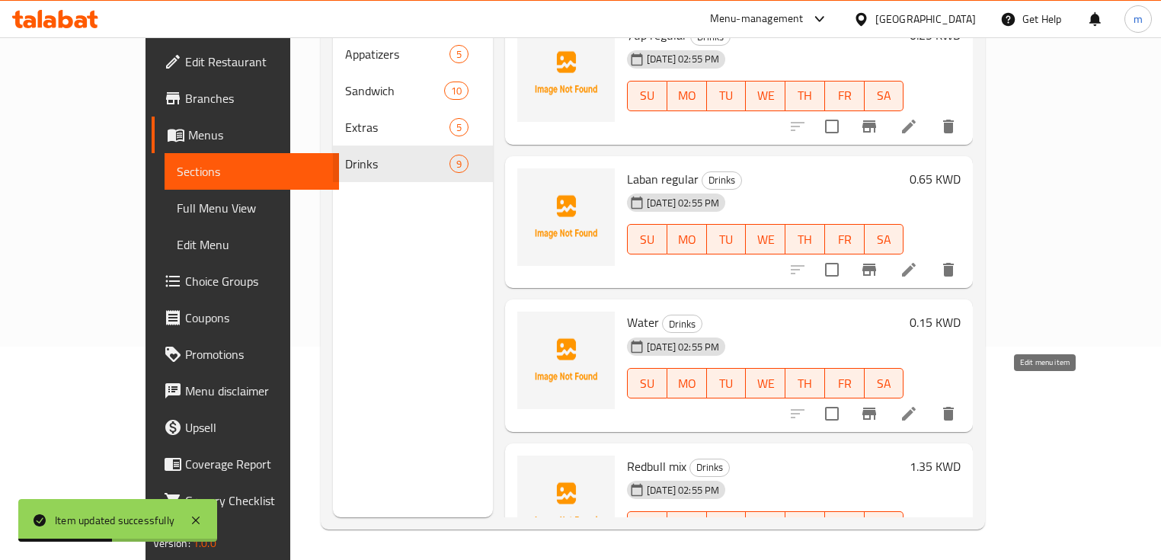
click at [918, 404] on icon at bounding box center [908, 413] width 18 height 18
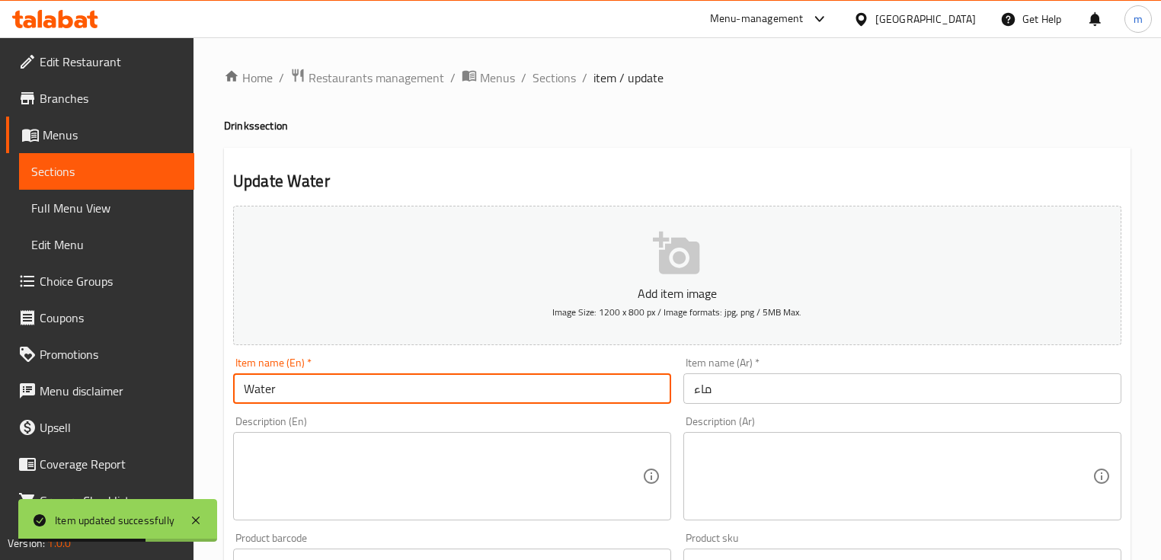
click at [387, 400] on input "Water" at bounding box center [452, 388] width 438 height 30
paste input "regular"
type input "Water regular"
click at [763, 391] on input "ماء" at bounding box center [902, 388] width 438 height 30
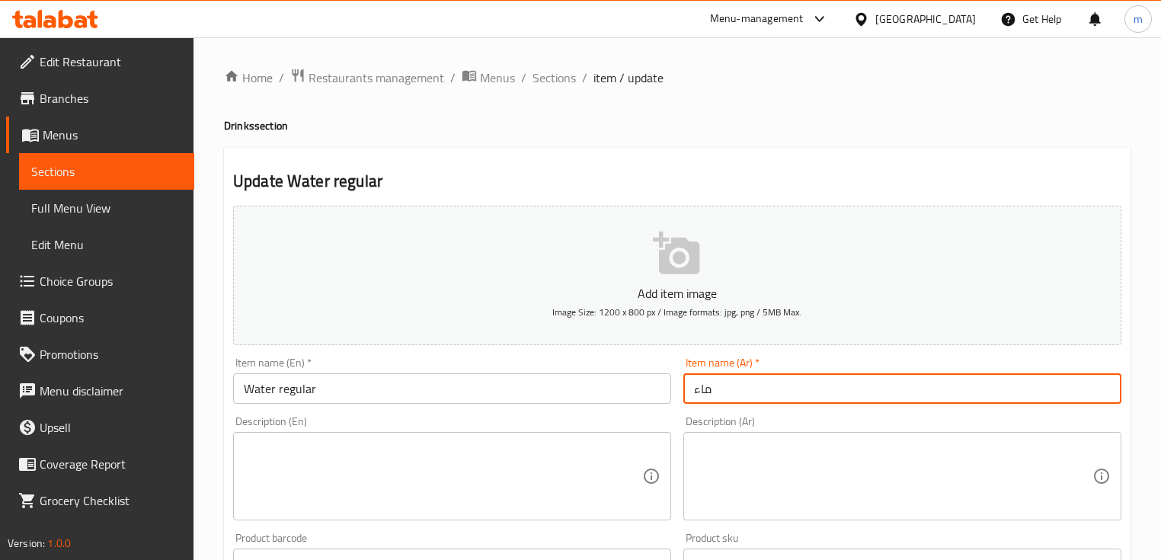
paste input "عادي"
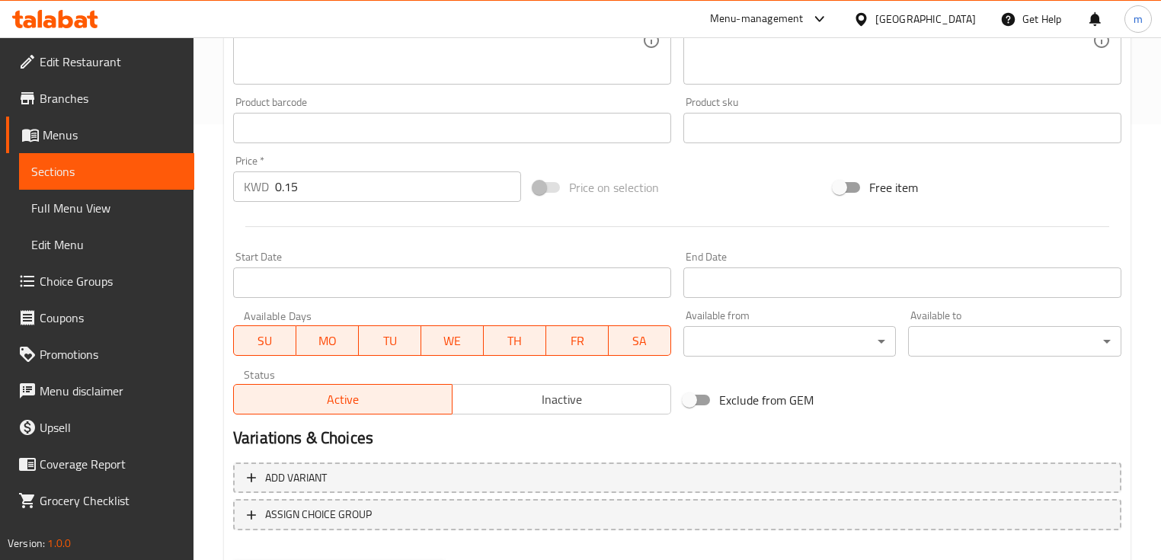
scroll to position [516, 0]
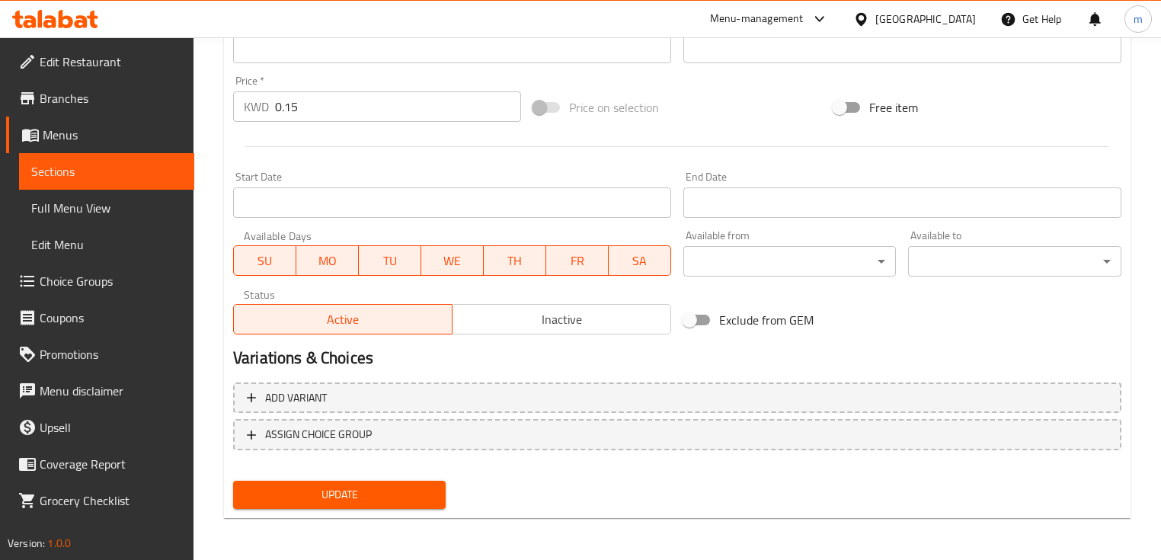
type input "ماء عادي"
click at [338, 501] on span "Update" at bounding box center [339, 494] width 188 height 19
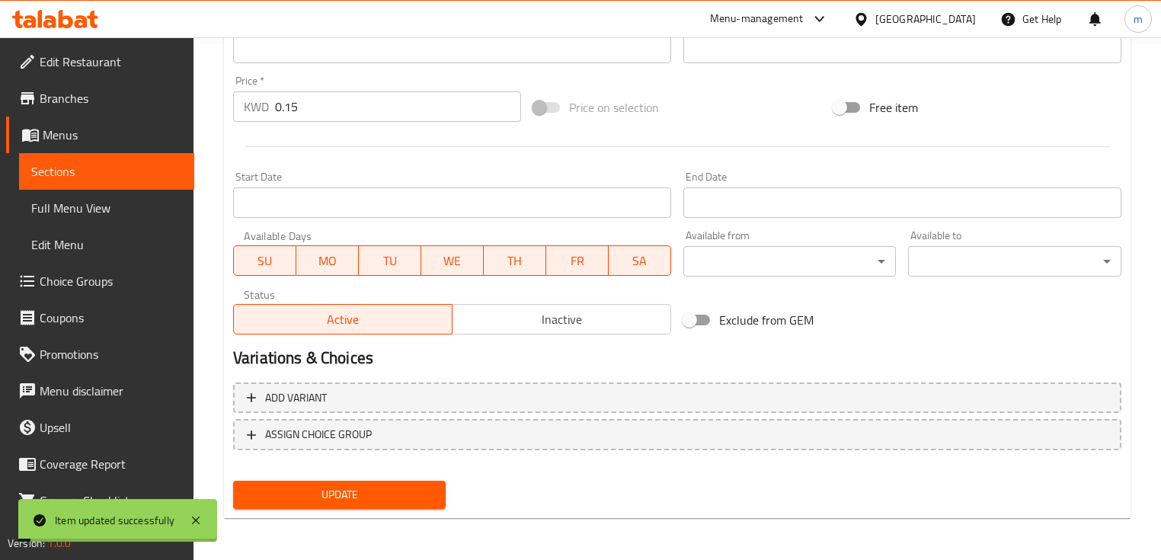
click at [85, 180] on span "Sections" at bounding box center [106, 171] width 151 height 18
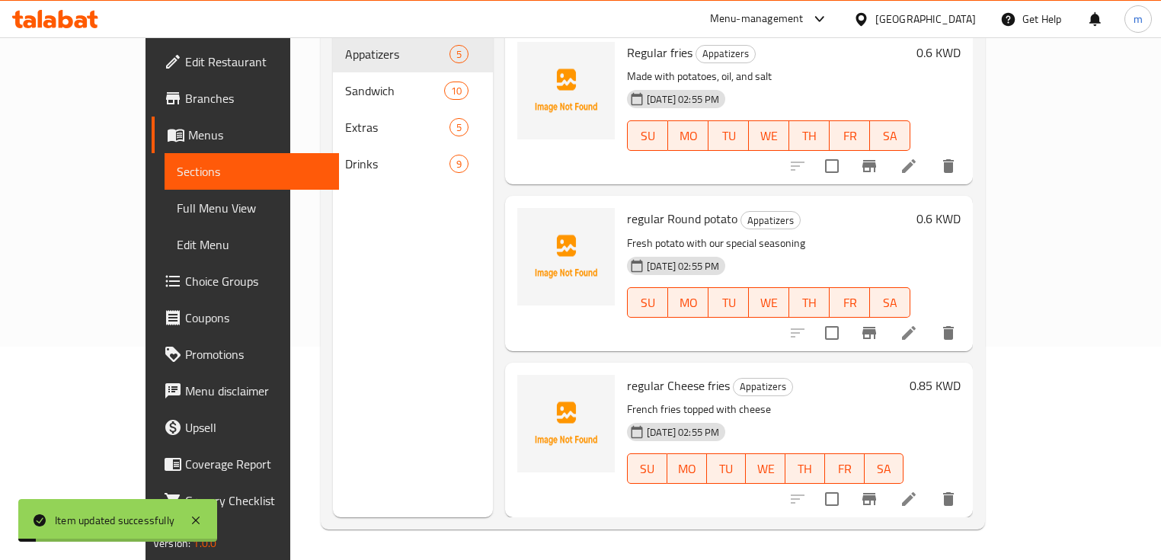
scroll to position [213, 0]
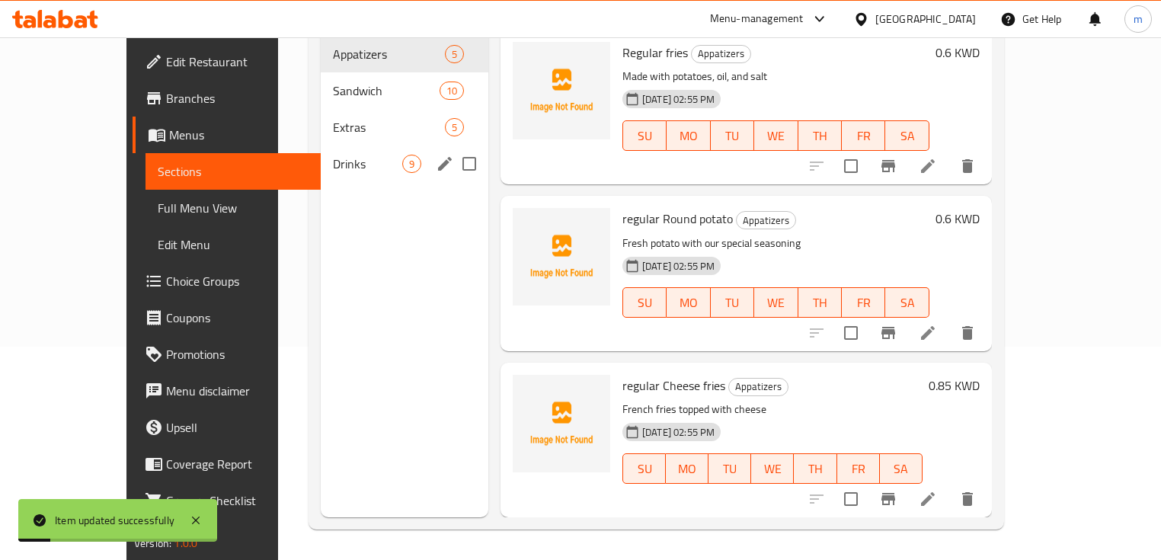
click at [344, 155] on span "Drinks" at bounding box center [367, 164] width 69 height 18
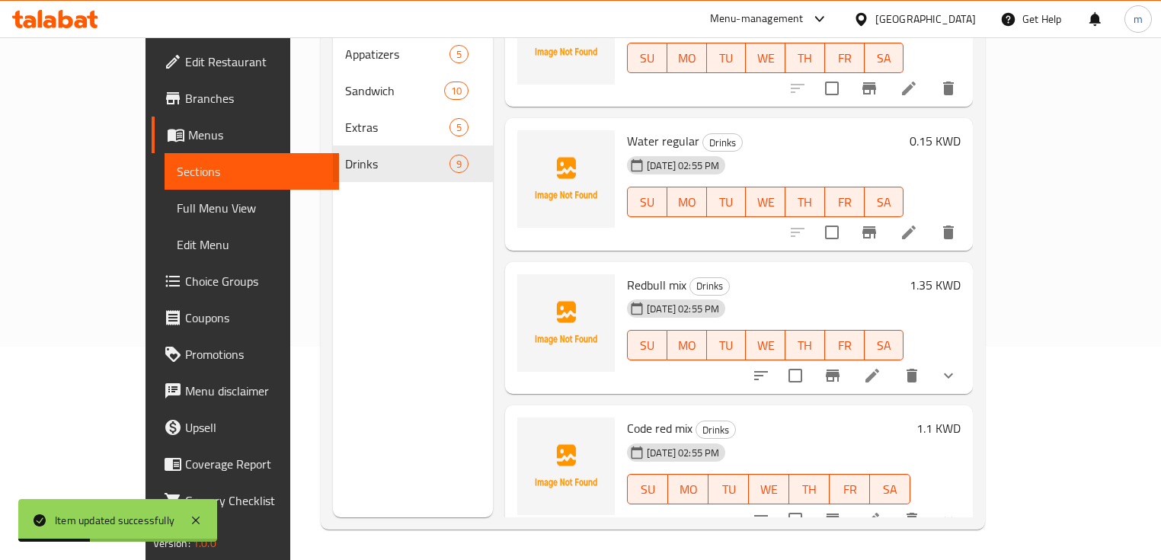
scroll to position [487, 0]
click at [893, 360] on li at bounding box center [872, 373] width 43 height 27
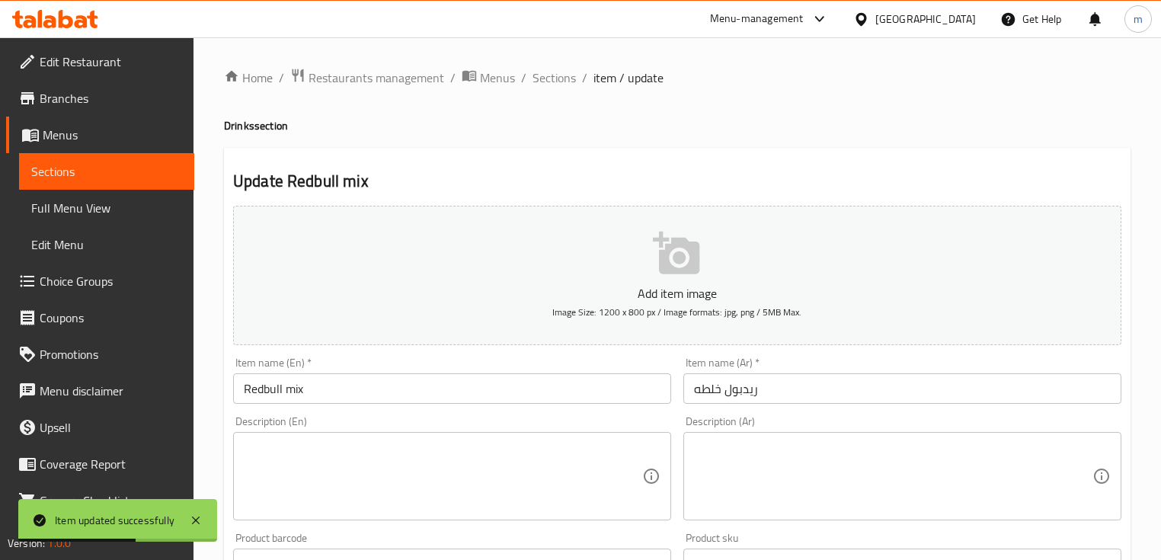
click at [429, 399] on input "Redbull mix" at bounding box center [452, 388] width 438 height 30
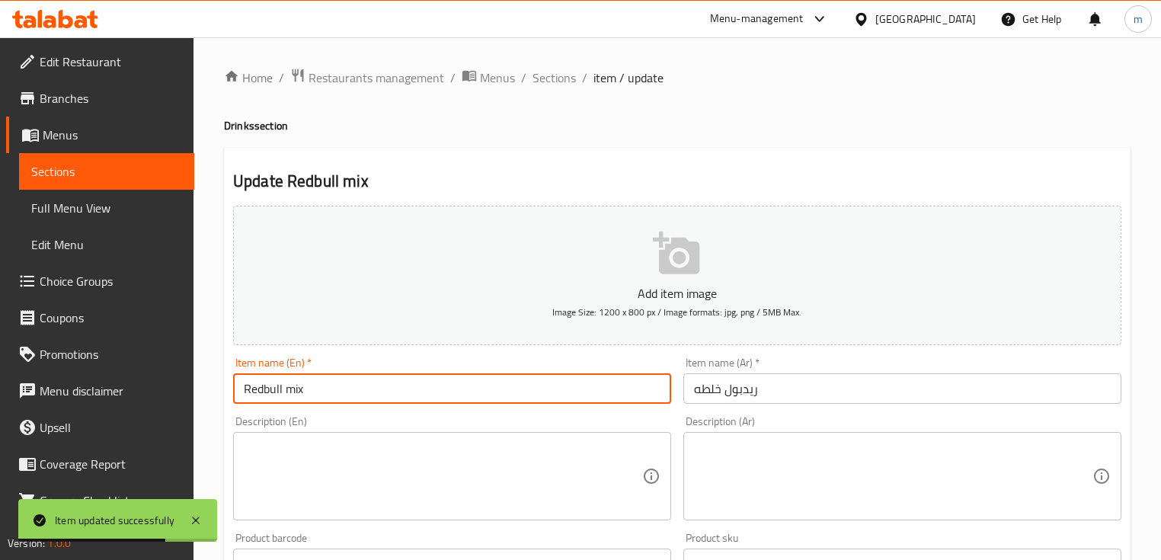
paste input "regular"
type input "Redbull mix regular"
click at [828, 388] on input "ريدبول خلطه" at bounding box center [902, 388] width 438 height 30
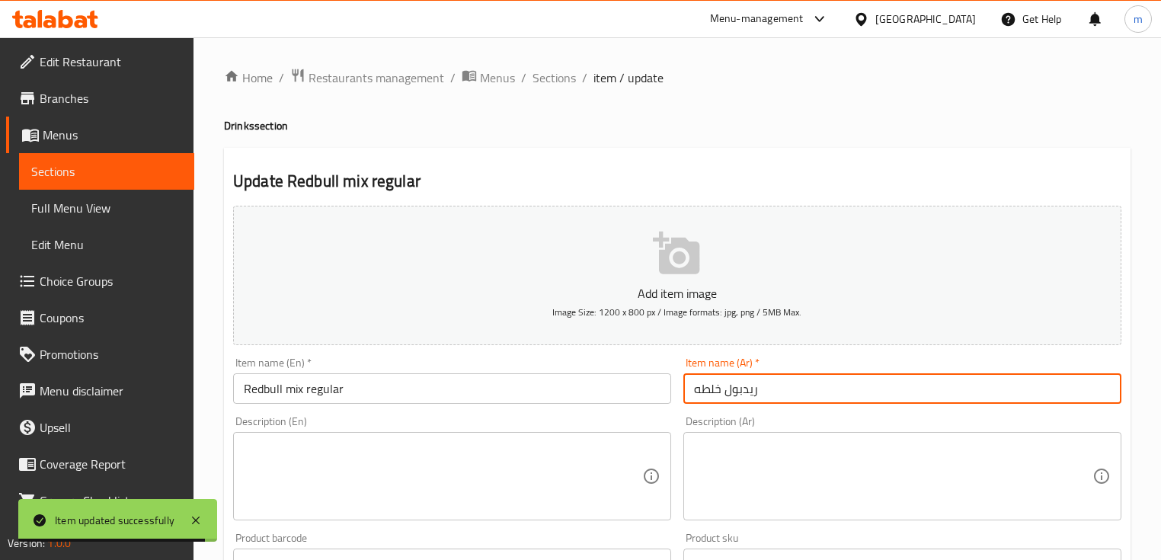
paste input "عادي"
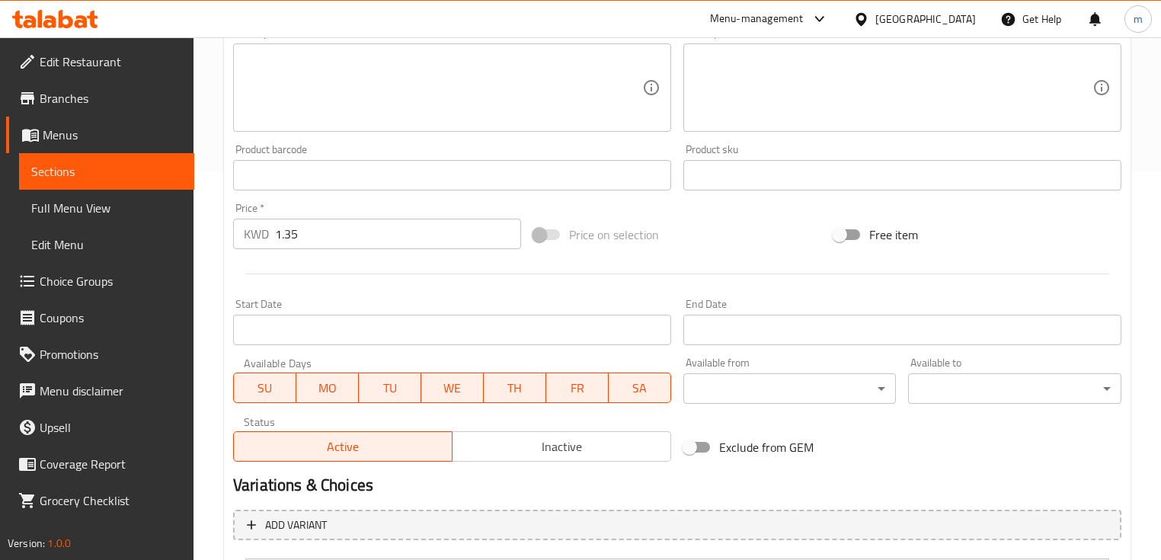
scroll to position [487, 0]
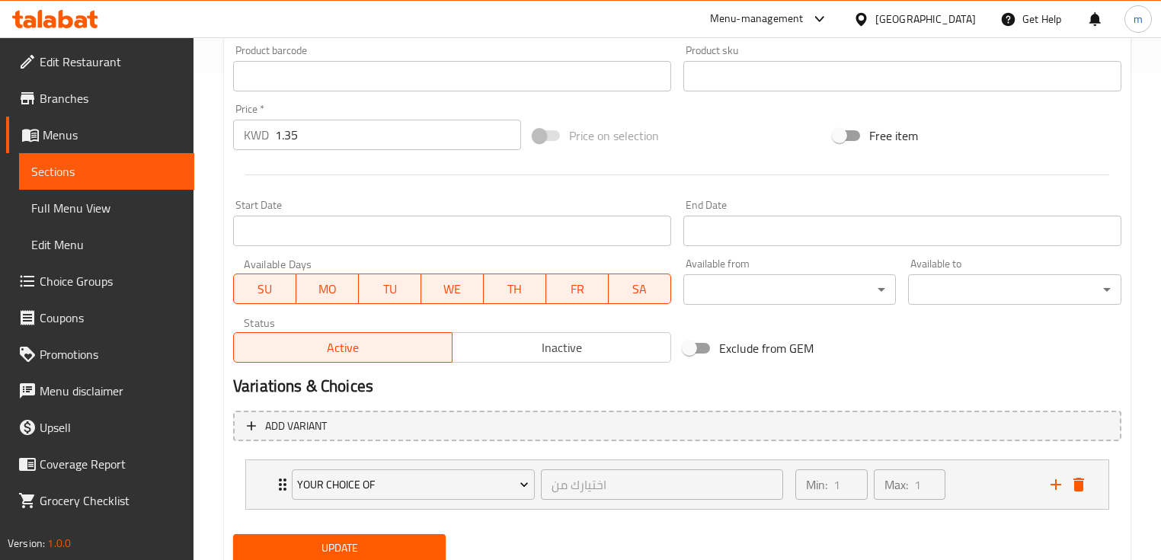
type input "ريدبول خلطه عادي"
click at [353, 551] on span "Update" at bounding box center [339, 547] width 188 height 19
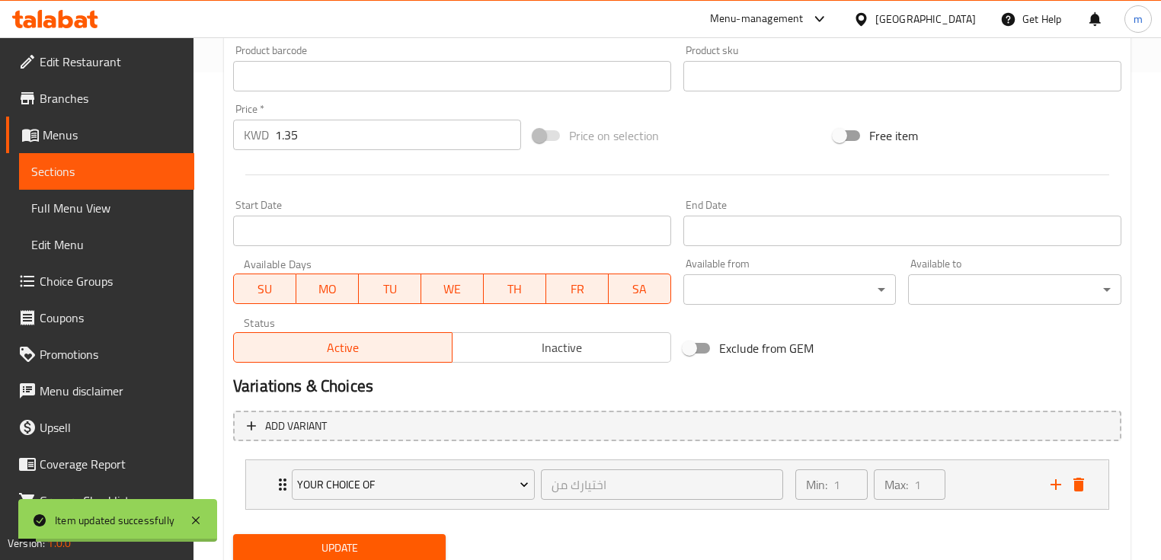
click at [126, 175] on span "Sections" at bounding box center [106, 171] width 151 height 18
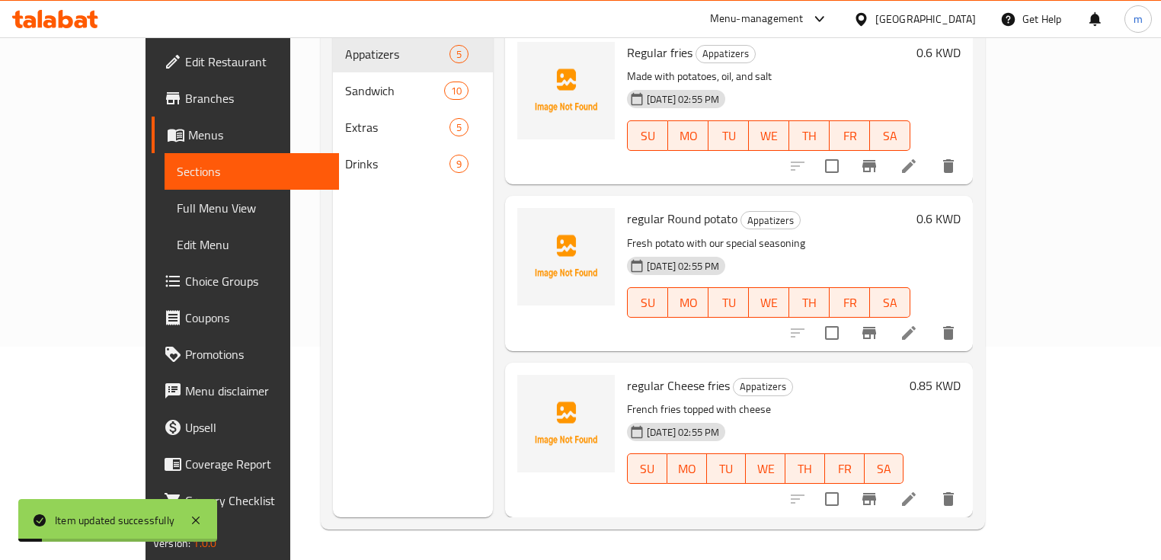
scroll to position [213, 0]
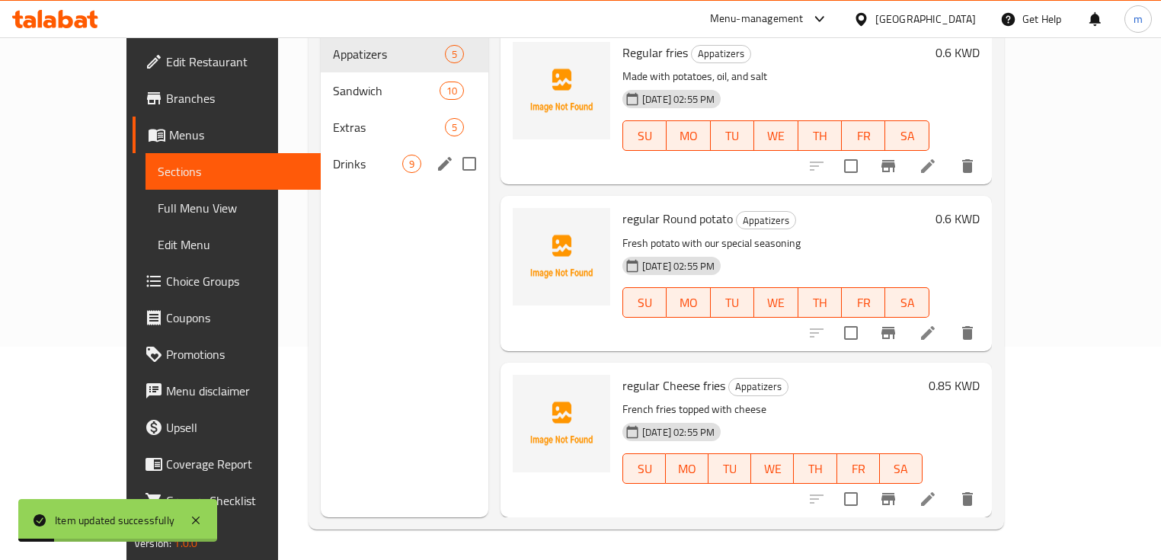
click at [333, 155] on span "Drinks" at bounding box center [367, 164] width 69 height 18
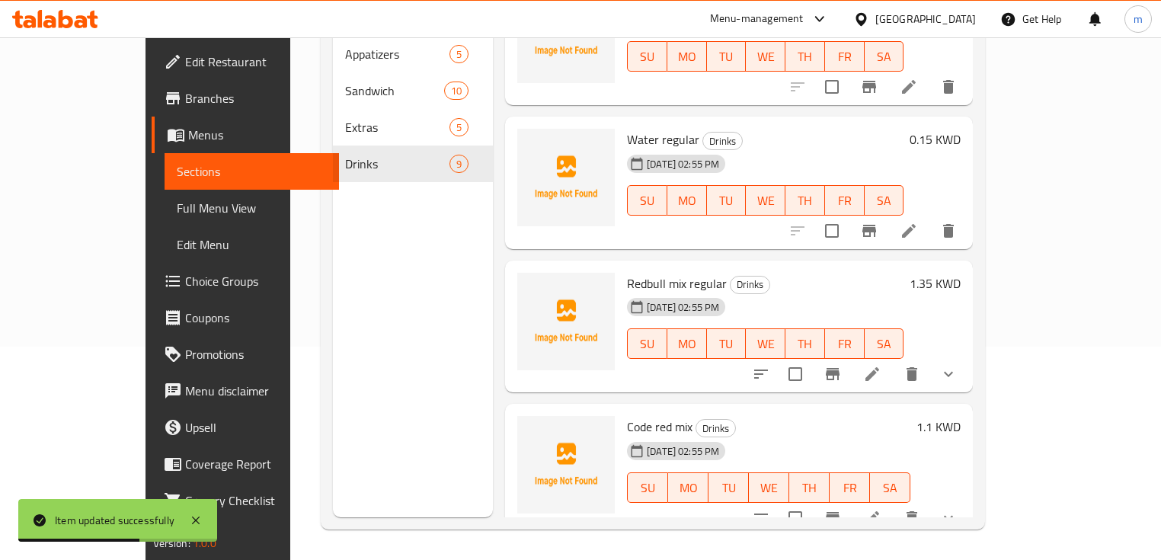
scroll to position [609, 0]
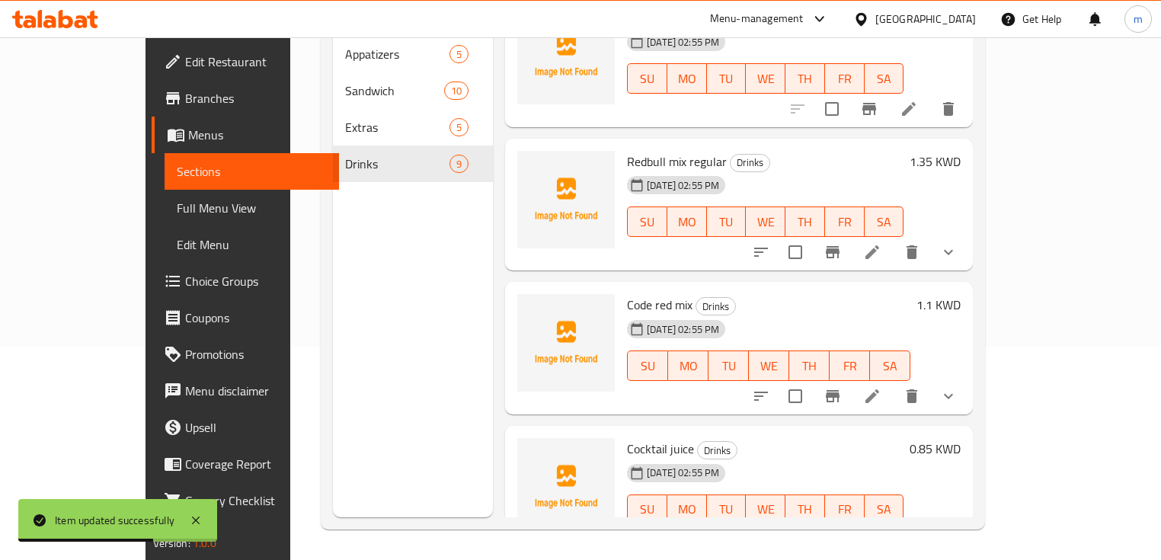
click at [881, 387] on icon at bounding box center [872, 396] width 18 height 18
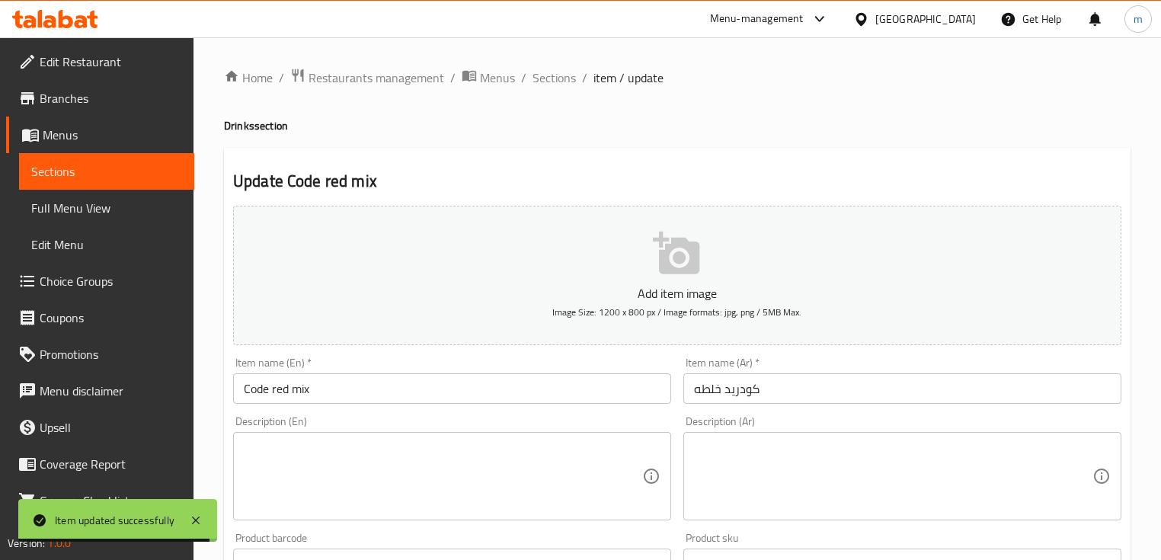
click at [425, 396] on input "Code red mix" at bounding box center [452, 388] width 438 height 30
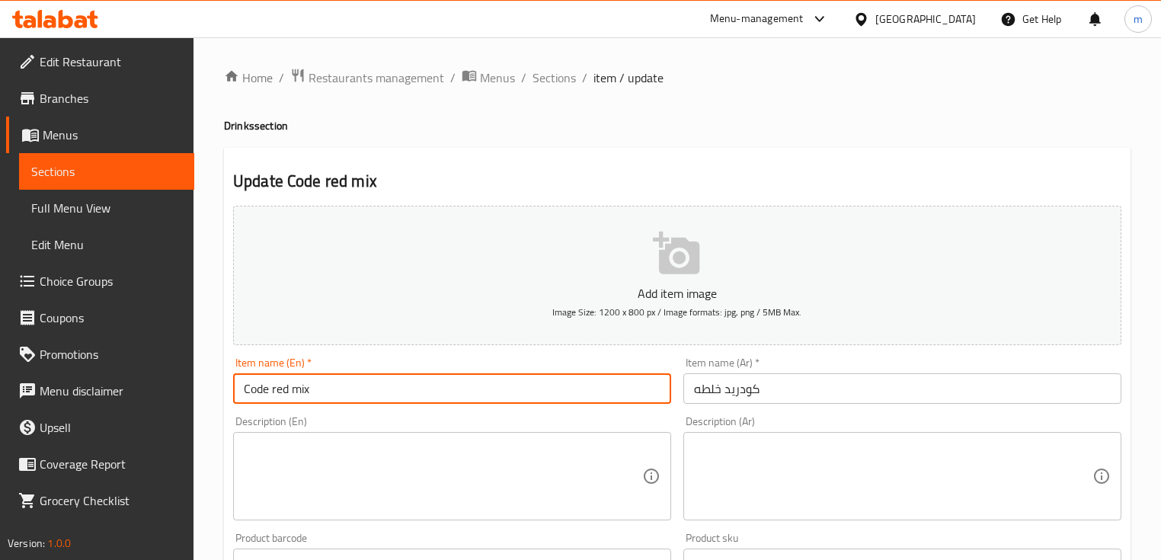
paste input "regular"
type input "Code red mix regular"
click at [845, 386] on input "كودريد خلطه" at bounding box center [902, 388] width 438 height 30
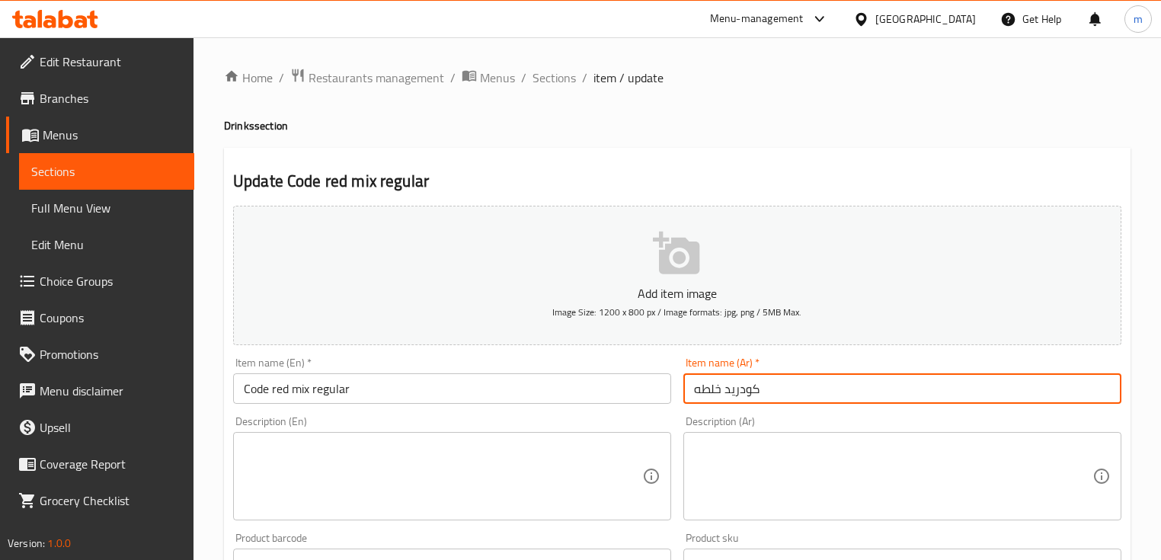
paste input "عادي"
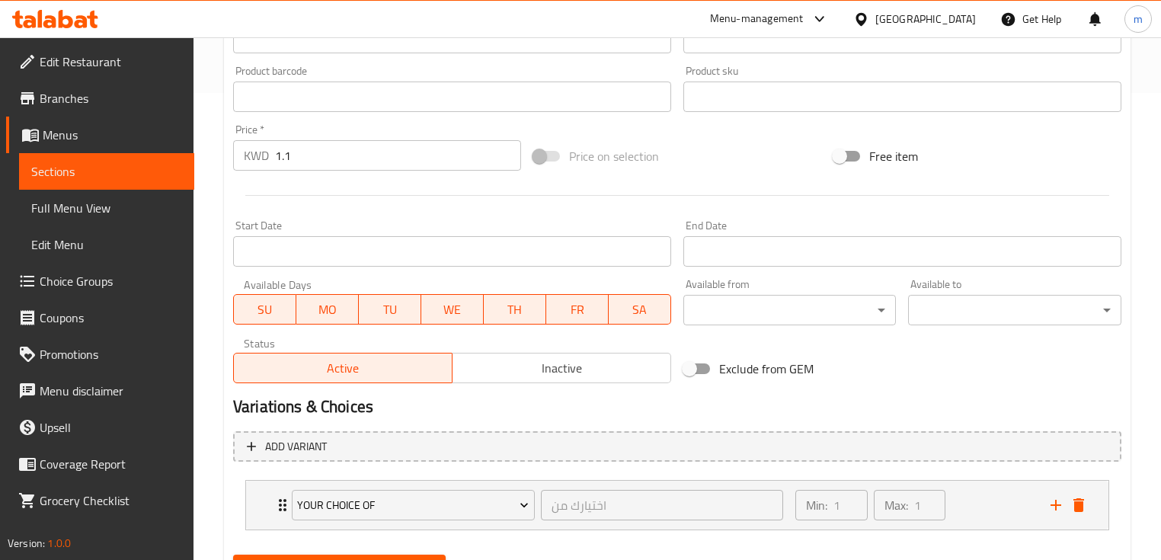
scroll to position [541, 0]
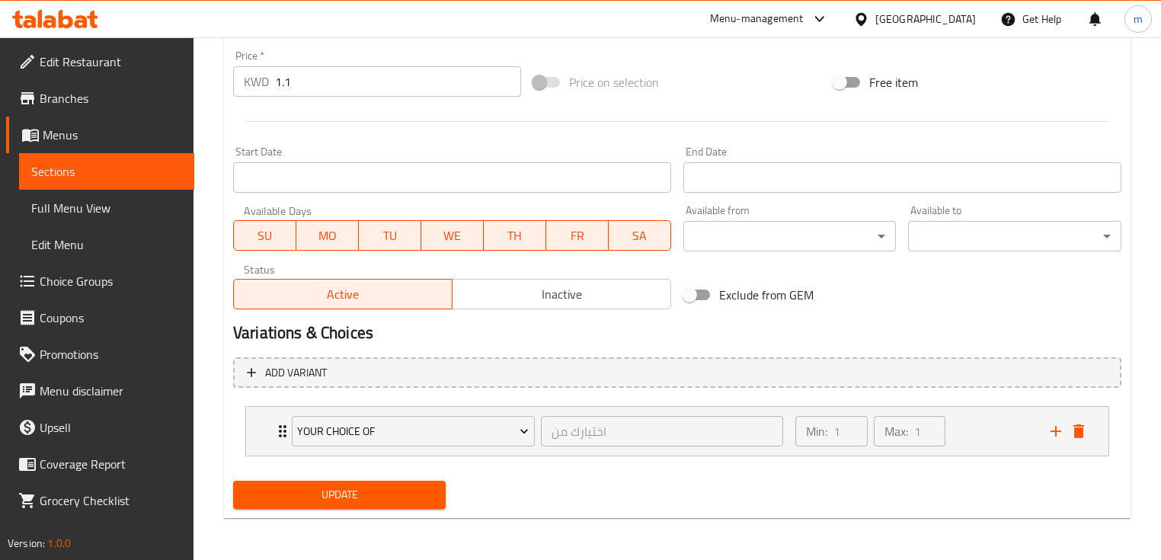
type input "كودريد خلطه عادي"
click at [327, 499] on span "Update" at bounding box center [339, 494] width 188 height 19
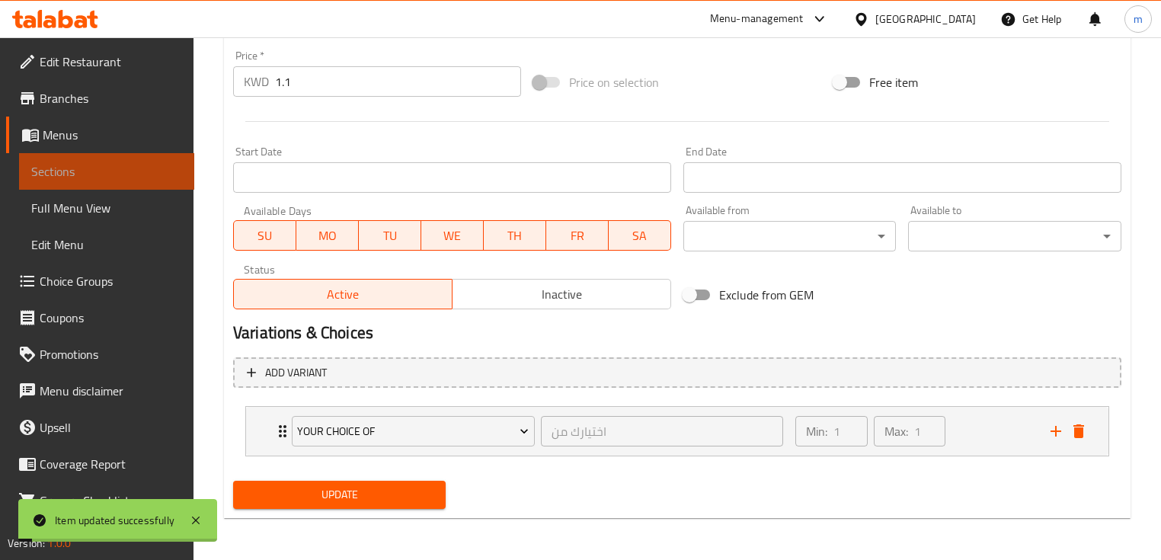
click at [107, 171] on span "Sections" at bounding box center [106, 171] width 151 height 18
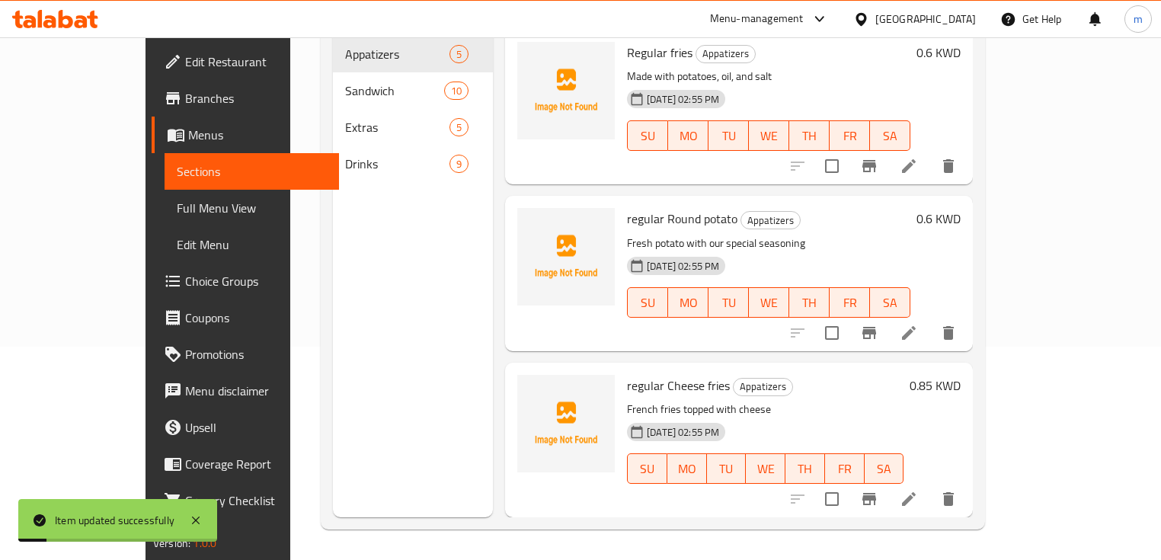
click at [345, 155] on span "Drinks" at bounding box center [397, 164] width 104 height 18
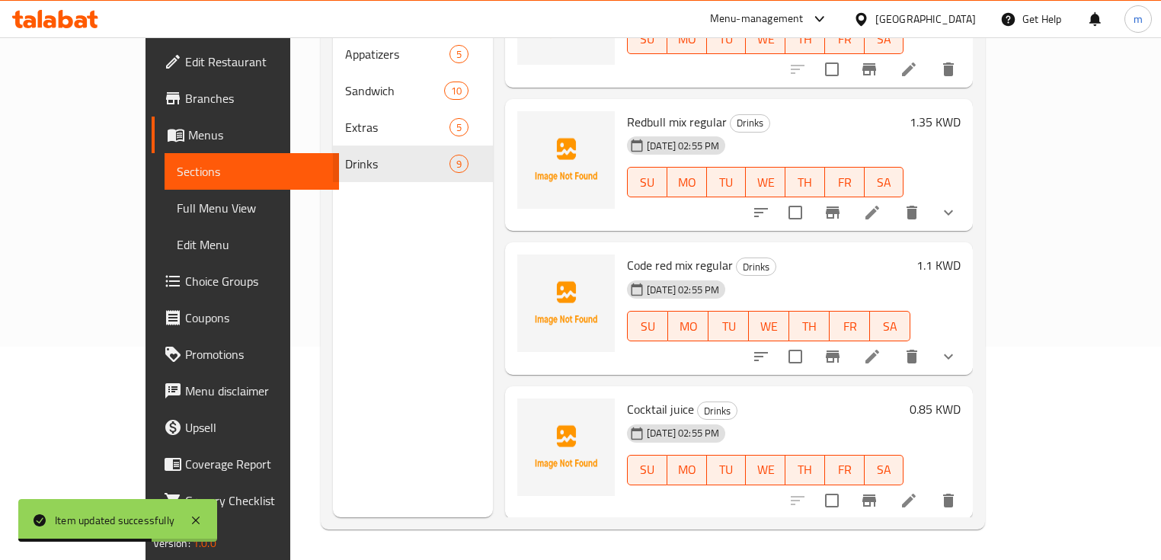
scroll to position [771, 0]
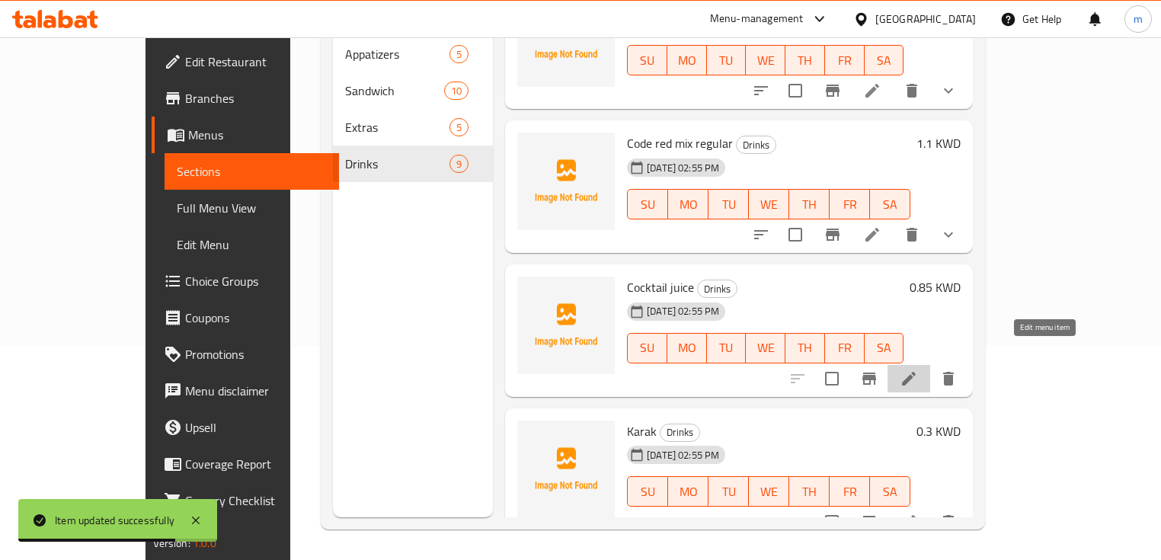
click at [915, 372] on icon at bounding box center [909, 379] width 14 height 14
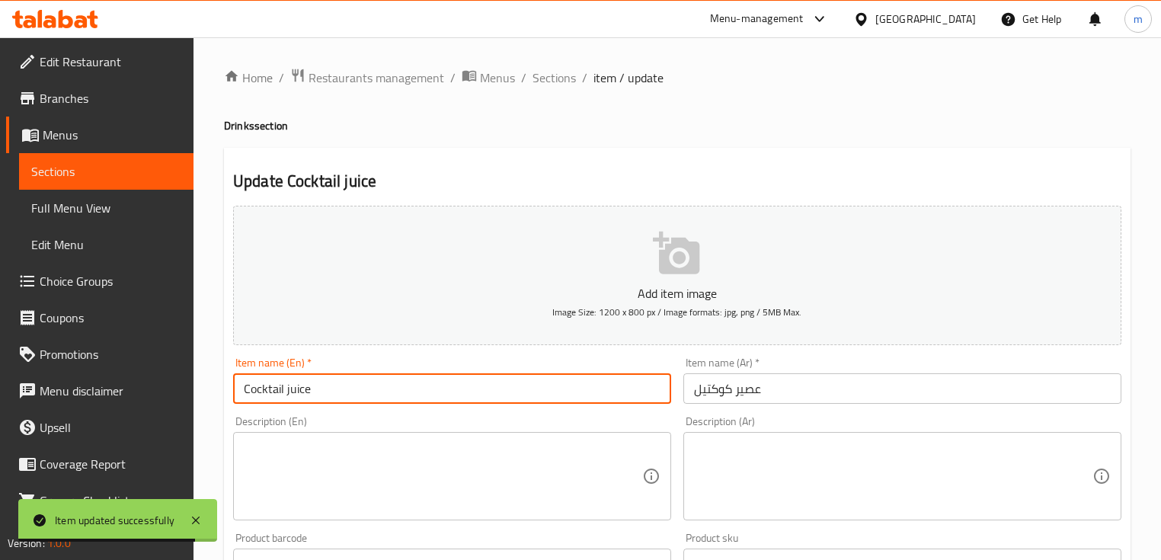
click at [395, 392] on input "Cocktail juice" at bounding box center [452, 388] width 438 height 30
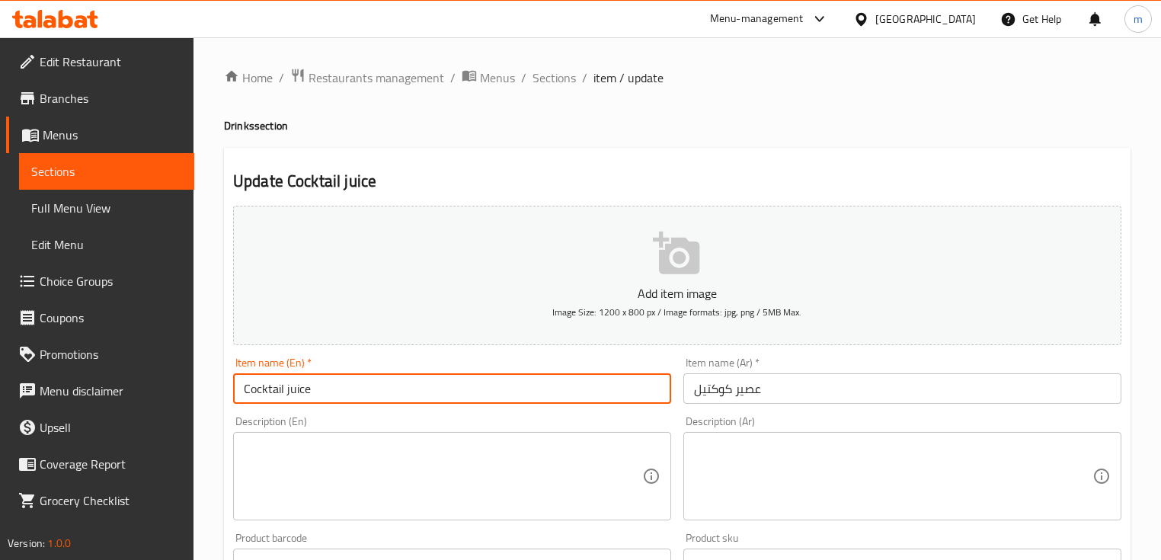
paste input "regular"
type input "Cocktail juice regular"
click at [890, 388] on input "عصير كوكتيل" at bounding box center [902, 388] width 438 height 30
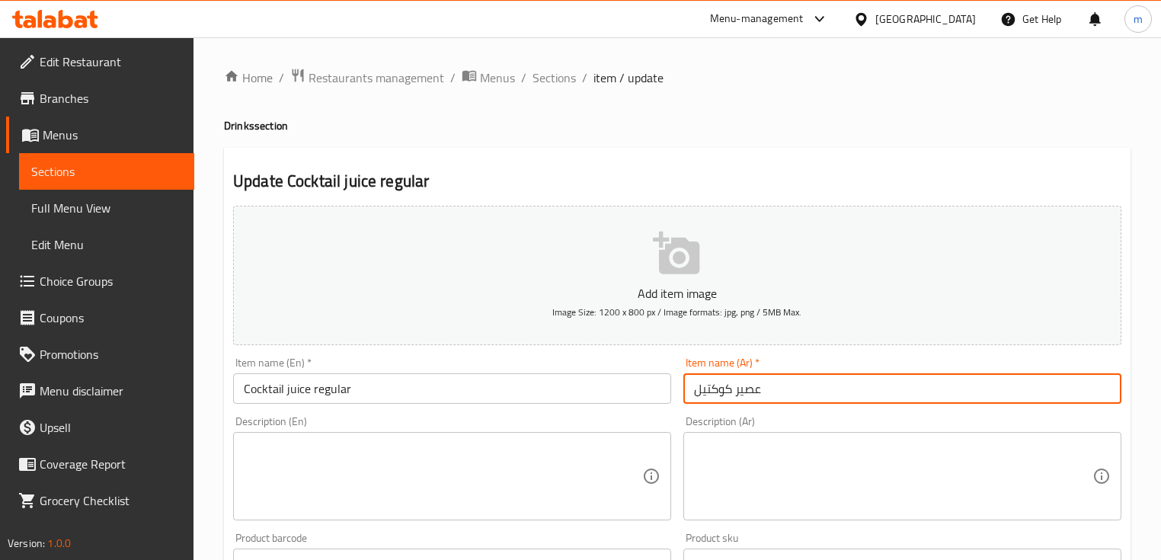
paste input "عادي"
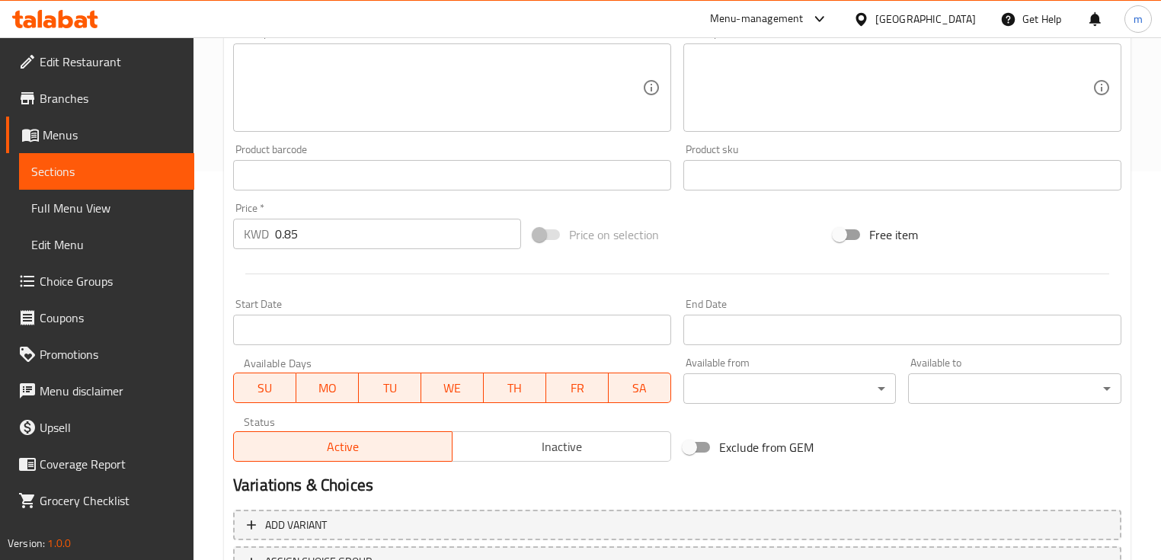
scroll to position [487, 0]
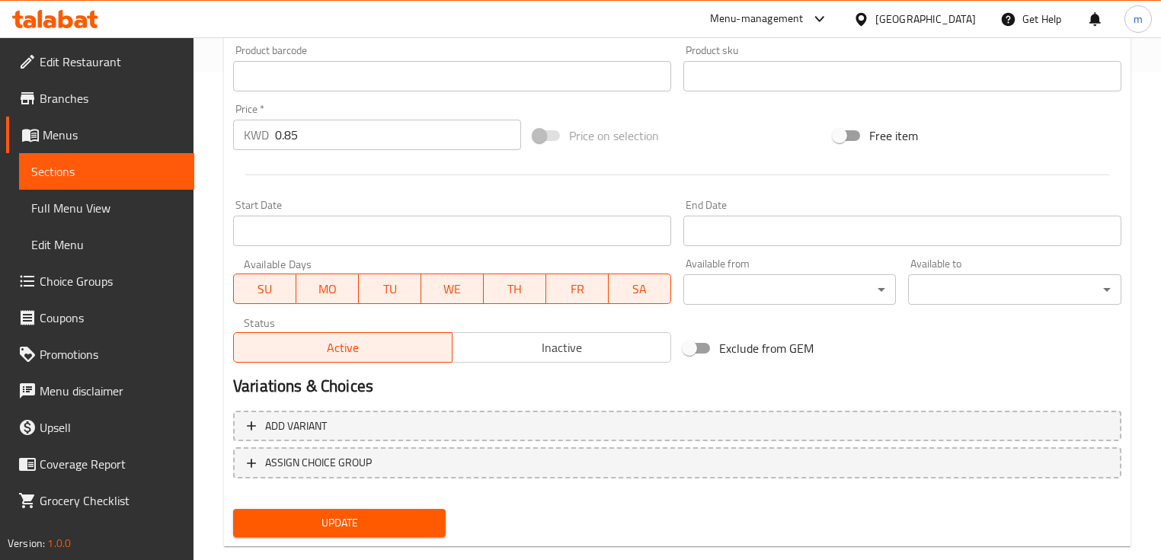
type input "عصير كوكتيل عادي"
click at [343, 515] on span "Update" at bounding box center [339, 522] width 188 height 19
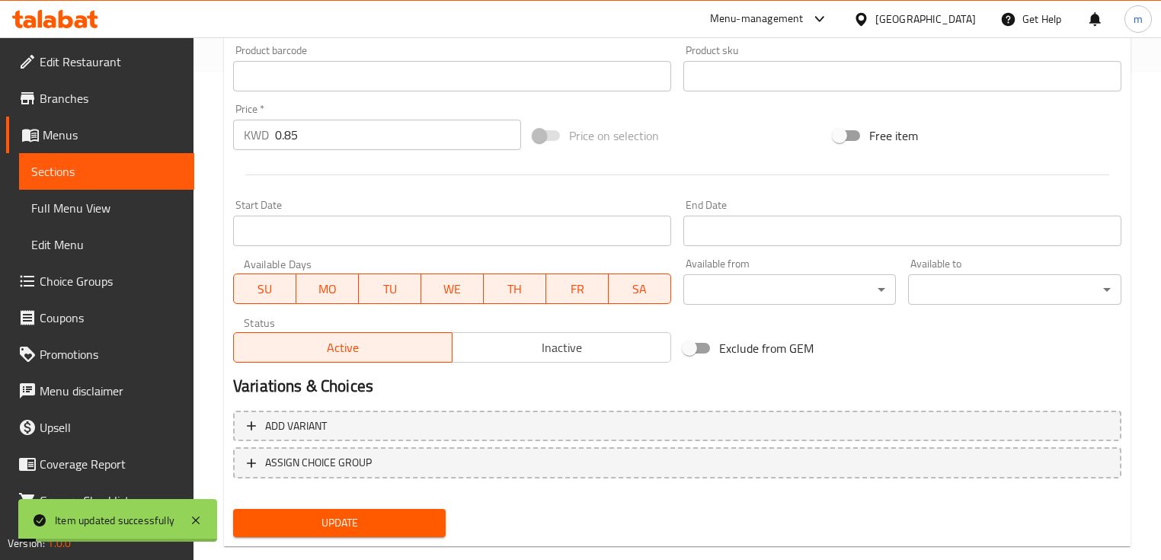
click at [146, 174] on span "Sections" at bounding box center [106, 171] width 151 height 18
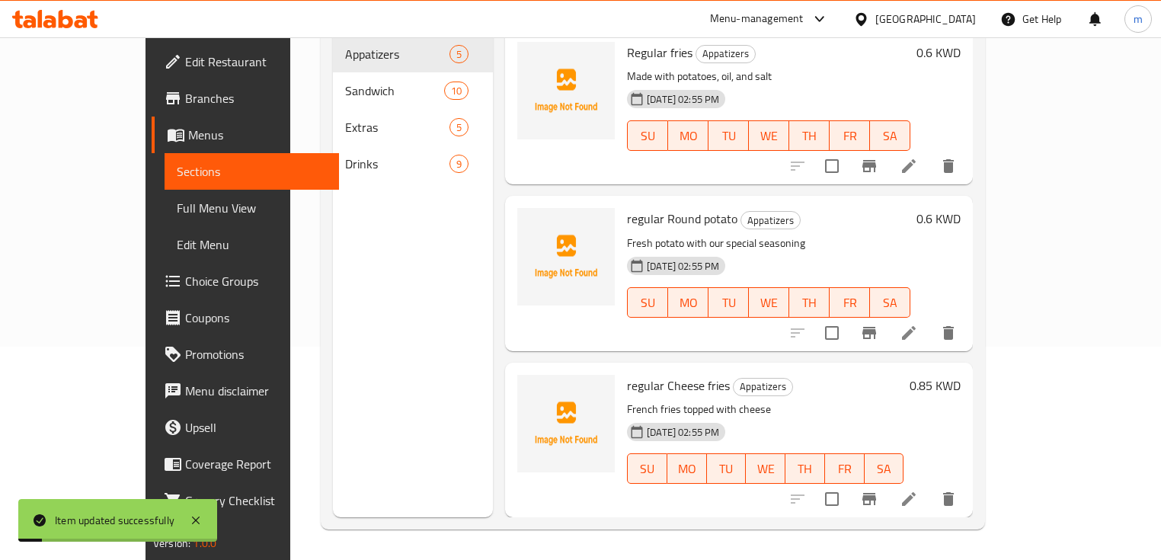
scroll to position [213, 0]
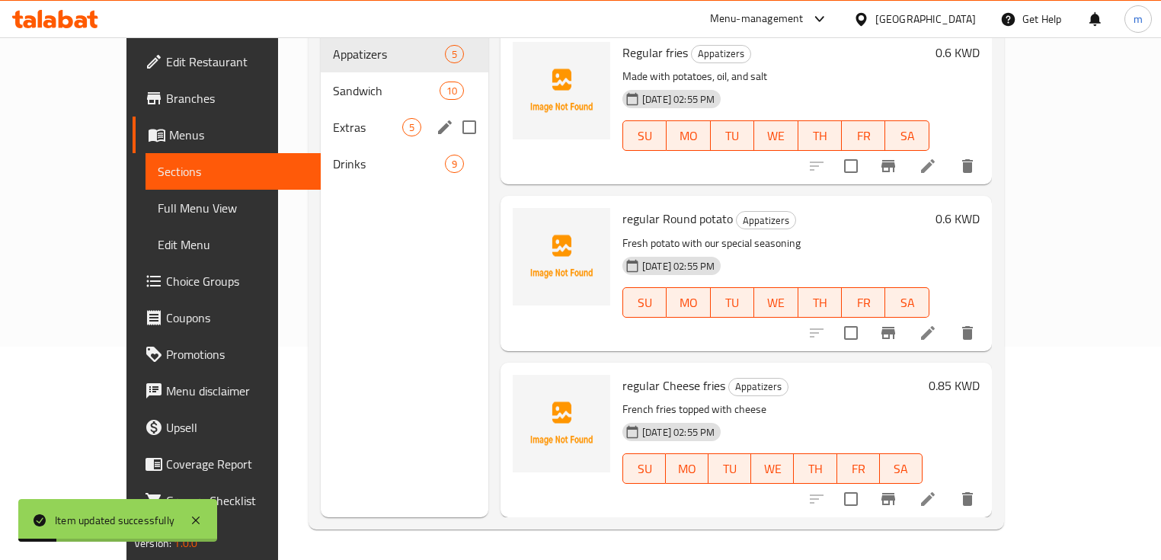
click at [338, 121] on div "Extras 5" at bounding box center [405, 127] width 168 height 37
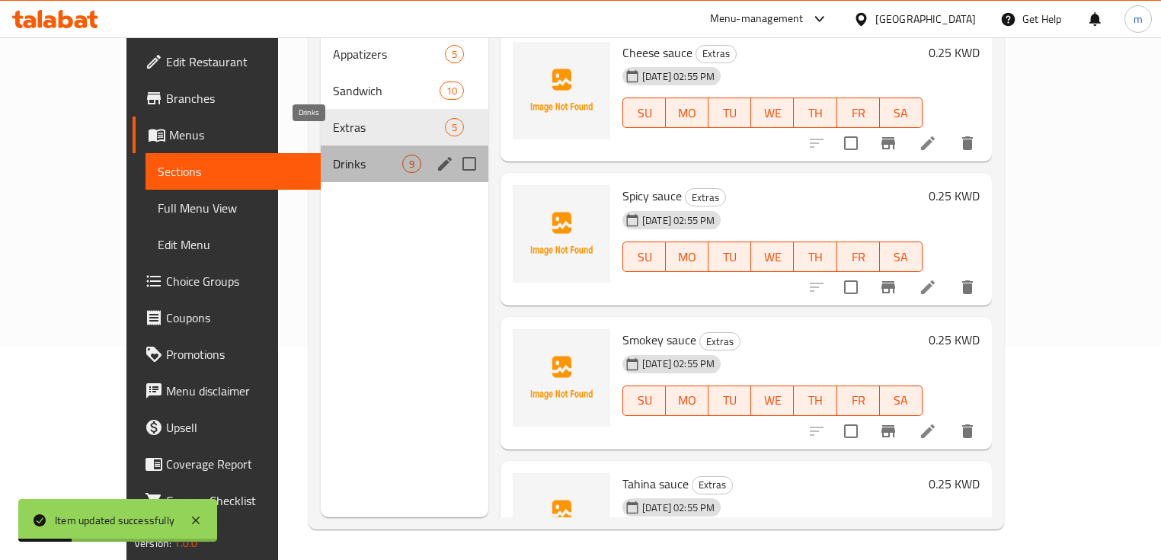
click at [337, 155] on span "Drinks" at bounding box center [367, 164] width 69 height 18
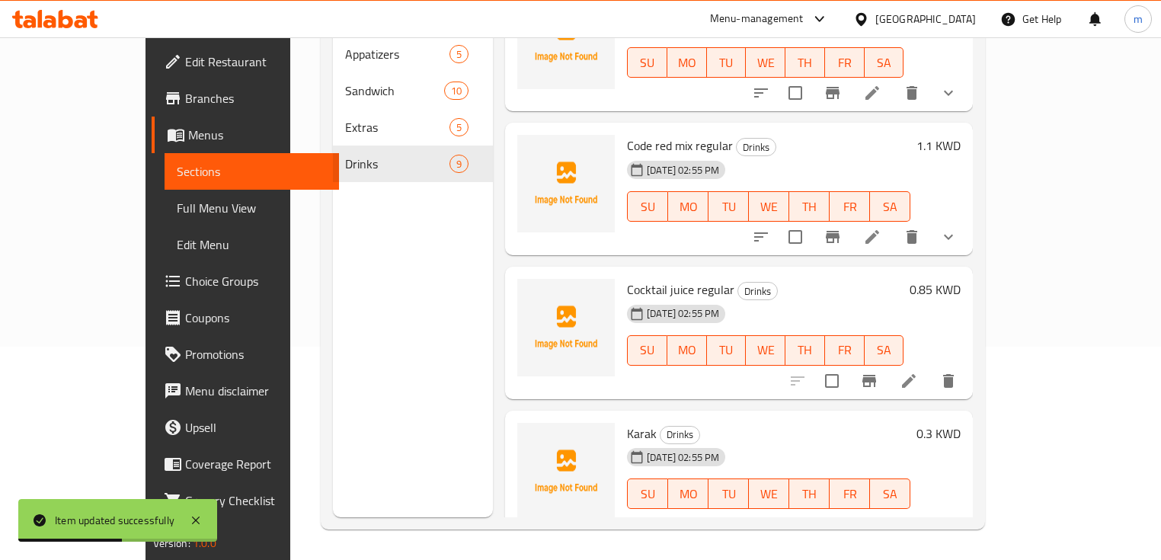
scroll to position [771, 0]
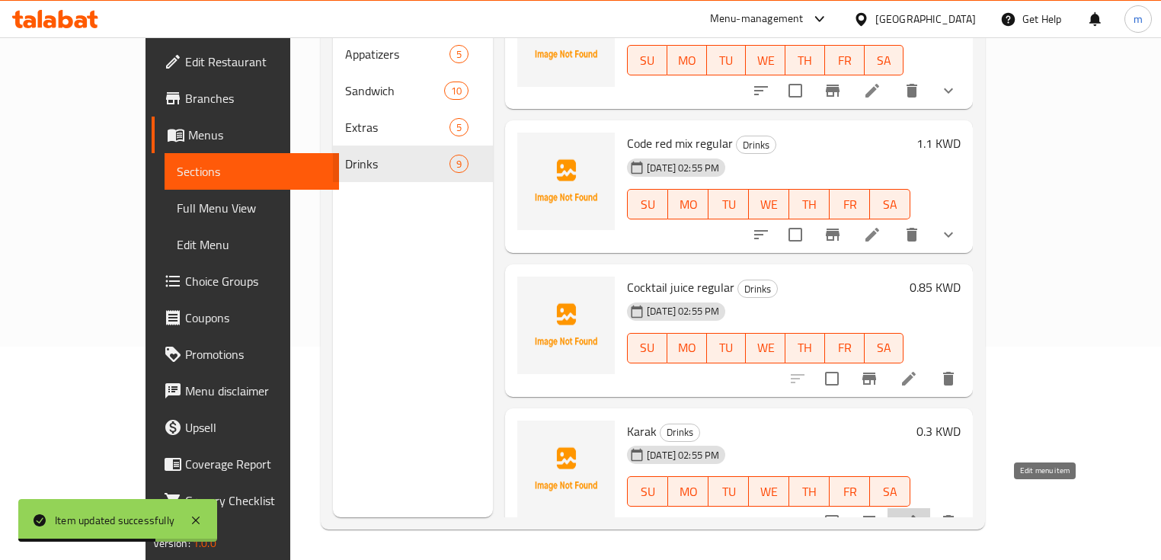
click at [918, 513] on icon at bounding box center [908, 522] width 18 height 18
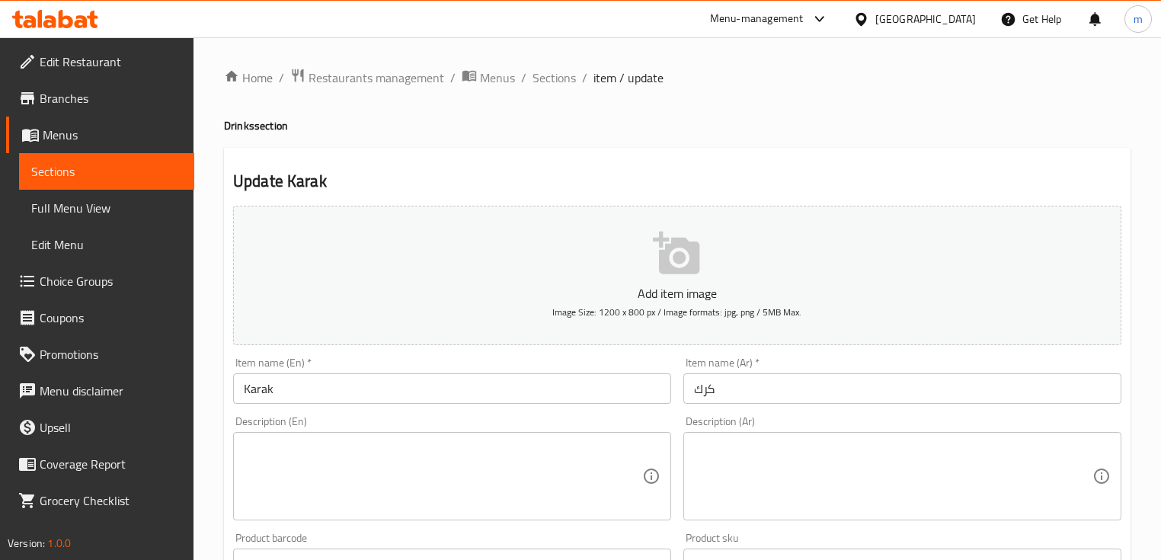
click at [452, 381] on input "Karak" at bounding box center [452, 388] width 438 height 30
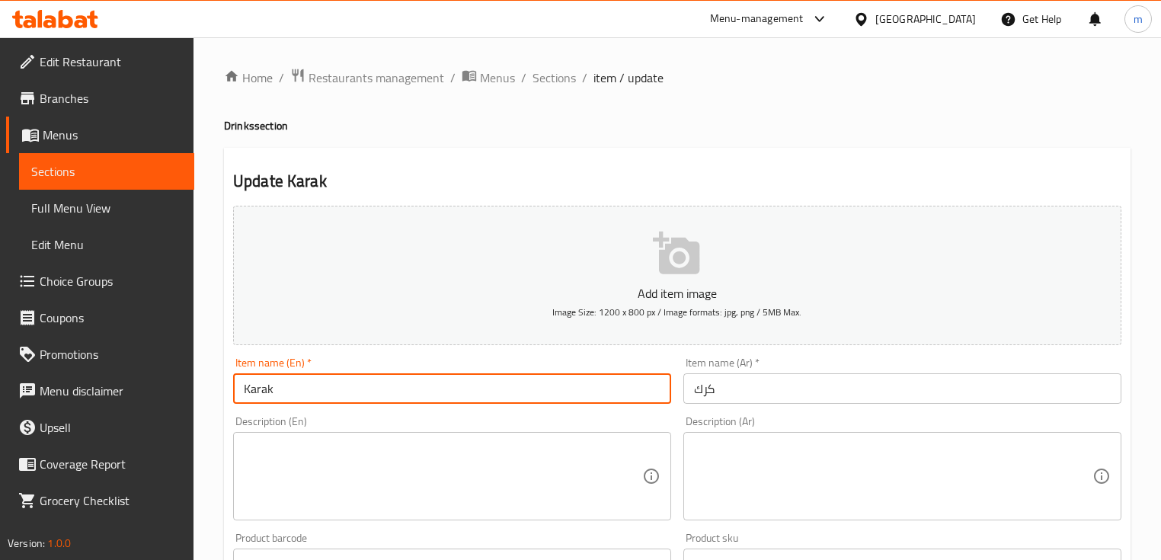
paste input "regular"
type input "Karak regular"
click at [789, 381] on input "كرك" at bounding box center [902, 388] width 438 height 30
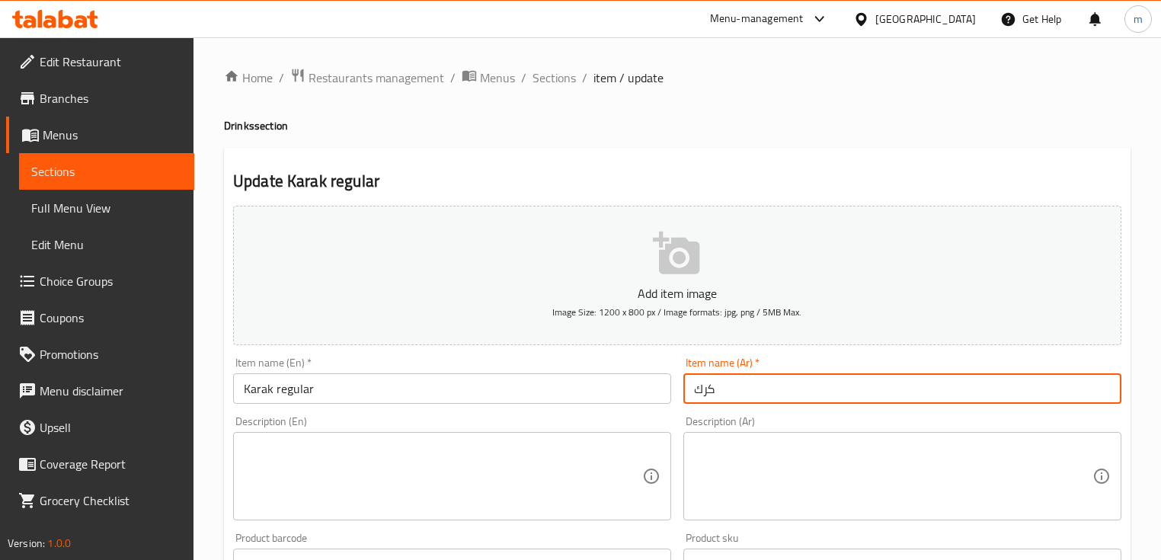
paste input "عادي"
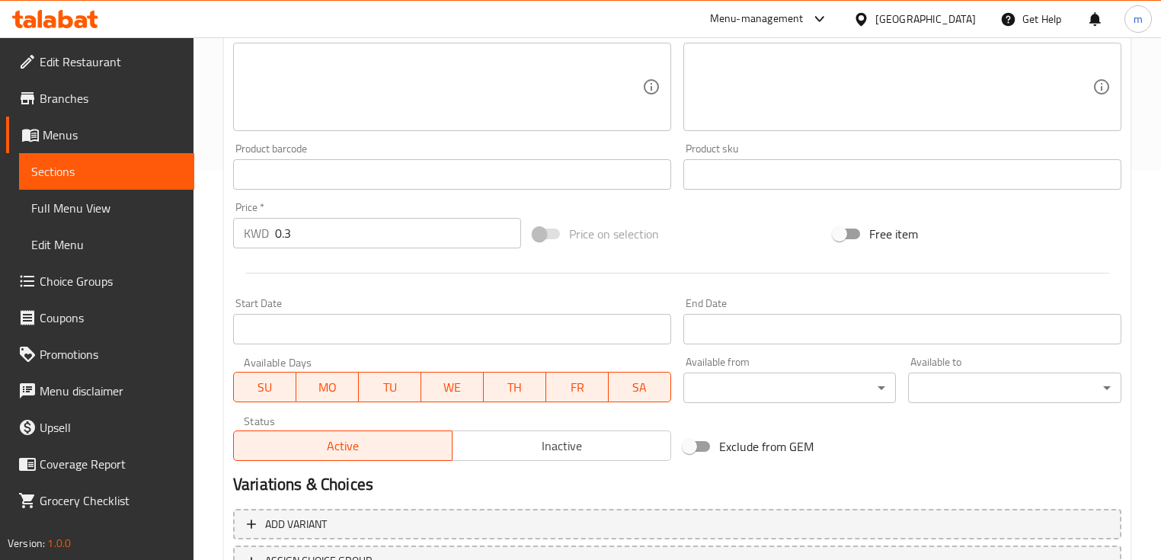
scroll to position [516, 0]
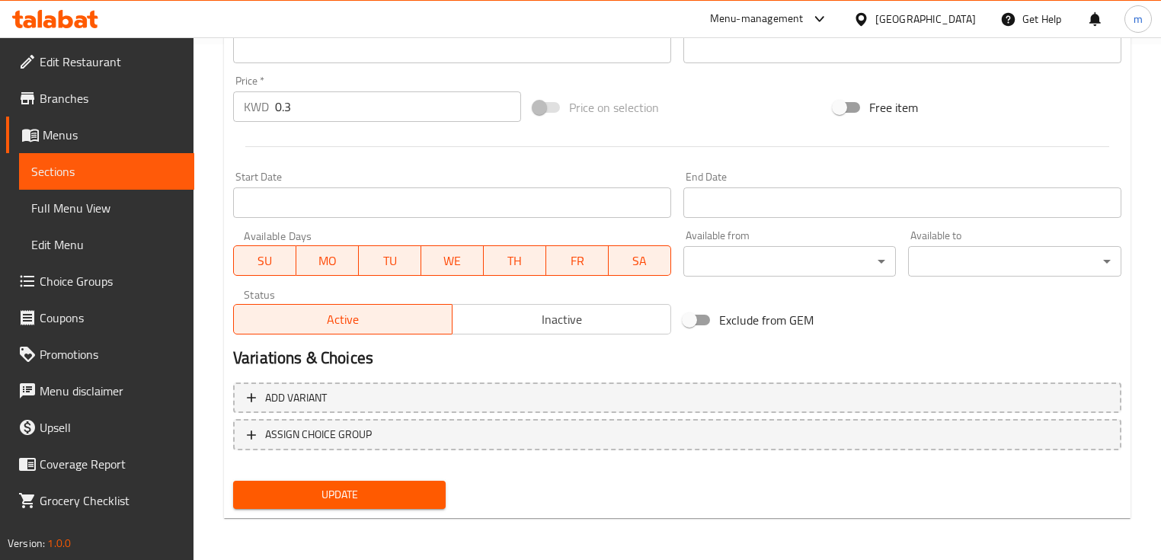
type input "كرك عادي"
click at [386, 495] on span "Update" at bounding box center [339, 494] width 188 height 19
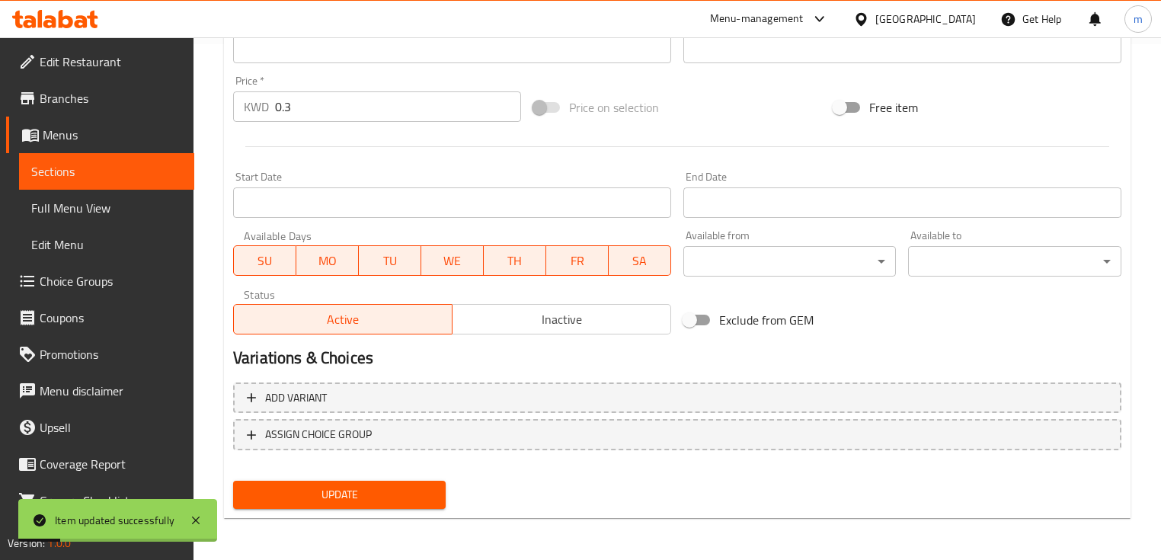
click at [140, 174] on span "Sections" at bounding box center [106, 171] width 151 height 18
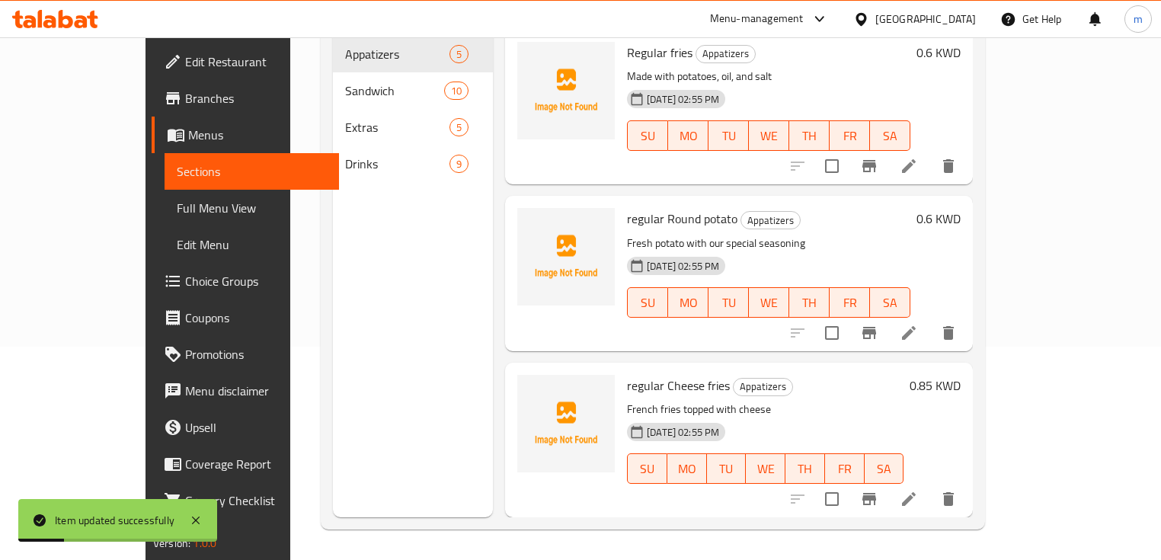
scroll to position [213, 0]
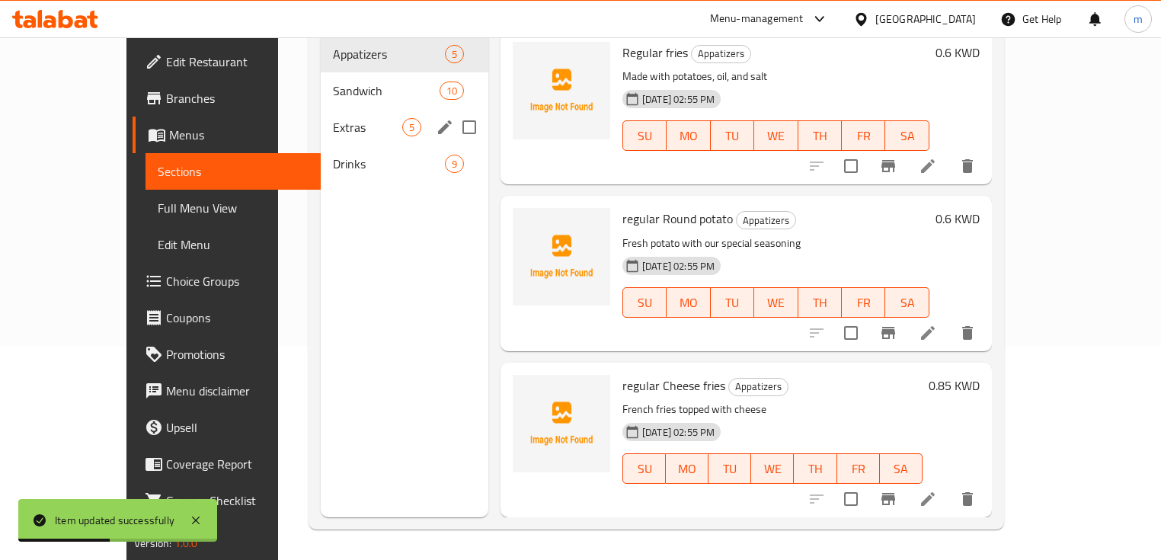
click at [345, 118] on div "Extras 5" at bounding box center [405, 127] width 168 height 37
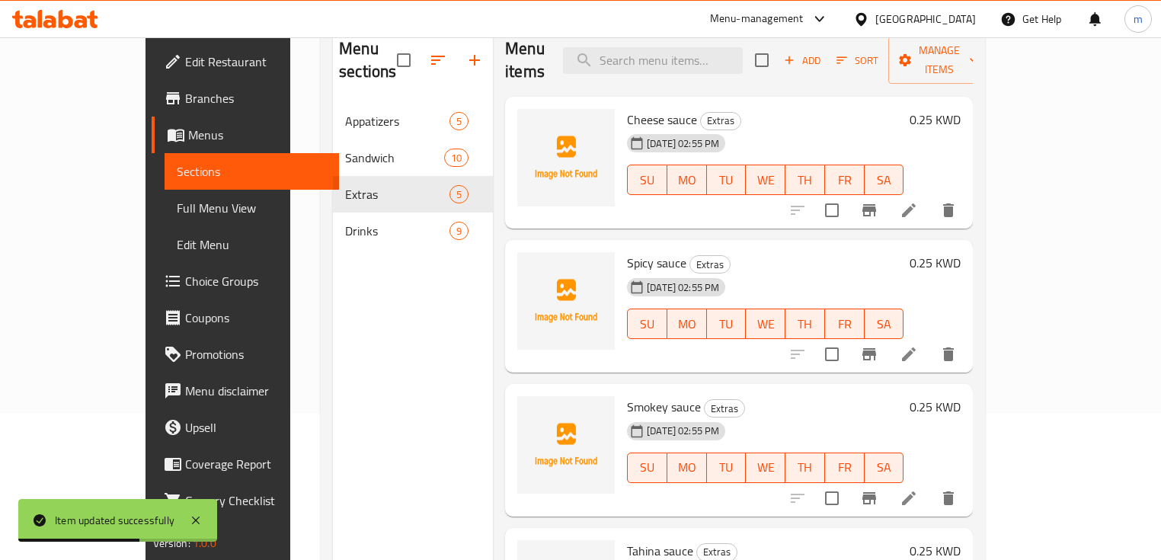
scroll to position [91, 0]
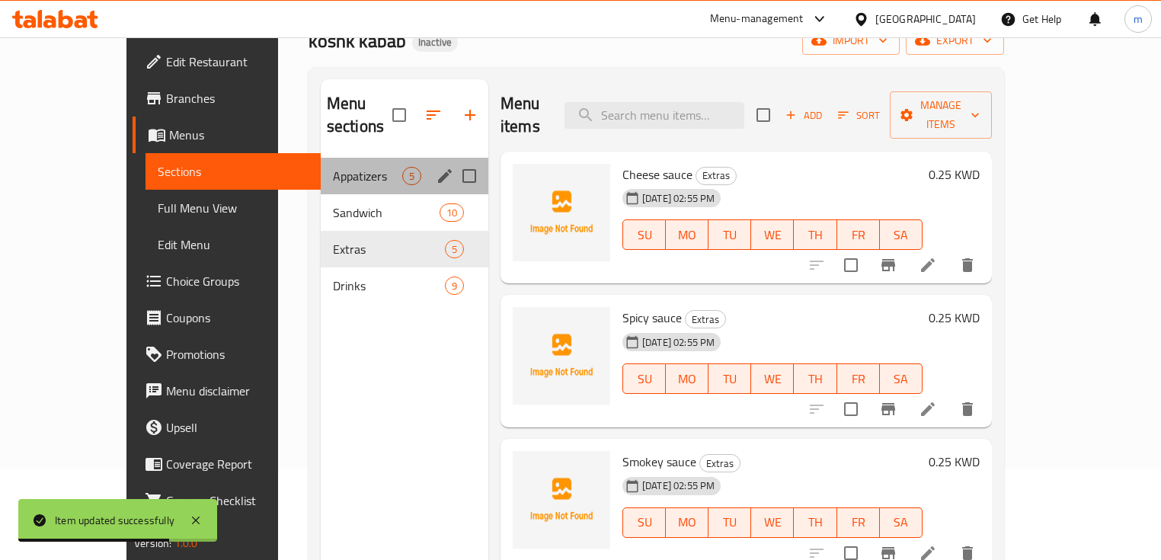
click at [321, 168] on div "Appatizers 5" at bounding box center [405, 176] width 168 height 37
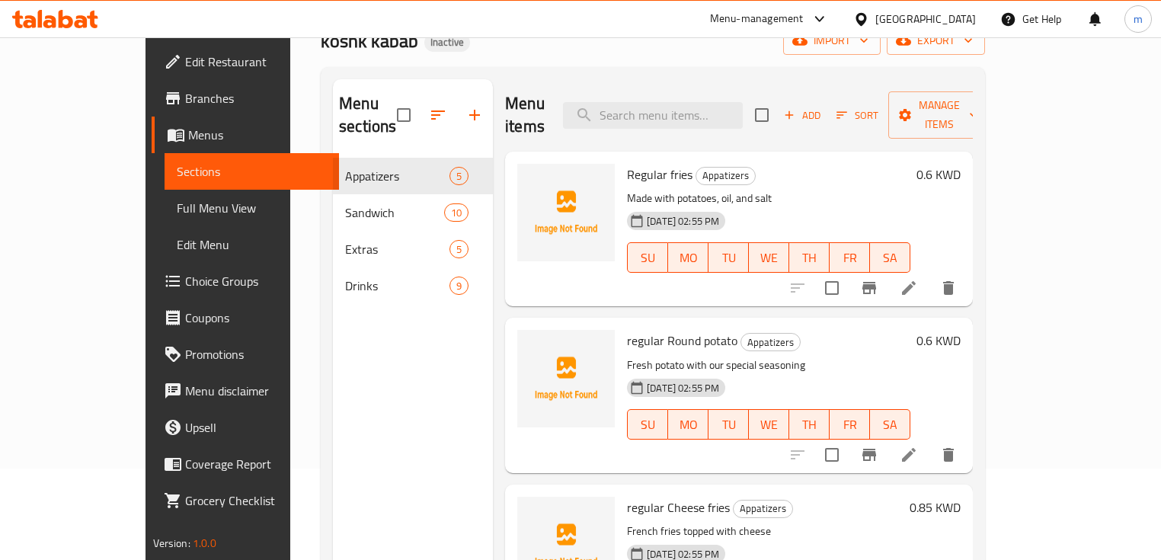
click at [177, 200] on span "Full Menu View" at bounding box center [252, 208] width 151 height 18
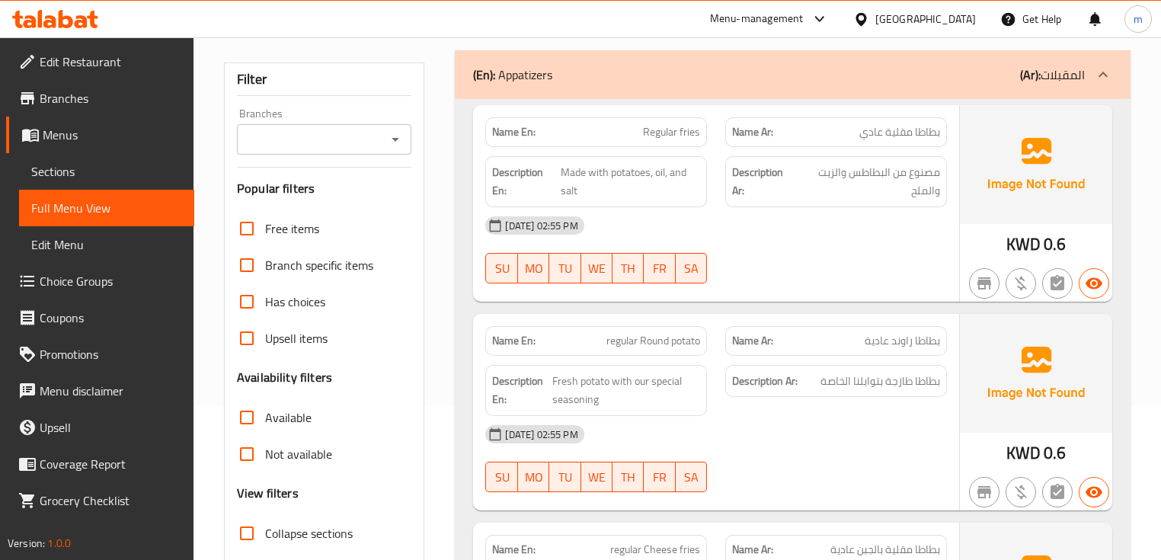
scroll to position [274, 0]
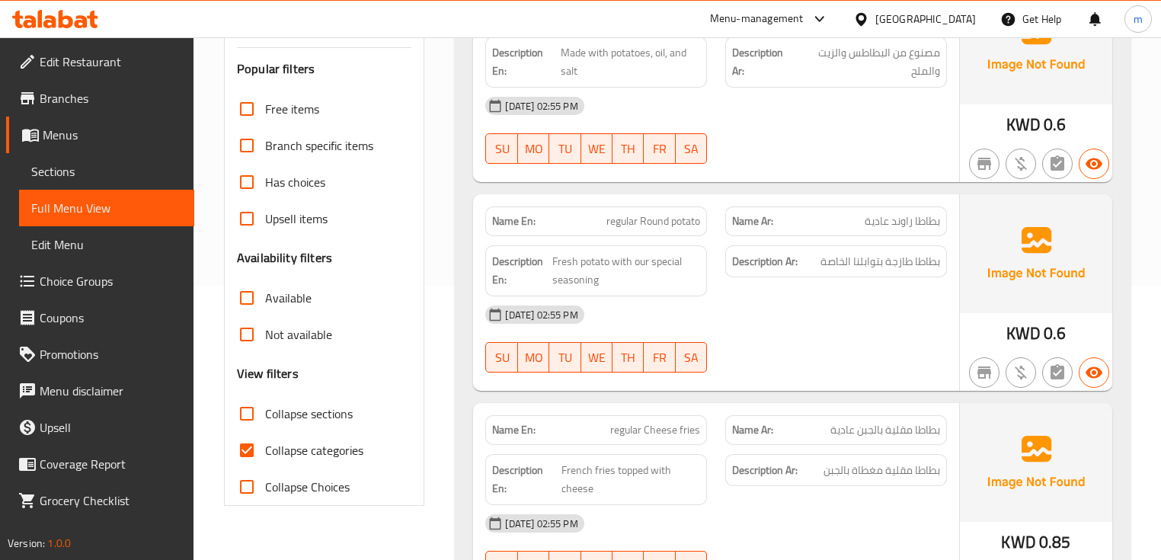
click at [253, 449] on input "Collapse categories" at bounding box center [246, 450] width 37 height 37
checkbox input "false"
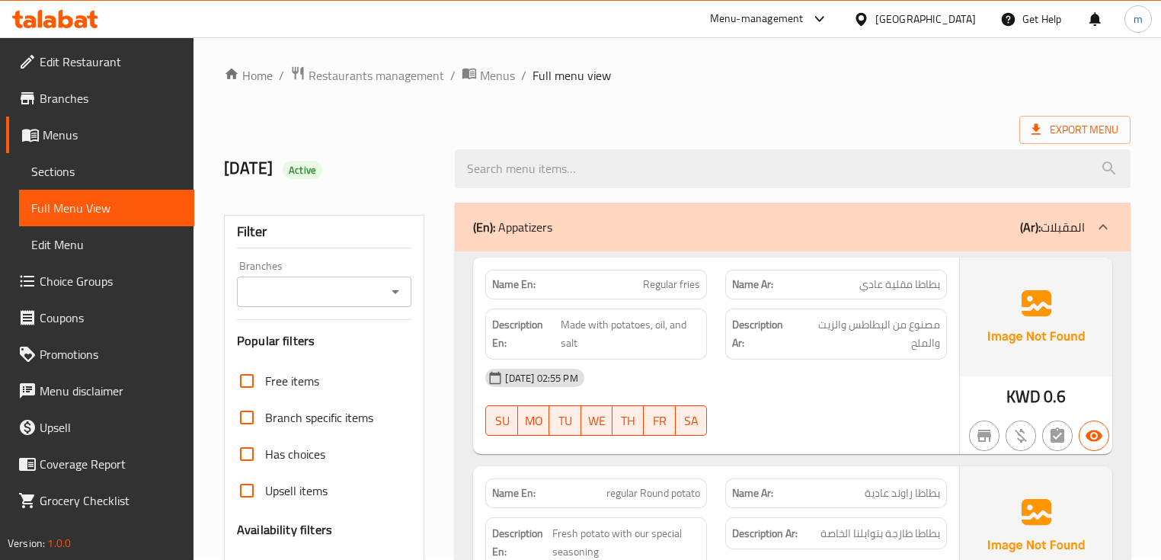
scroll to position [0, 0]
